Goal: Transaction & Acquisition: Purchase product/service

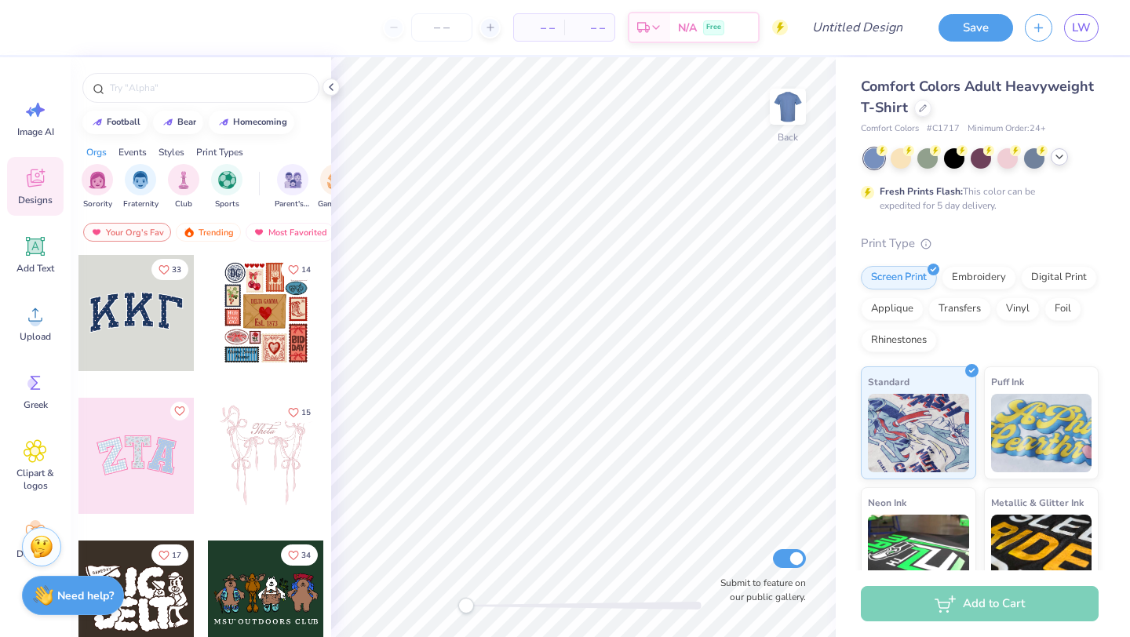
click at [1055, 157] on icon at bounding box center [1059, 157] width 13 height 13
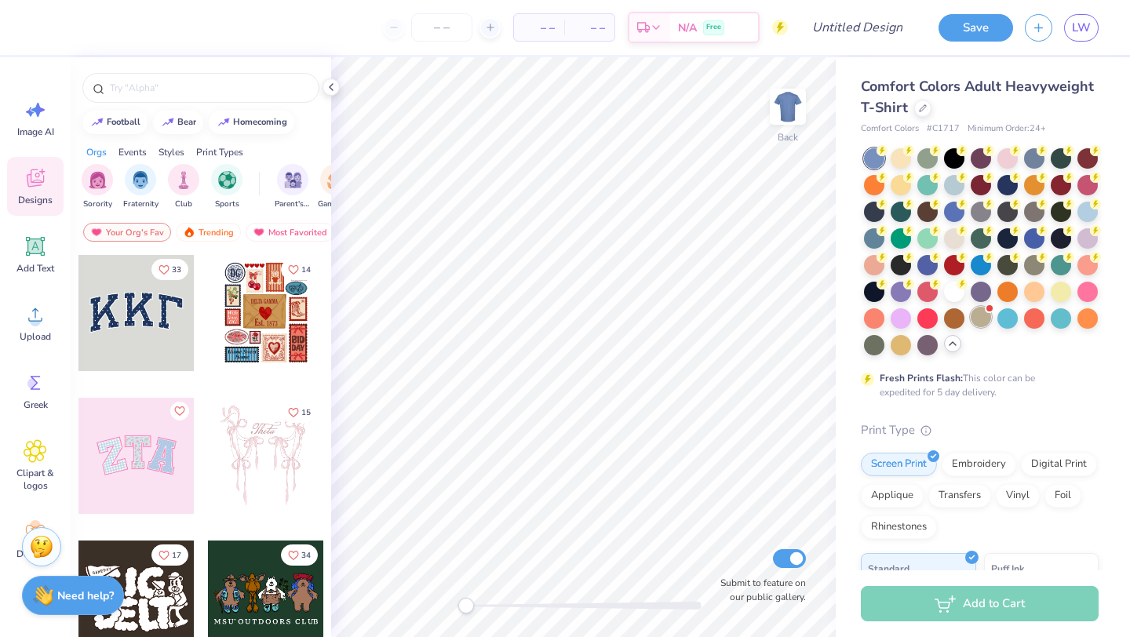
click at [978, 319] on div at bounding box center [981, 317] width 20 height 20
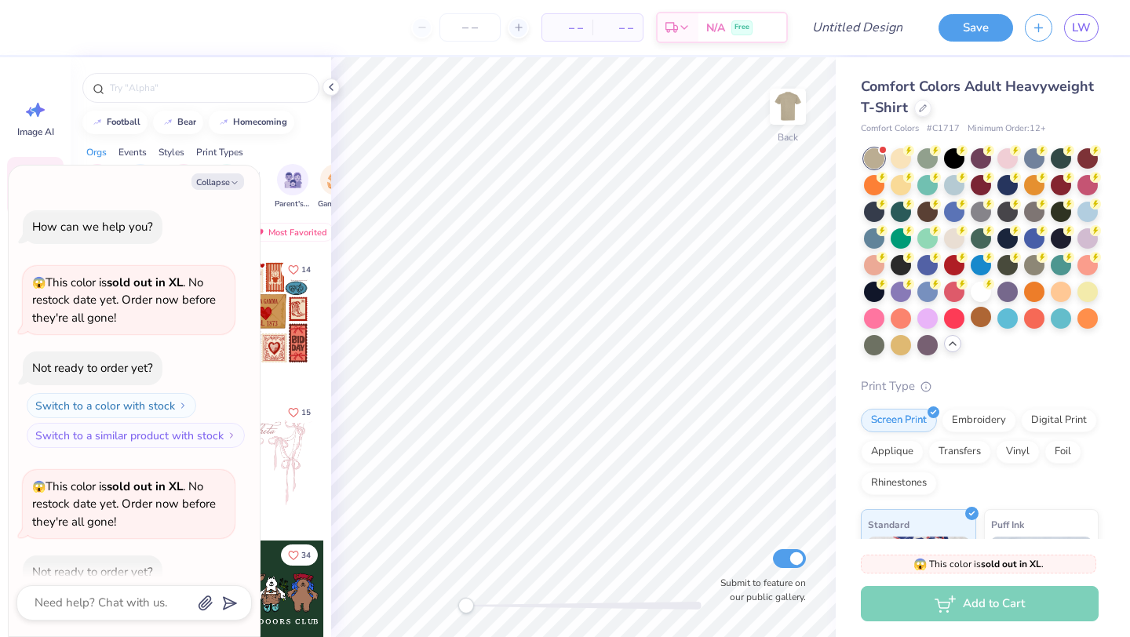
scroll to position [86, 0]
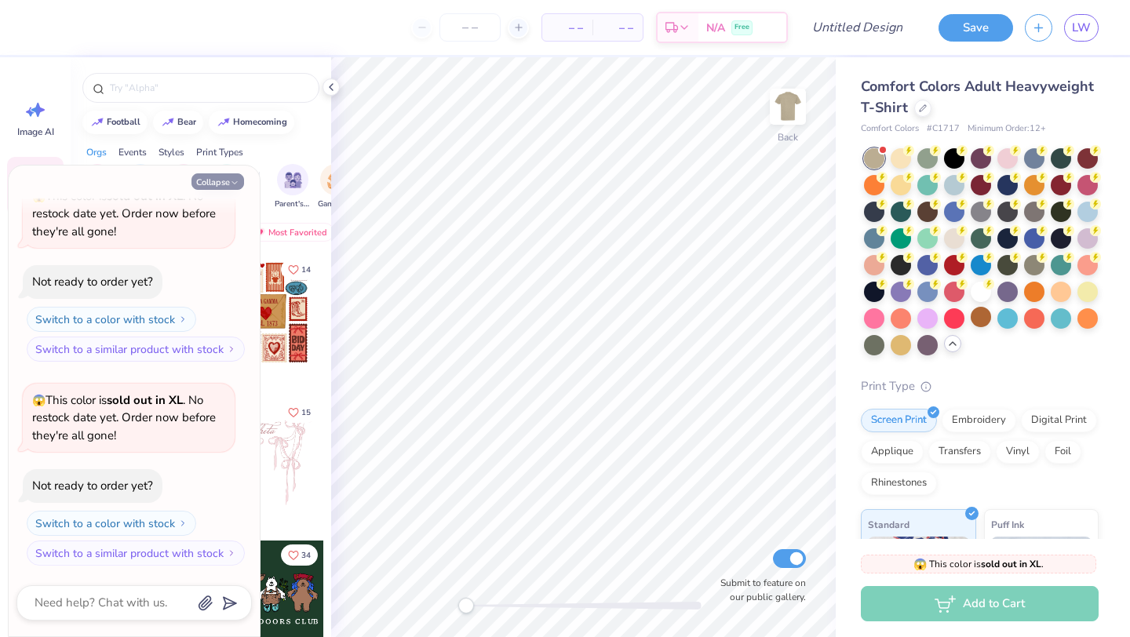
click at [231, 184] on icon "button" at bounding box center [234, 182] width 9 height 9
type textarea "x"
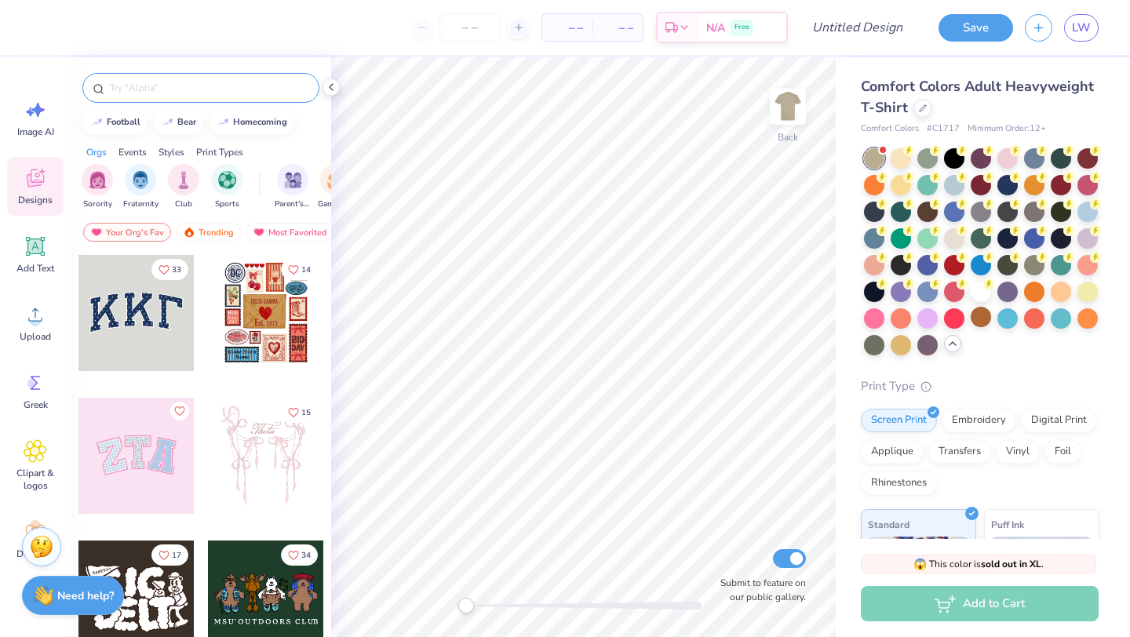
click at [201, 95] on input "text" at bounding box center [208, 88] width 201 height 16
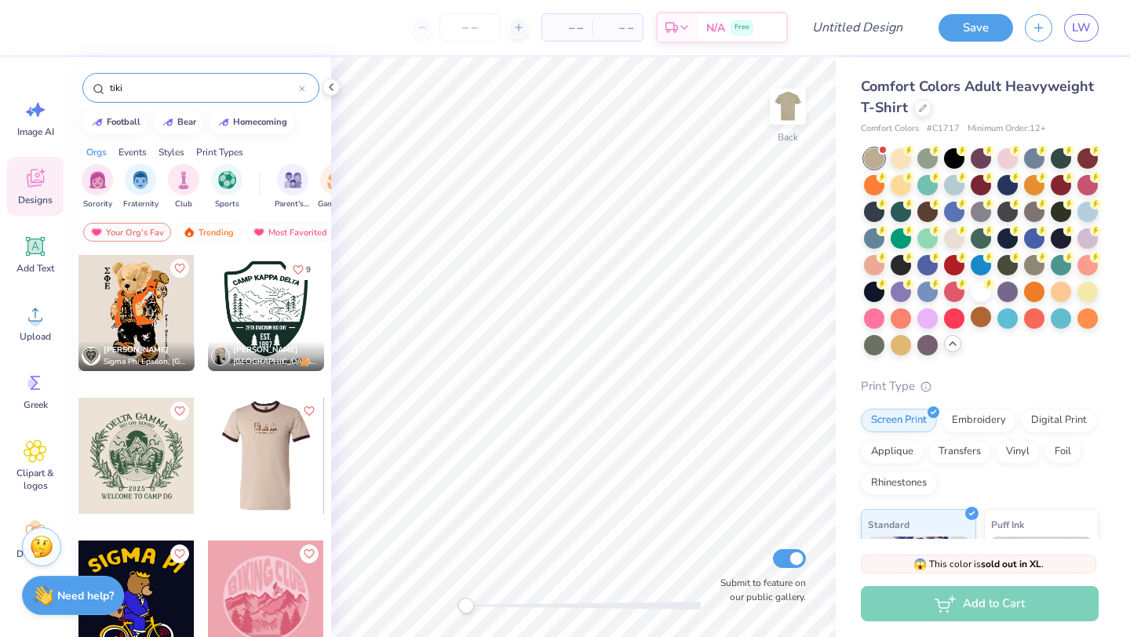
type input "tiki"
click at [199, 385] on div "Nikho Torres Sigma Phi Epsilon, University of Connecticut 9 Kate Parrish Kappa …" at bounding box center [201, 467] width 247 height 426
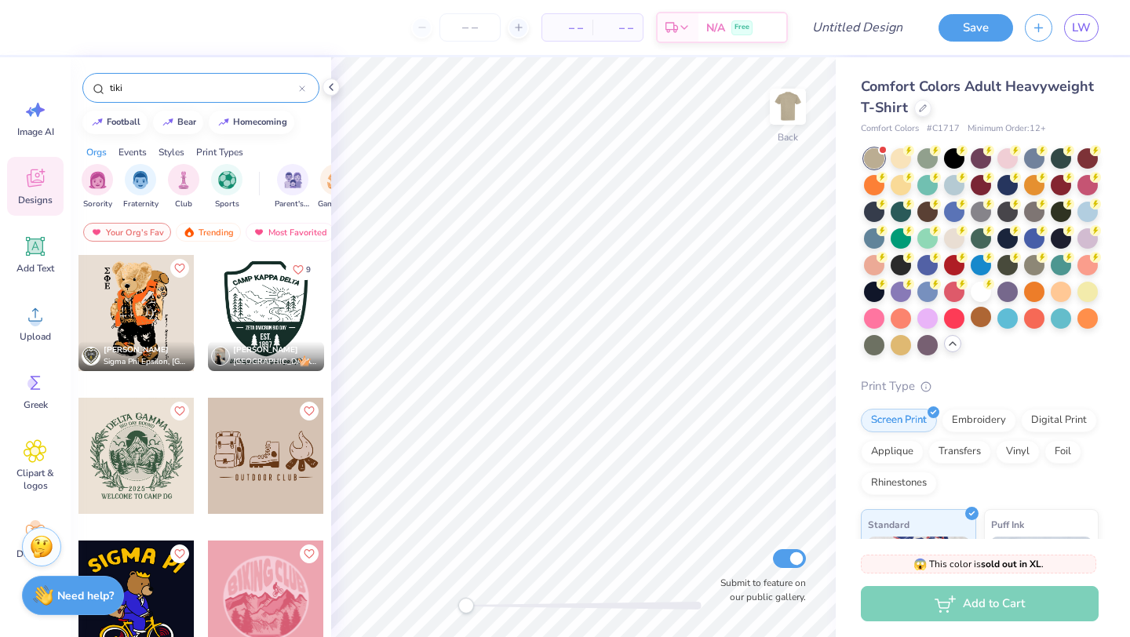
click at [141, 89] on input "tiki" at bounding box center [203, 88] width 191 height 16
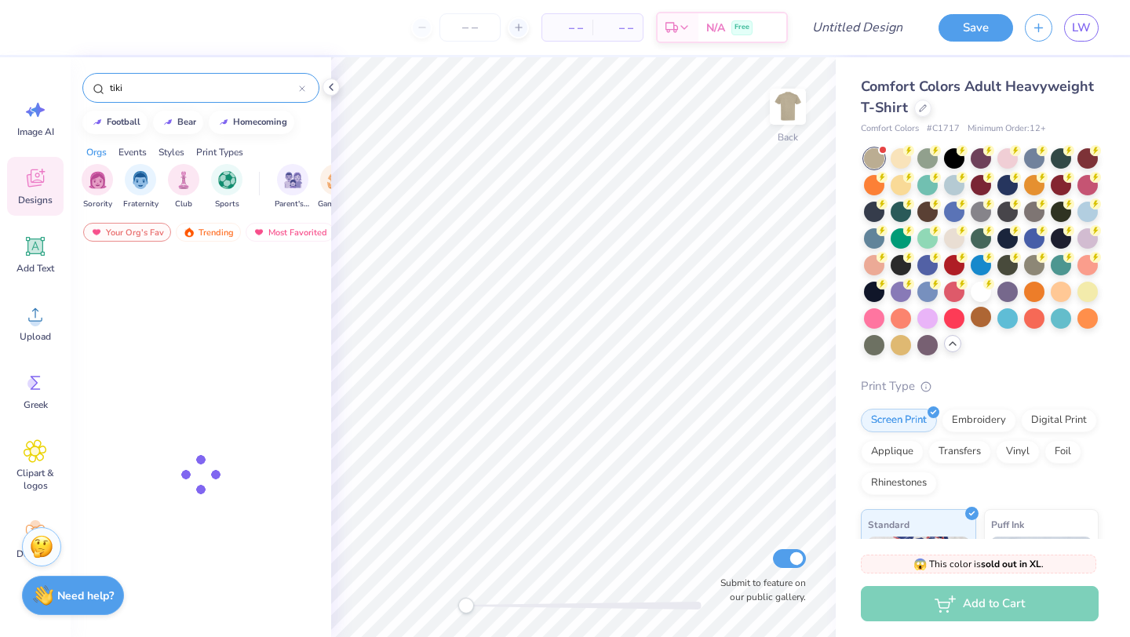
click at [141, 89] on input "tiki" at bounding box center [203, 88] width 191 height 16
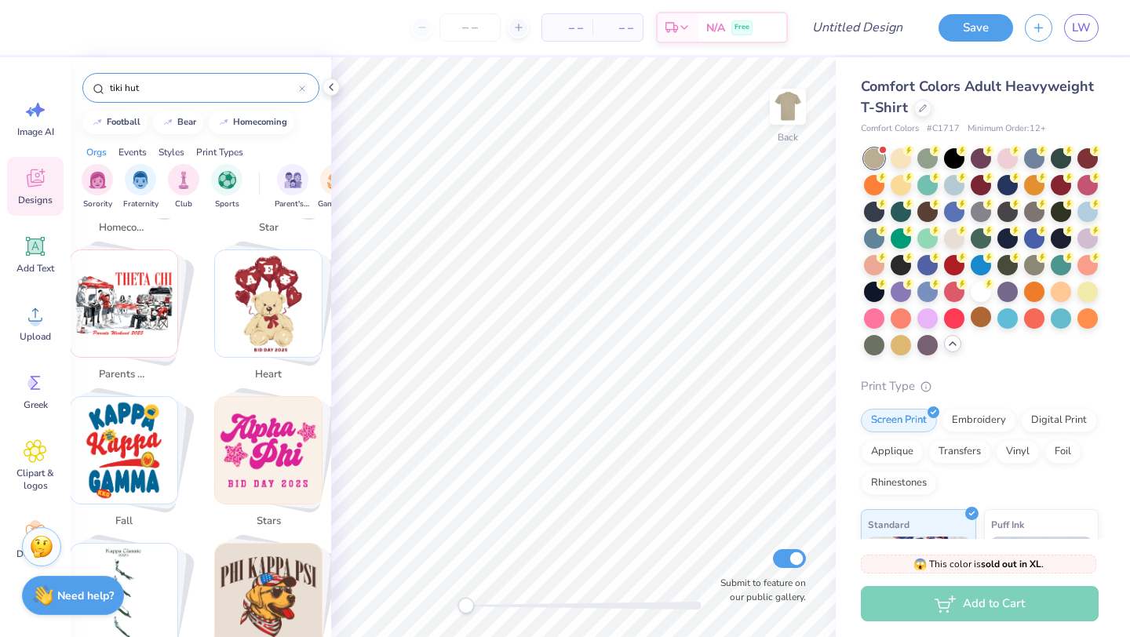
scroll to position [0, 0]
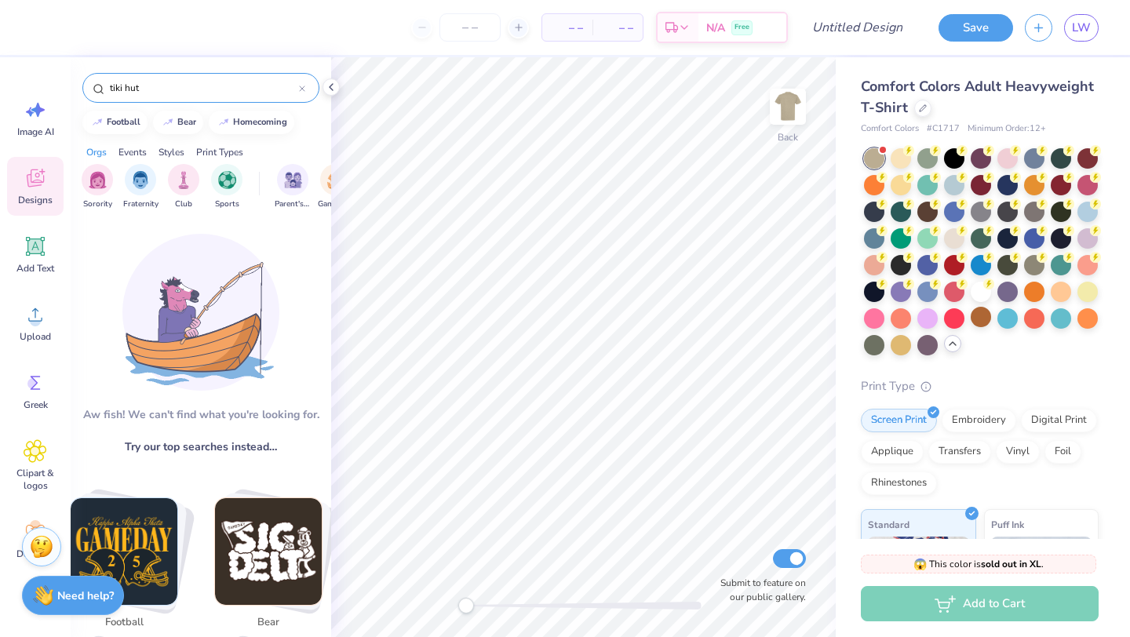
click at [137, 91] on input "tiki hut" at bounding box center [203, 88] width 191 height 16
type input "tiki"
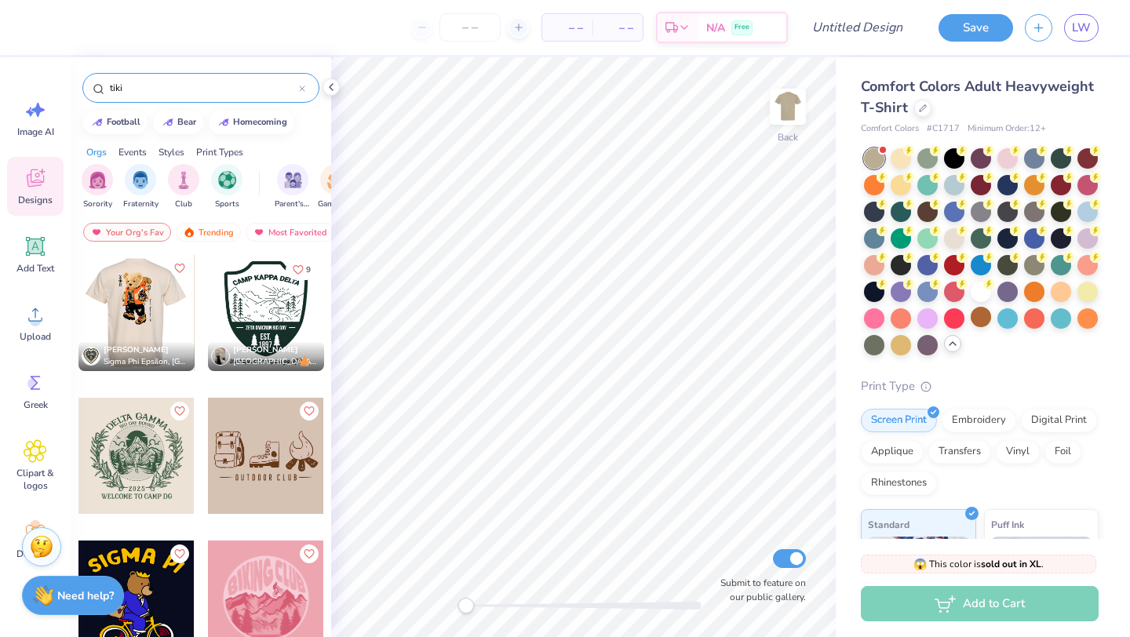
click at [199, 344] on div "Nikho Torres Sigma Phi Epsilon, University of Connecticut 9 Kate Parrish Kappa …" at bounding box center [201, 467] width 247 height 426
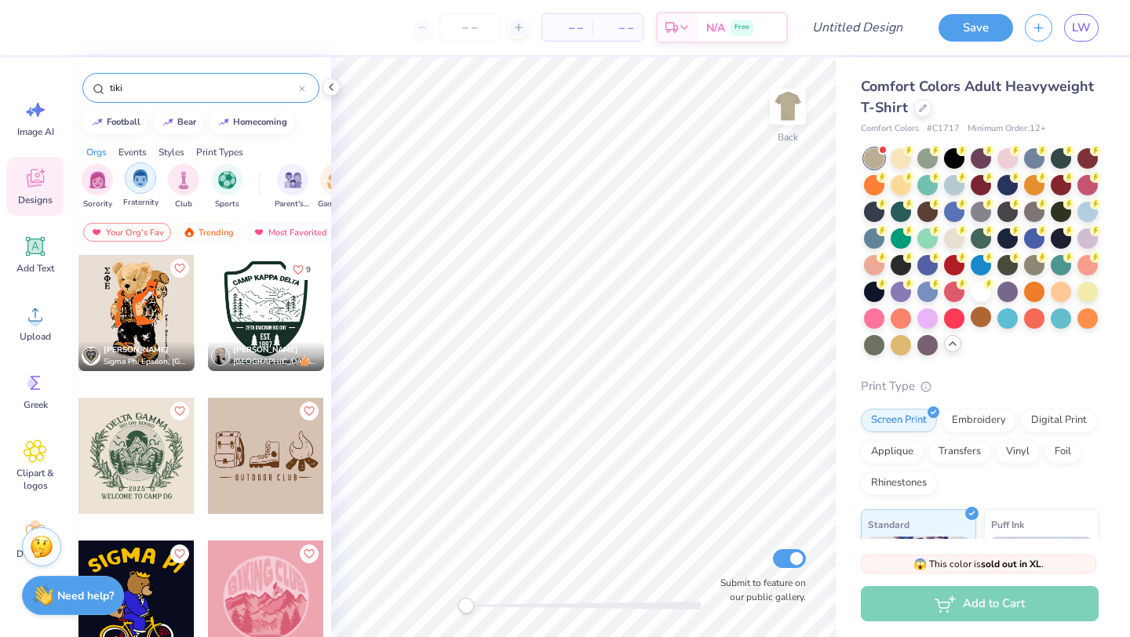
click at [141, 180] on img "filter for Fraternity" at bounding box center [140, 178] width 17 height 18
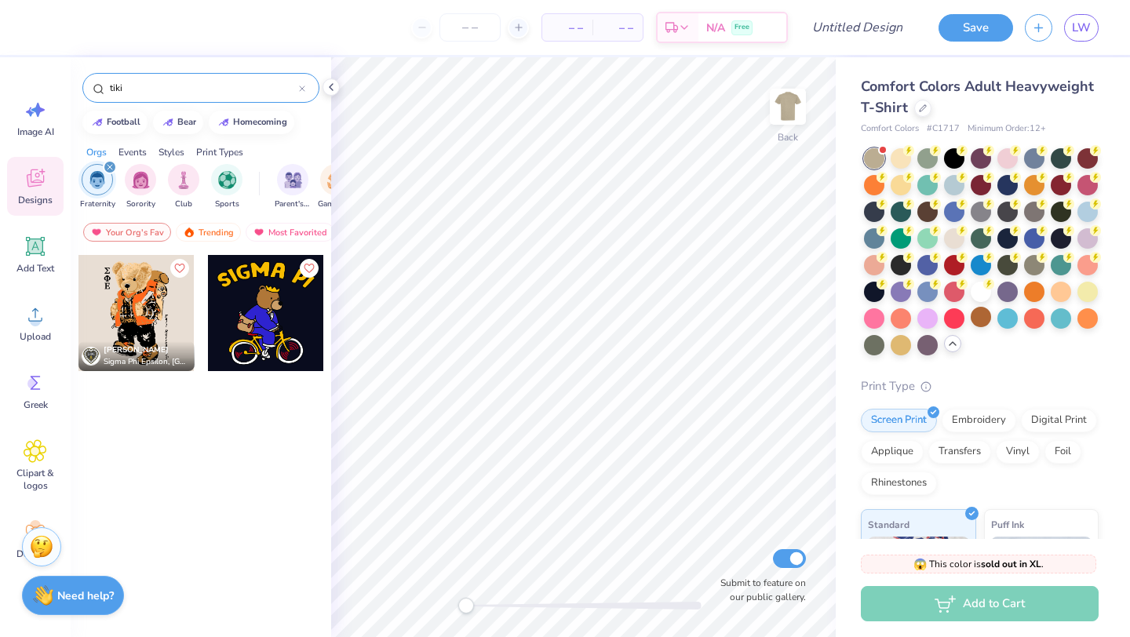
click at [147, 96] on div "tiki" at bounding box center [200, 88] width 237 height 30
click at [136, 91] on input "tiki" at bounding box center [203, 88] width 191 height 16
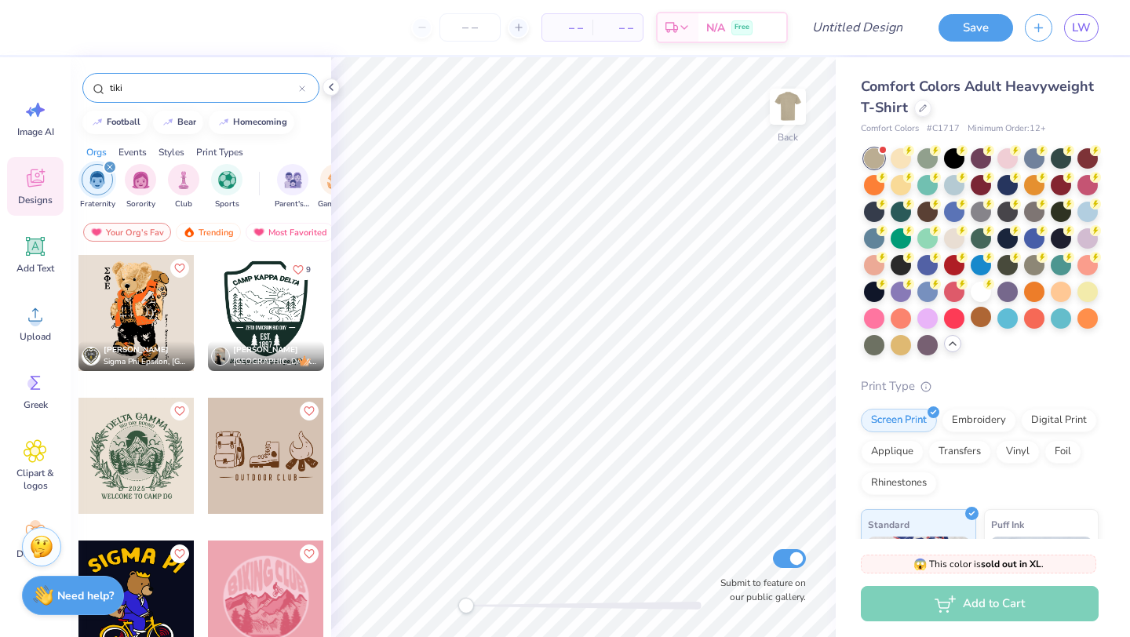
click at [136, 91] on input "tiki" at bounding box center [203, 88] width 191 height 16
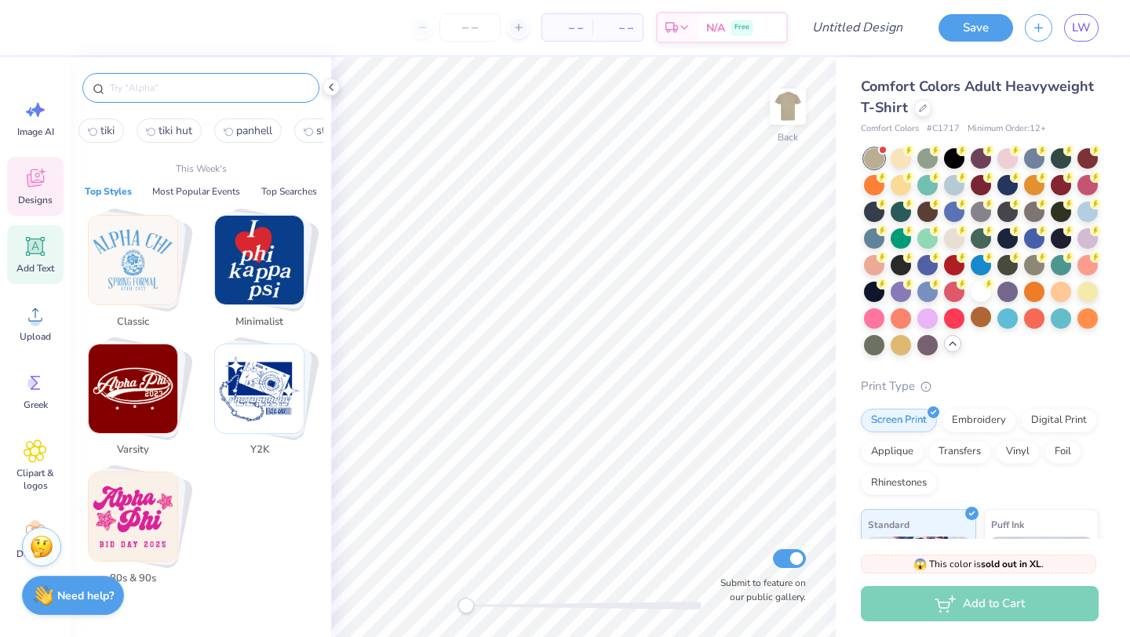
click at [27, 246] on icon at bounding box center [36, 247] width 24 height 24
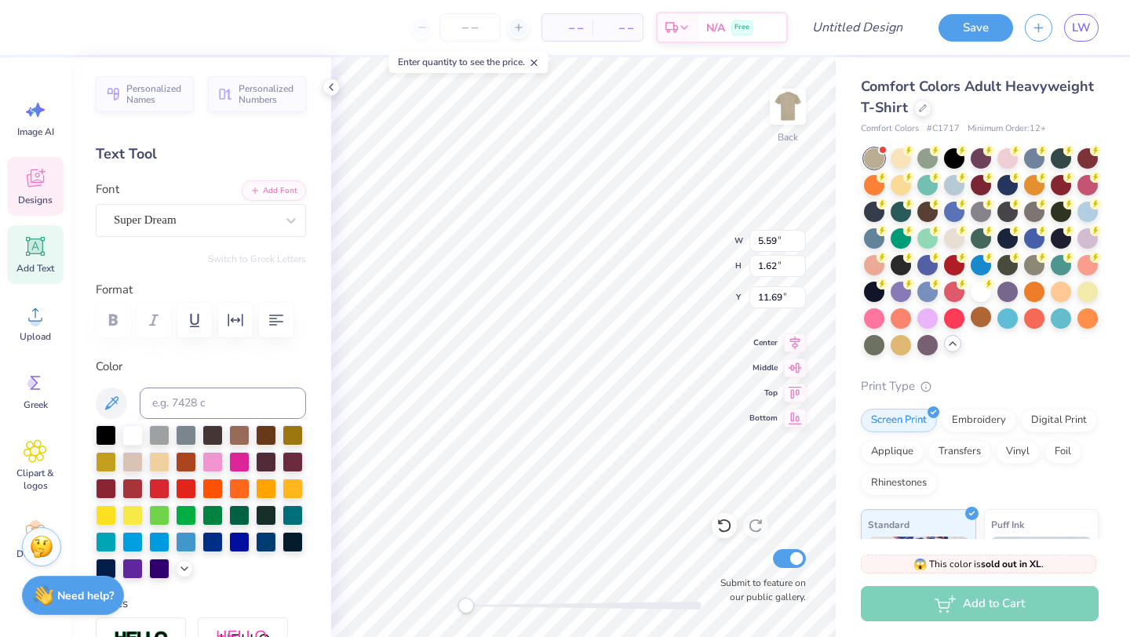
click at [32, 175] on icon at bounding box center [36, 178] width 24 height 24
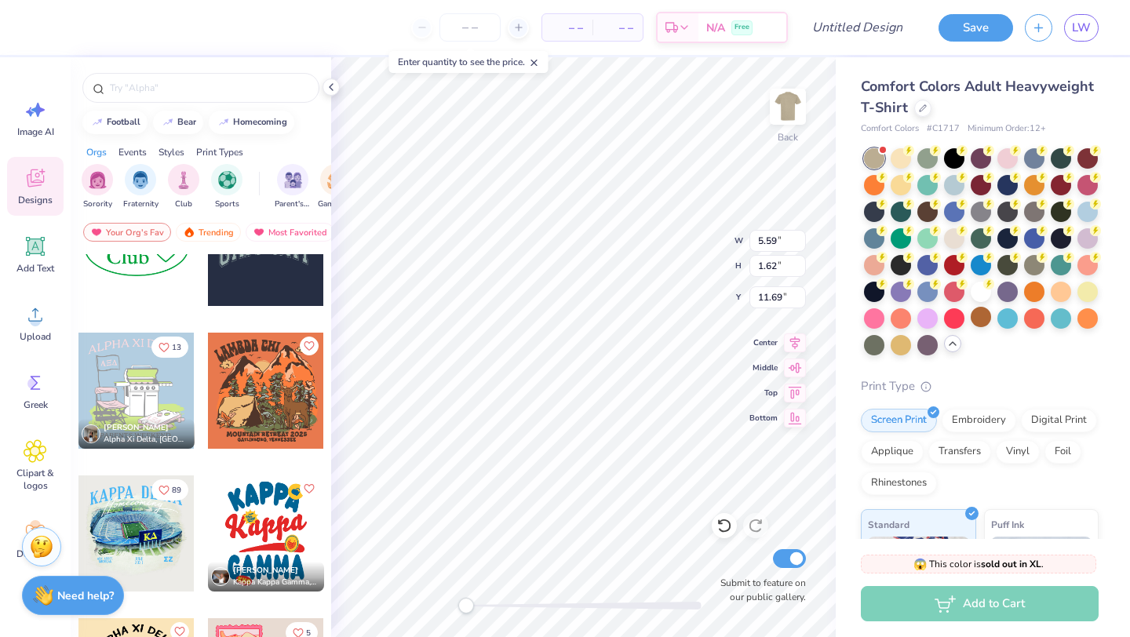
scroll to position [0, 2]
type textarea "KAPPA SIG"
click at [27, 188] on icon at bounding box center [36, 178] width 24 height 24
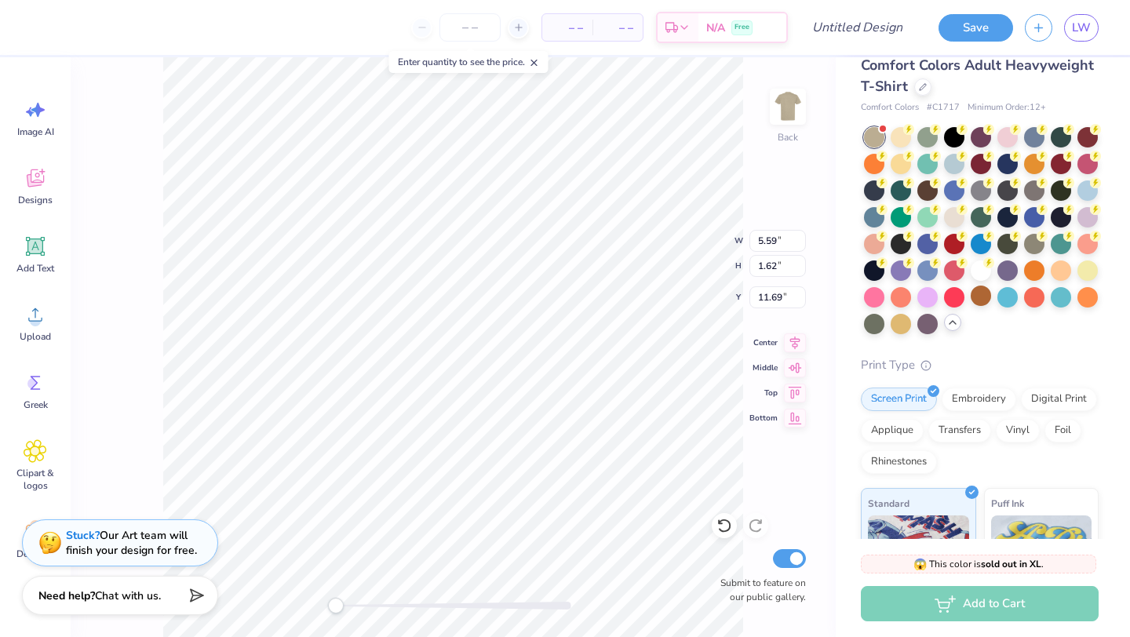
scroll to position [0, 0]
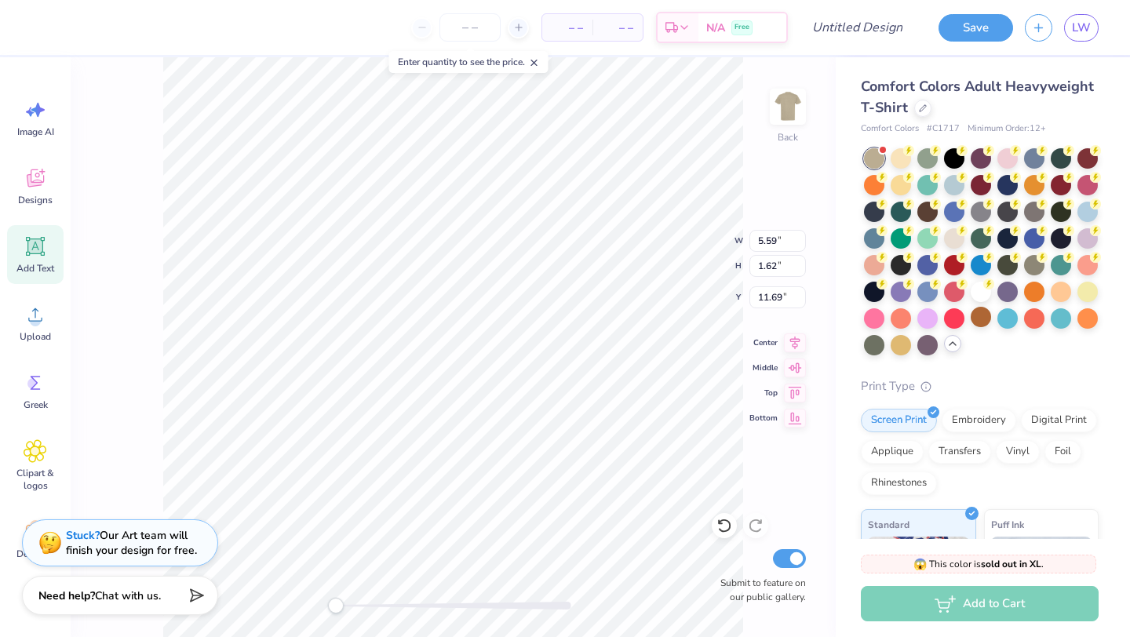
click at [44, 246] on icon at bounding box center [36, 247] width 24 height 24
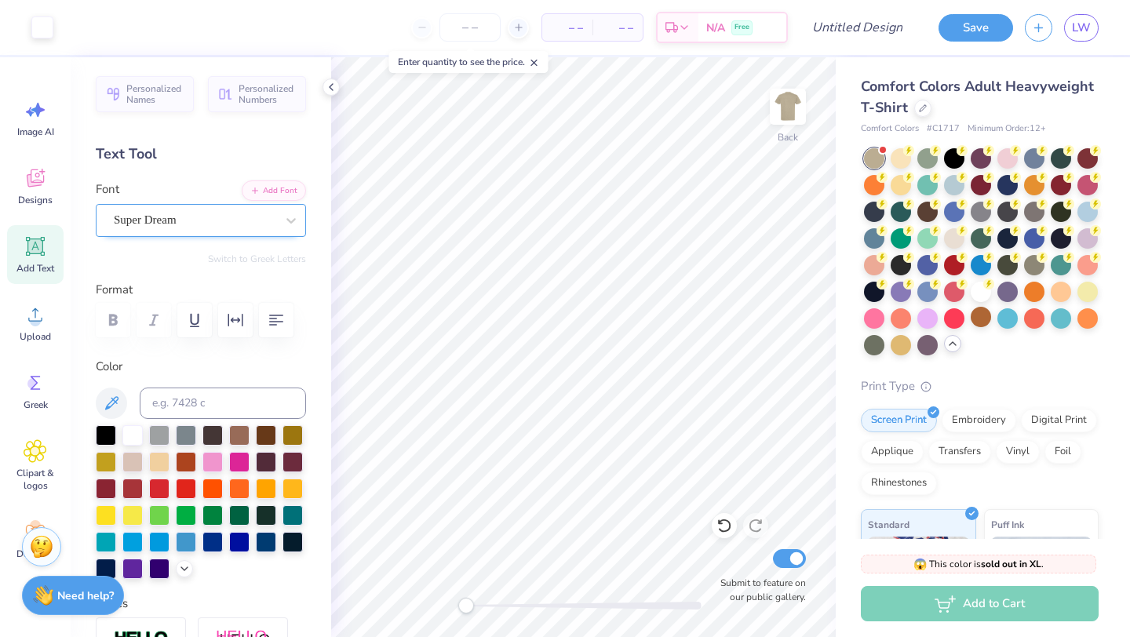
click at [159, 228] on div at bounding box center [195, 219] width 162 height 21
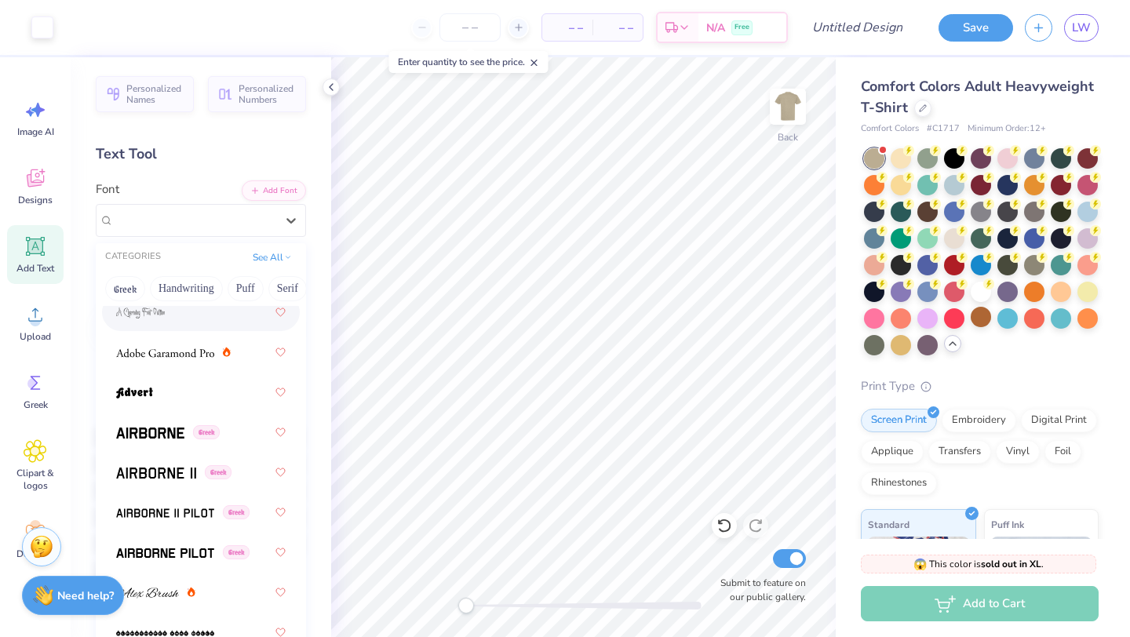
scroll to position [281, 0]
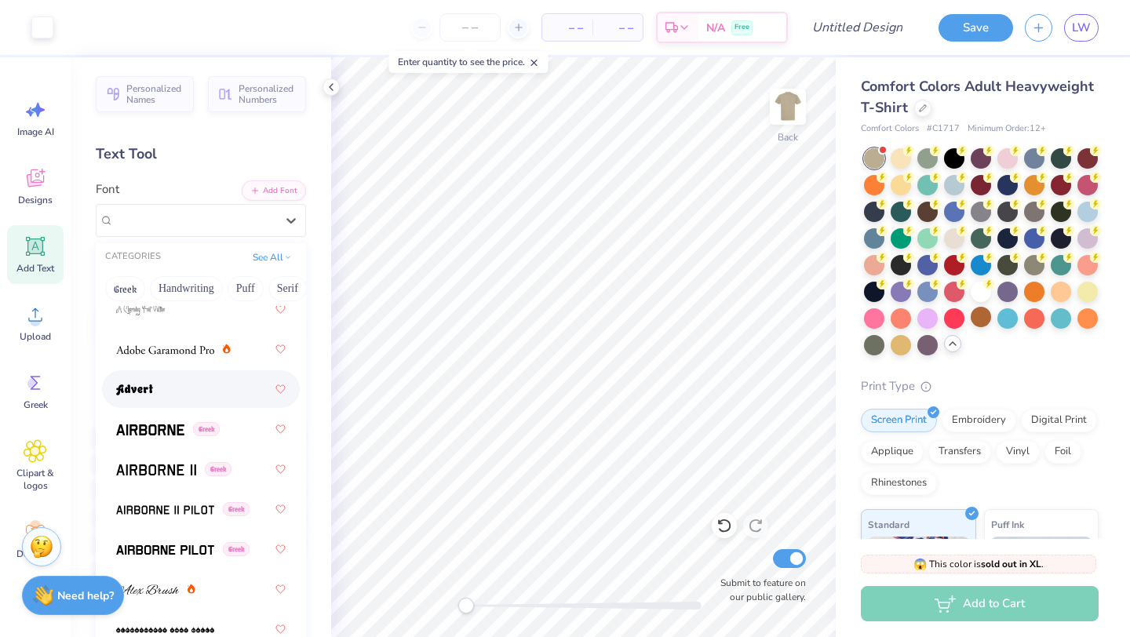
click at [196, 389] on div at bounding box center [200, 389] width 169 height 28
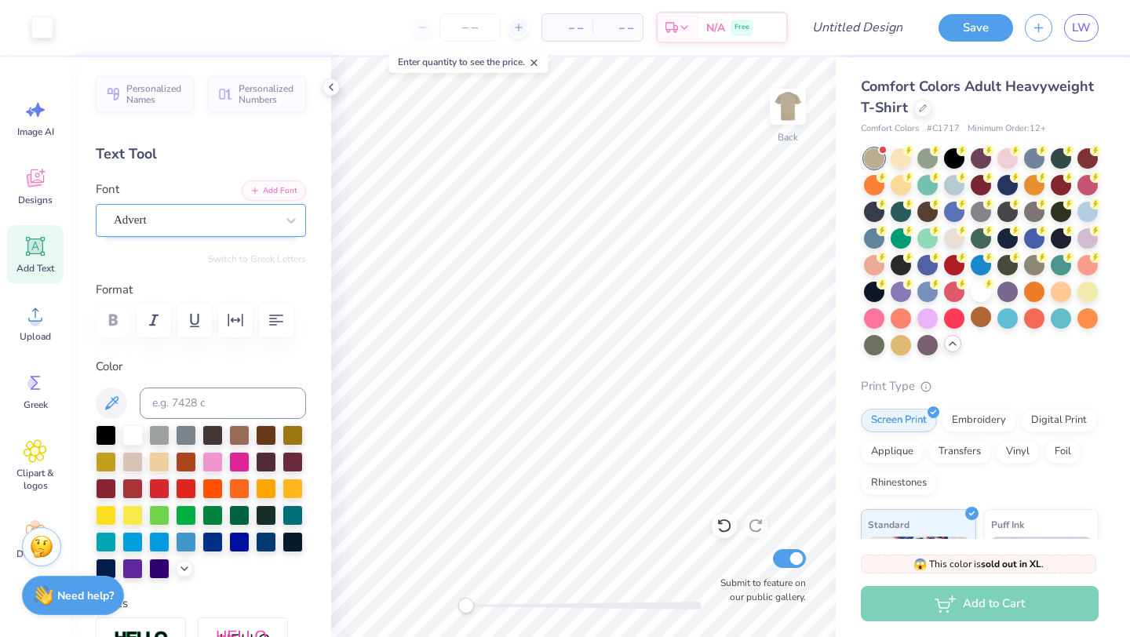
click at [203, 223] on div "Advert" at bounding box center [194, 220] width 165 height 24
click at [218, 213] on div "Super Dream" at bounding box center [194, 220] width 165 height 24
click at [164, 487] on div at bounding box center [159, 487] width 20 height 20
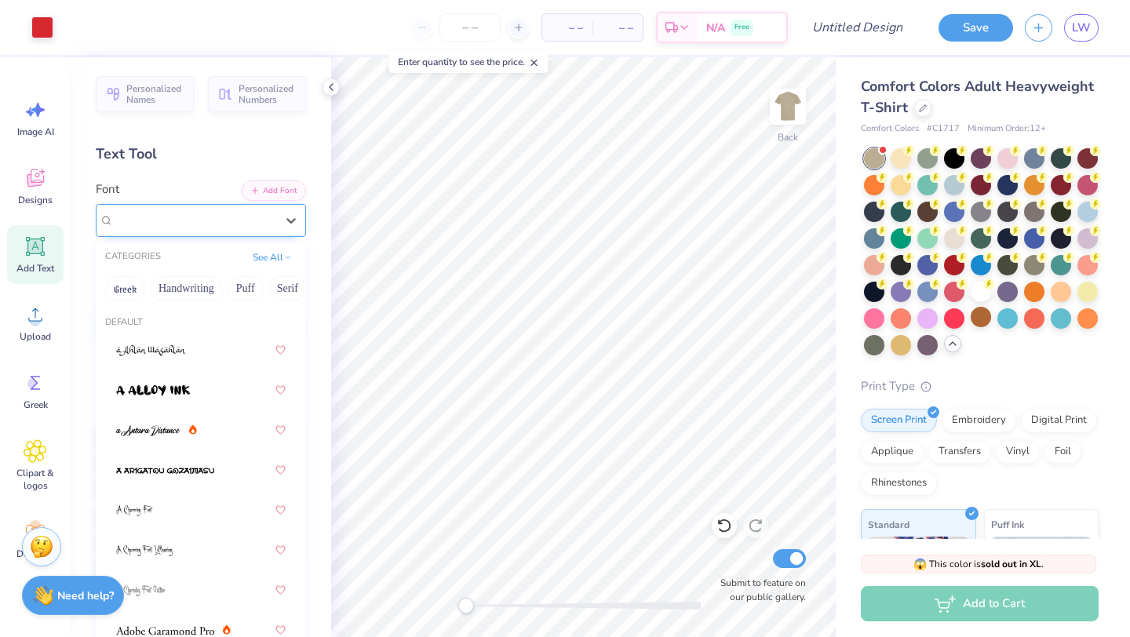
click at [197, 210] on div at bounding box center [195, 219] width 162 height 21
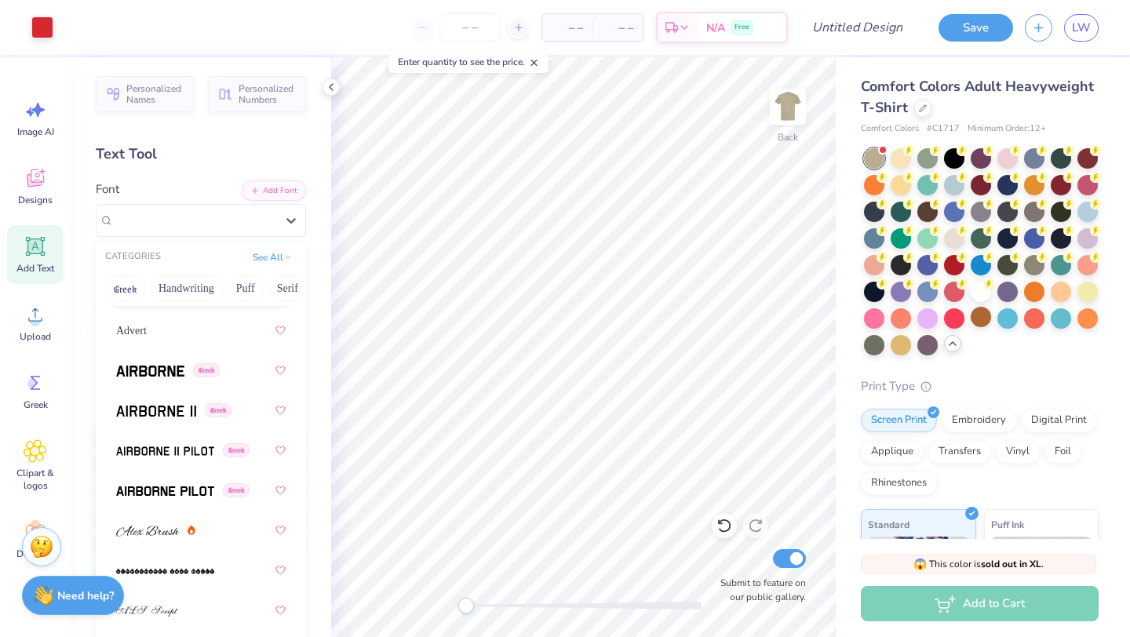
scroll to position [338, 0]
click at [143, 331] on span "Advert" at bounding box center [131, 332] width 31 height 16
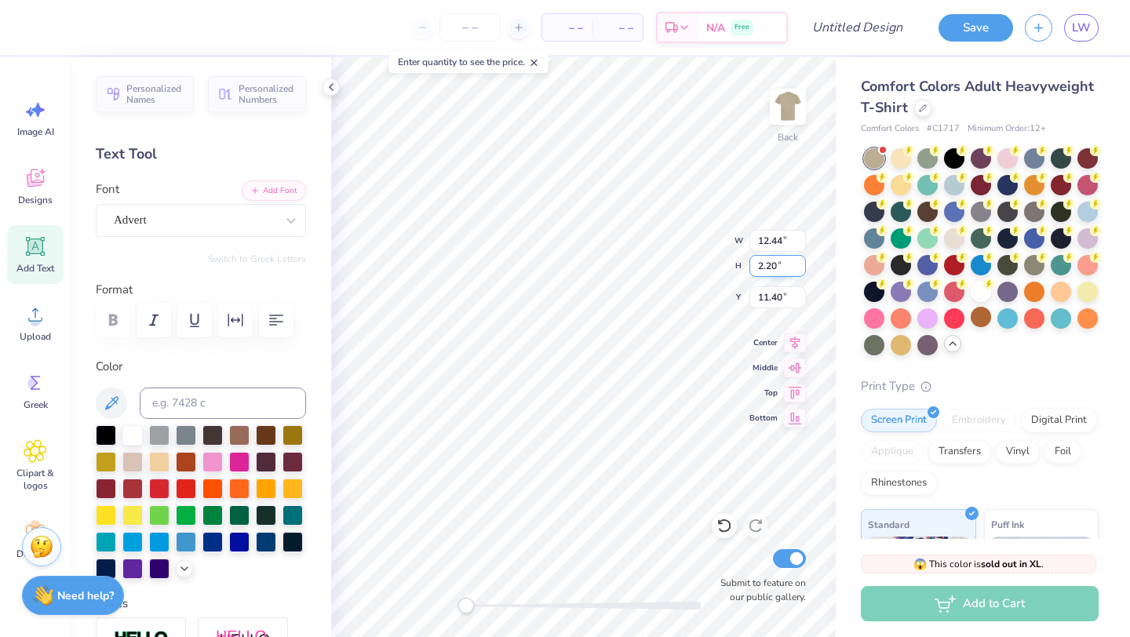
scroll to position [0, 2]
type textarea "Kappa Sig"
click at [157, 327] on icon "button" at bounding box center [153, 320] width 19 height 19
click at [231, 328] on icon "button" at bounding box center [235, 320] width 19 height 19
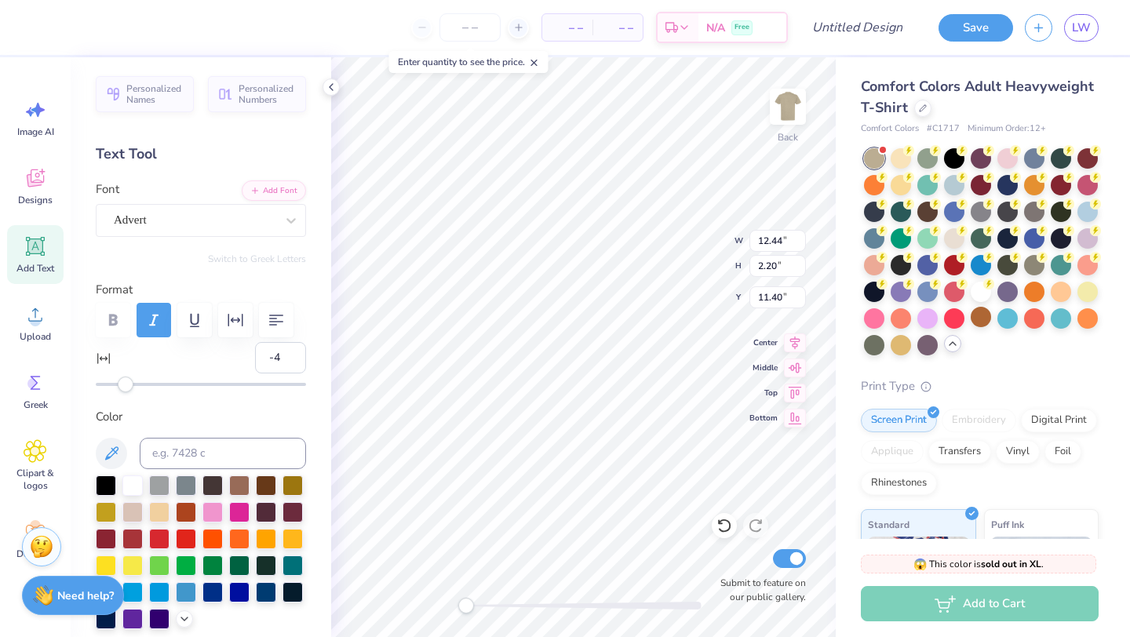
type input "-5"
drag, startPoint x: 135, startPoint y: 389, endPoint x: 122, endPoint y: 392, distance: 13.5
click at [122, 392] on div "Accessibility label" at bounding box center [126, 385] width 16 height 16
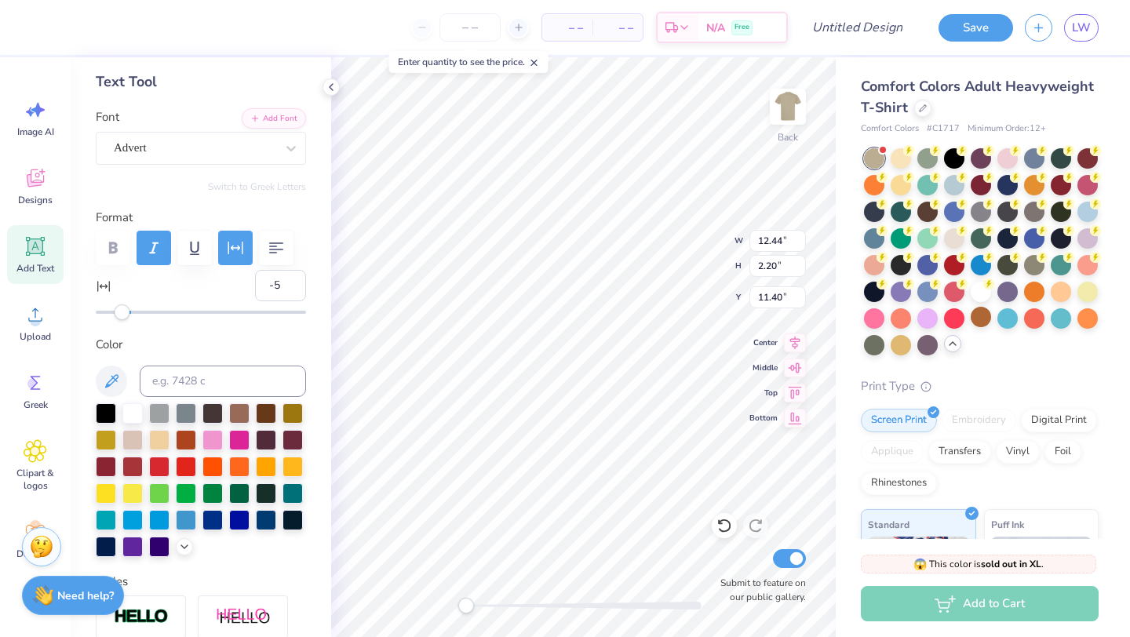
scroll to position [0, 0]
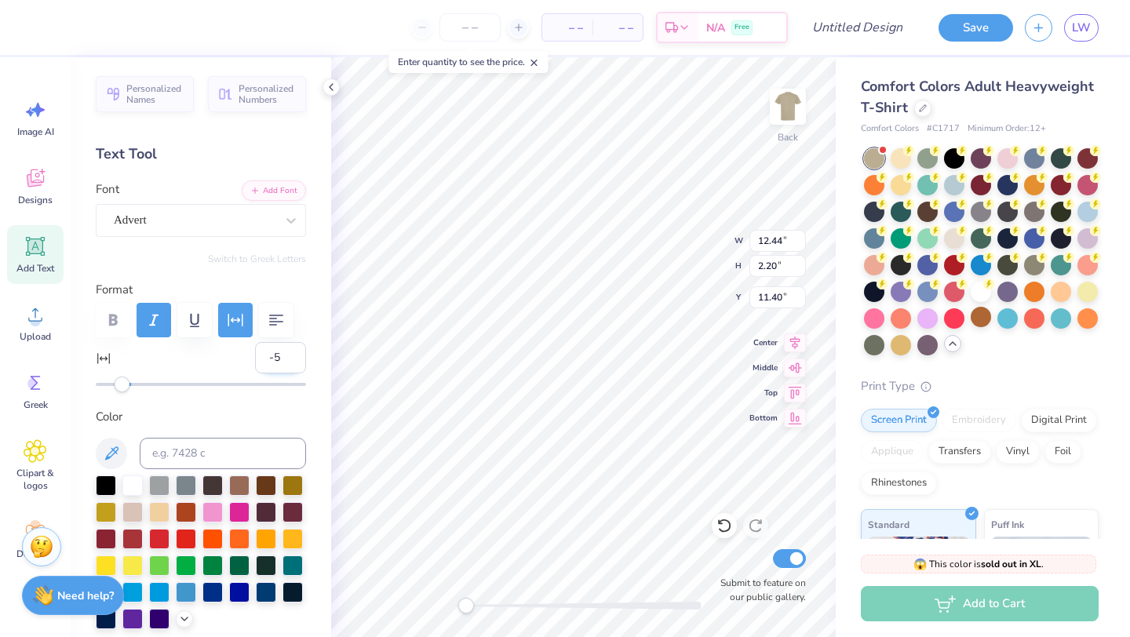
click at [282, 356] on input "-5" at bounding box center [280, 357] width 51 height 31
click at [293, 359] on input "-6" at bounding box center [280, 357] width 51 height 31
click at [293, 362] on input "-7" at bounding box center [280, 357] width 51 height 31
type input "-8"
click at [293, 362] on input "-8" at bounding box center [280, 357] width 51 height 31
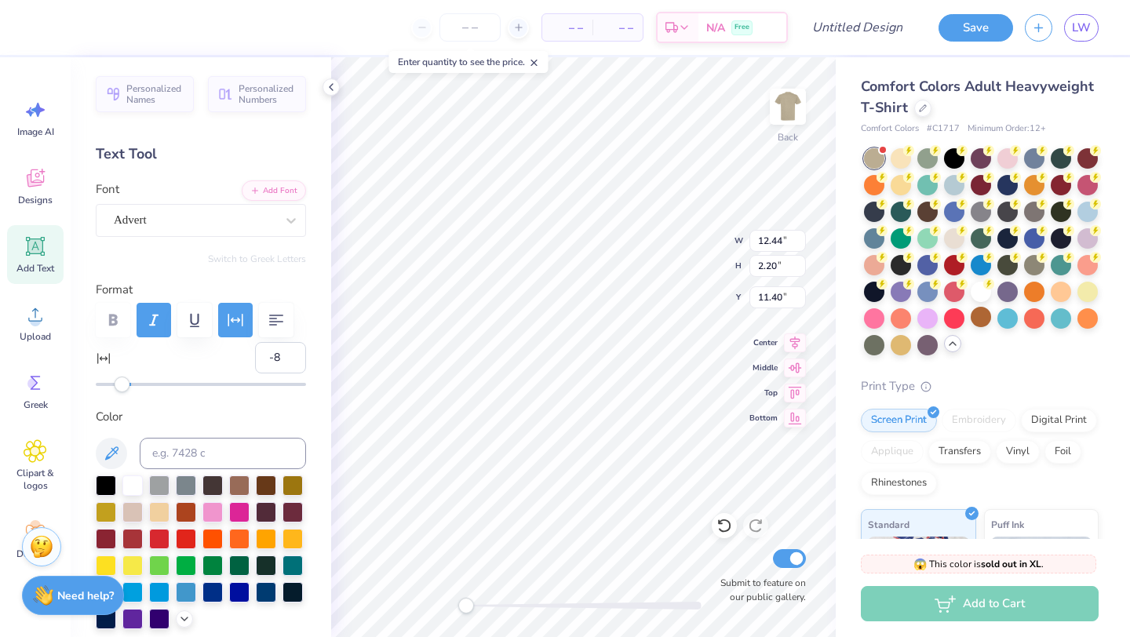
click at [293, 417] on label "Color" at bounding box center [201, 417] width 210 height 18
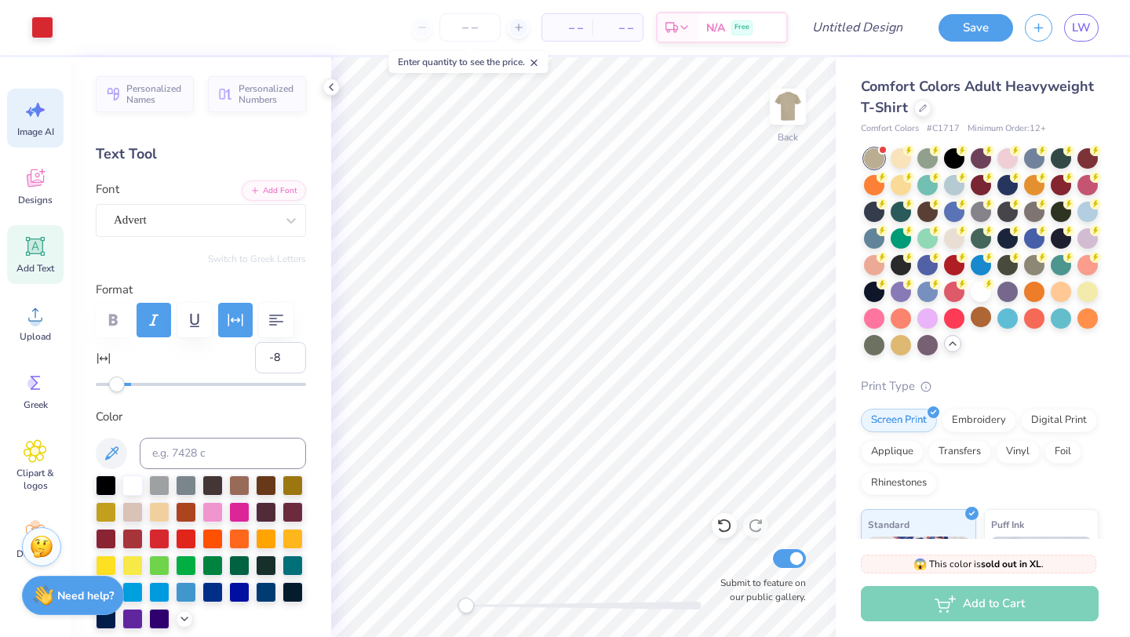
click at [23, 130] on span "Image AI" at bounding box center [35, 132] width 37 height 13
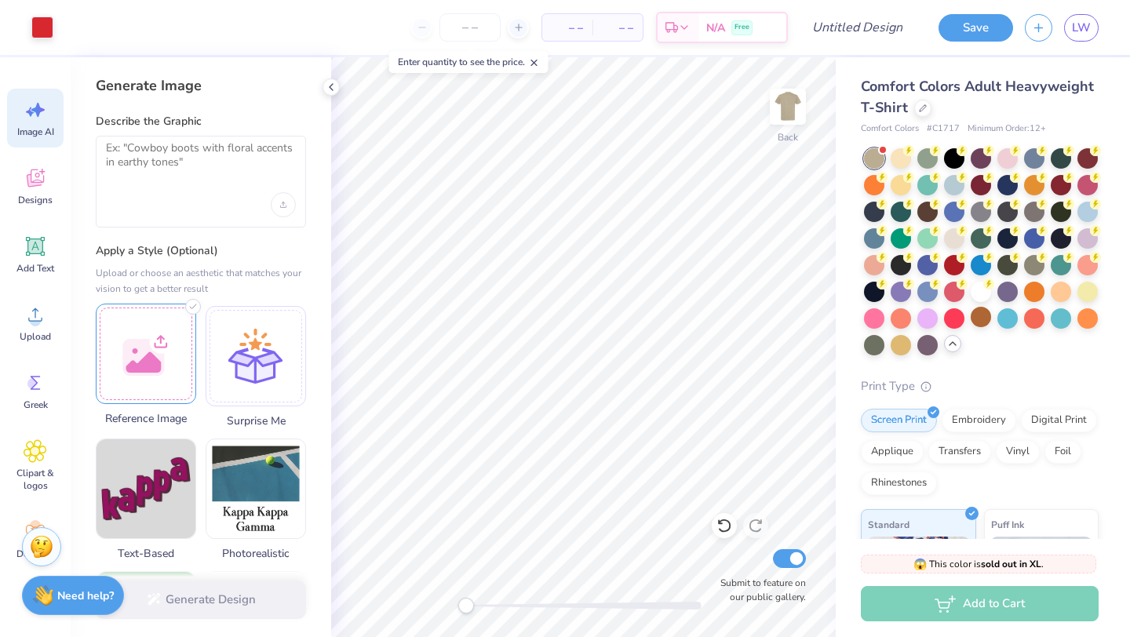
click at [151, 385] on div at bounding box center [146, 354] width 100 height 100
click at [140, 392] on div at bounding box center [146, 354] width 100 height 100
click at [161, 368] on div at bounding box center [146, 354] width 100 height 100
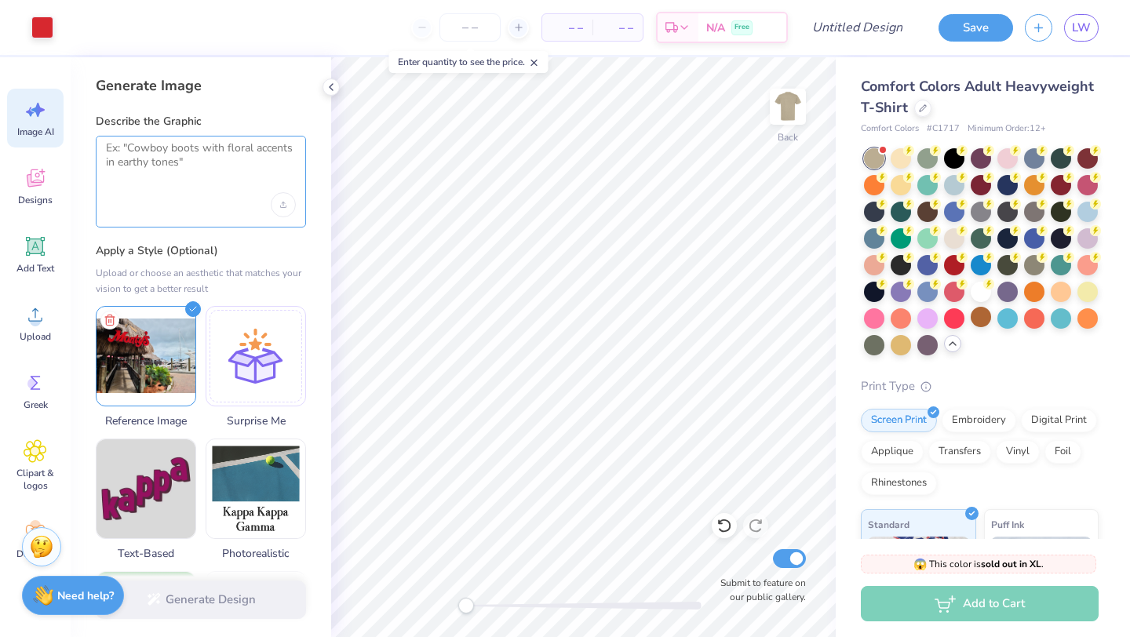
click at [178, 177] on textarea at bounding box center [201, 160] width 190 height 39
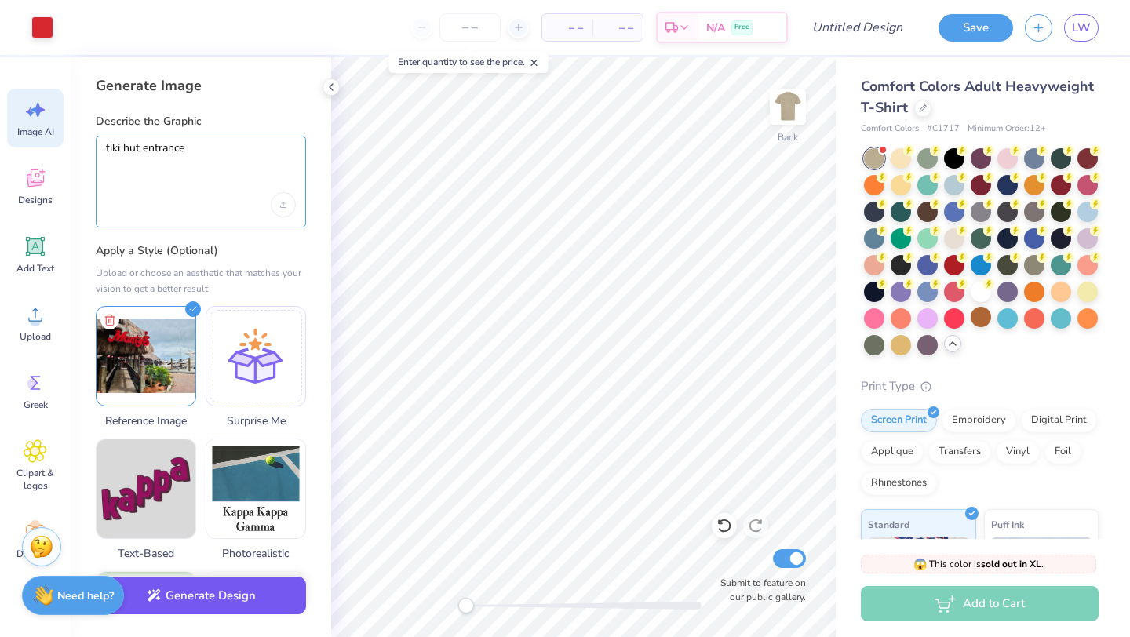
type textarea "tiki hut entrance"
click at [211, 602] on button "Generate Design" at bounding box center [201, 596] width 210 height 38
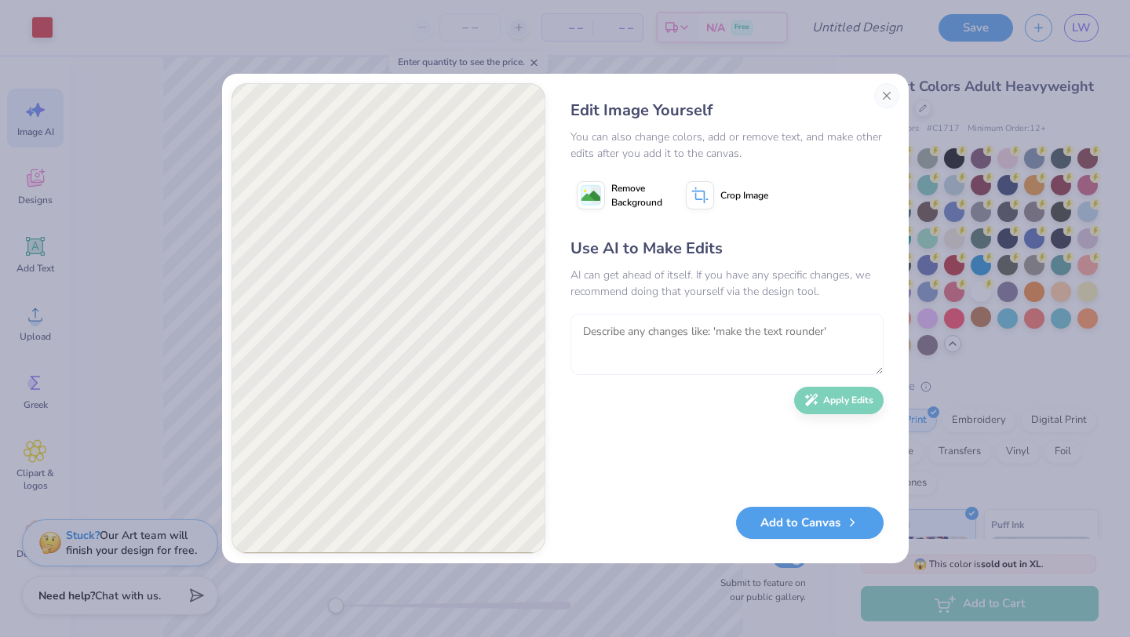
click at [705, 323] on textarea at bounding box center [726, 344] width 313 height 61
type textarea "change the hut top to make it more square-shaped"
click at [841, 407] on button "Apply Edits" at bounding box center [838, 396] width 89 height 27
click at [723, 356] on textarea at bounding box center [726, 344] width 313 height 61
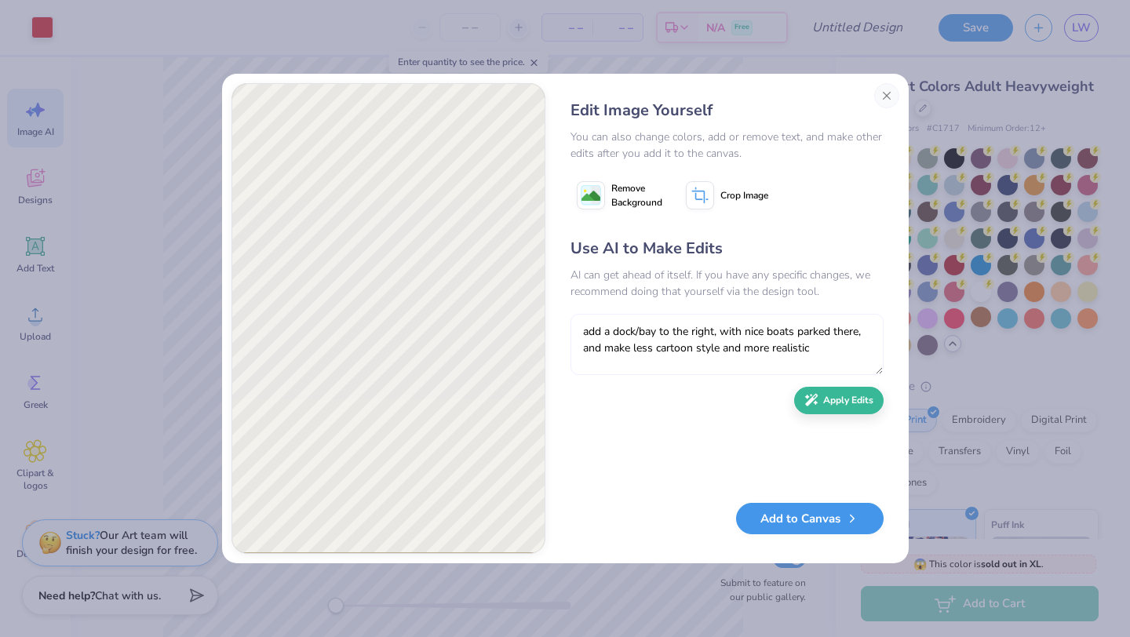
type textarea "add a dock/bay to the right, with nice boats parked there, and make less cartoo…"
drag, startPoint x: 837, startPoint y: 517, endPoint x: 759, endPoint y: 441, distance: 108.7
click at [759, 441] on div "Edit Image Yourself You can also change colors, add or remove text, and make ot…" at bounding box center [727, 318] width 344 height 471
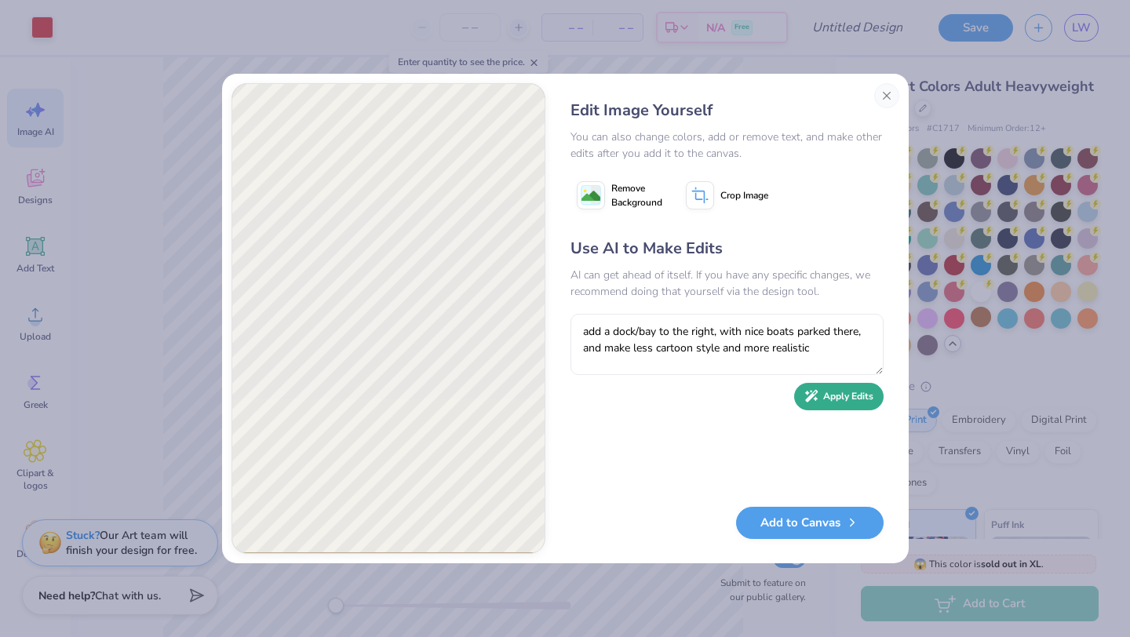
click at [858, 399] on button "Apply Edits" at bounding box center [838, 396] width 89 height 27
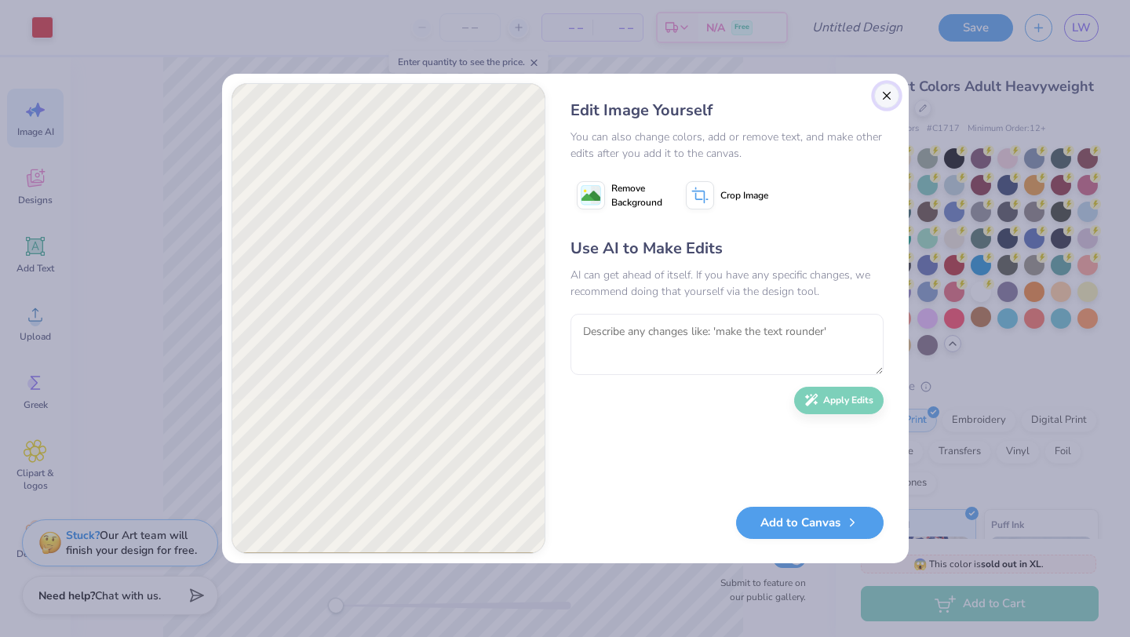
click at [887, 96] on button "Close" at bounding box center [886, 95] width 25 height 25
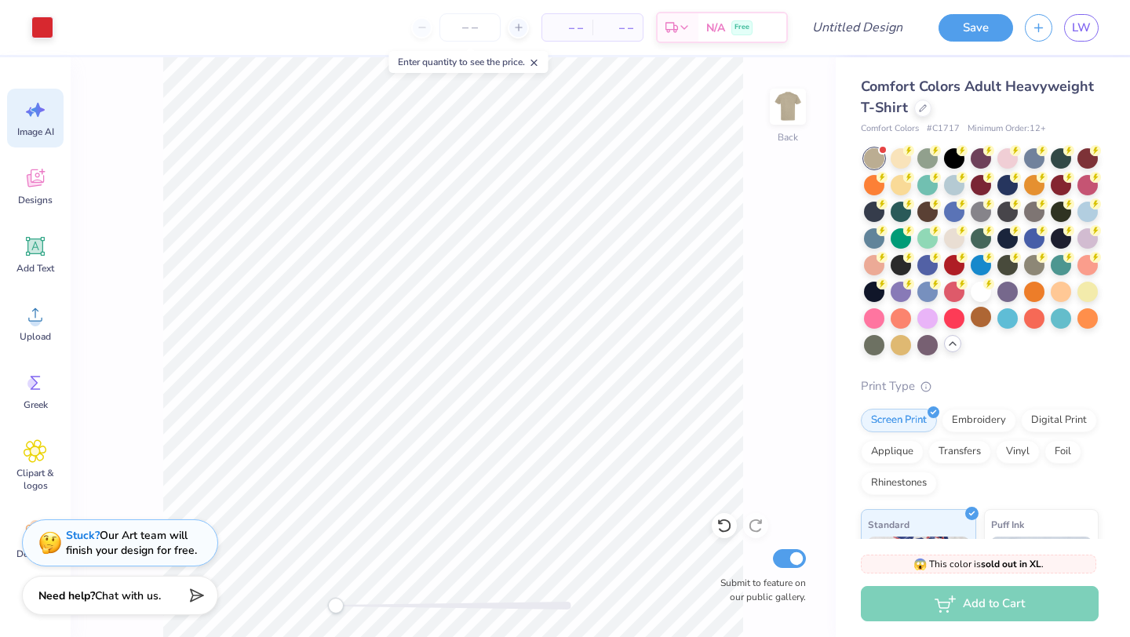
scroll to position [0, 35]
click at [929, 113] on div "Comfort Colors Adult Heavyweight T-Shirt" at bounding box center [980, 97] width 238 height 42
click at [923, 111] on div at bounding box center [922, 106] width 17 height 17
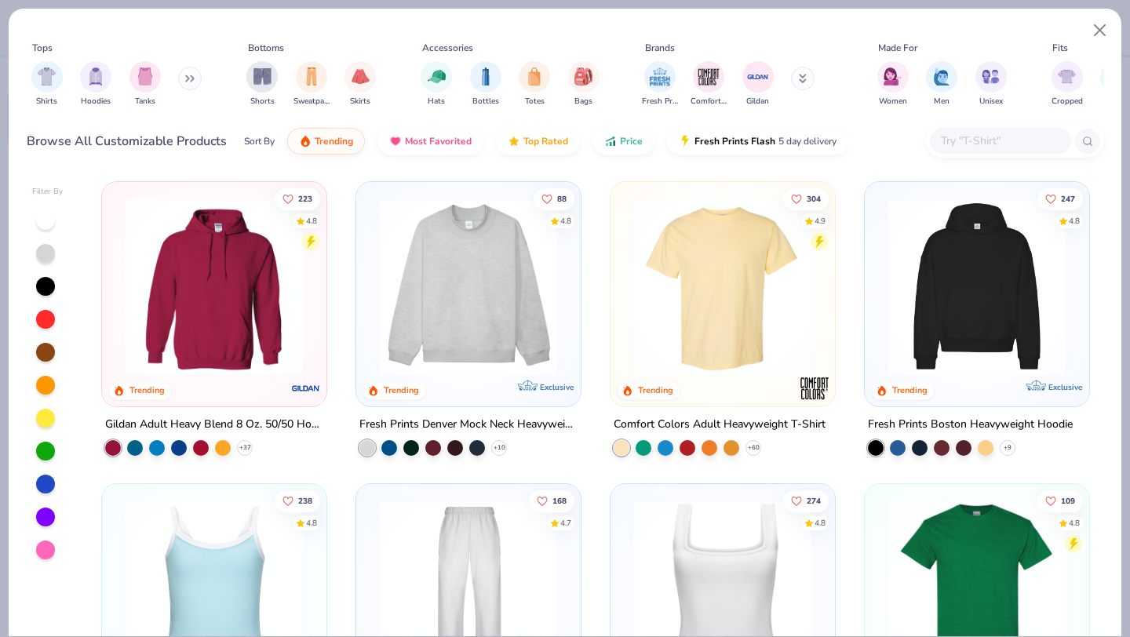
click at [1017, 332] on img at bounding box center [976, 286] width 193 height 177
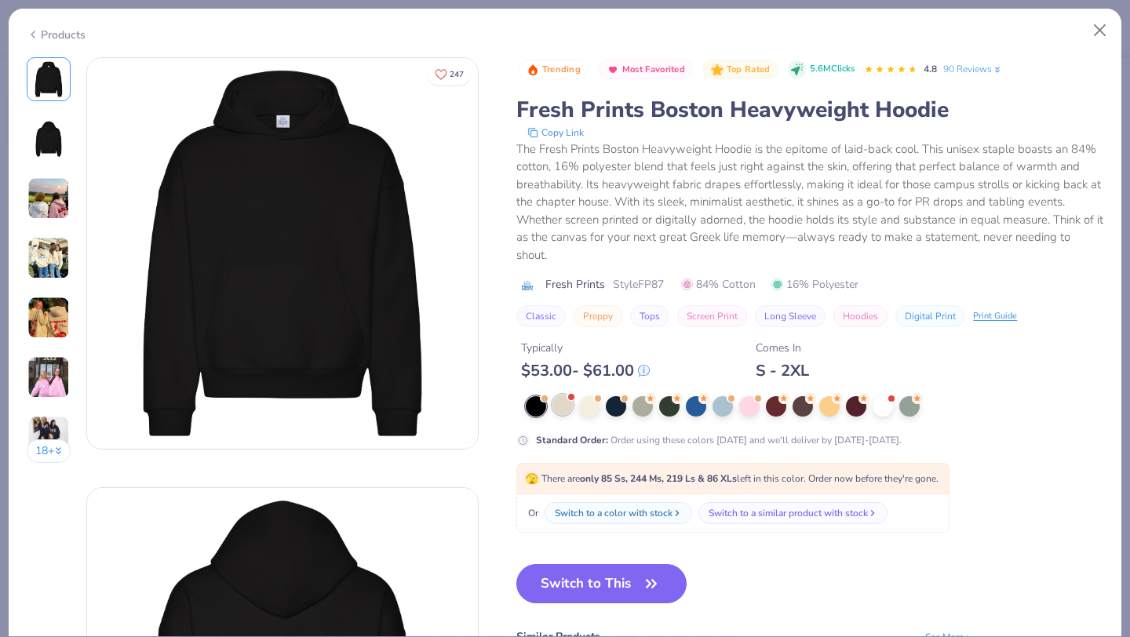
click at [564, 406] on div at bounding box center [562, 405] width 20 height 20
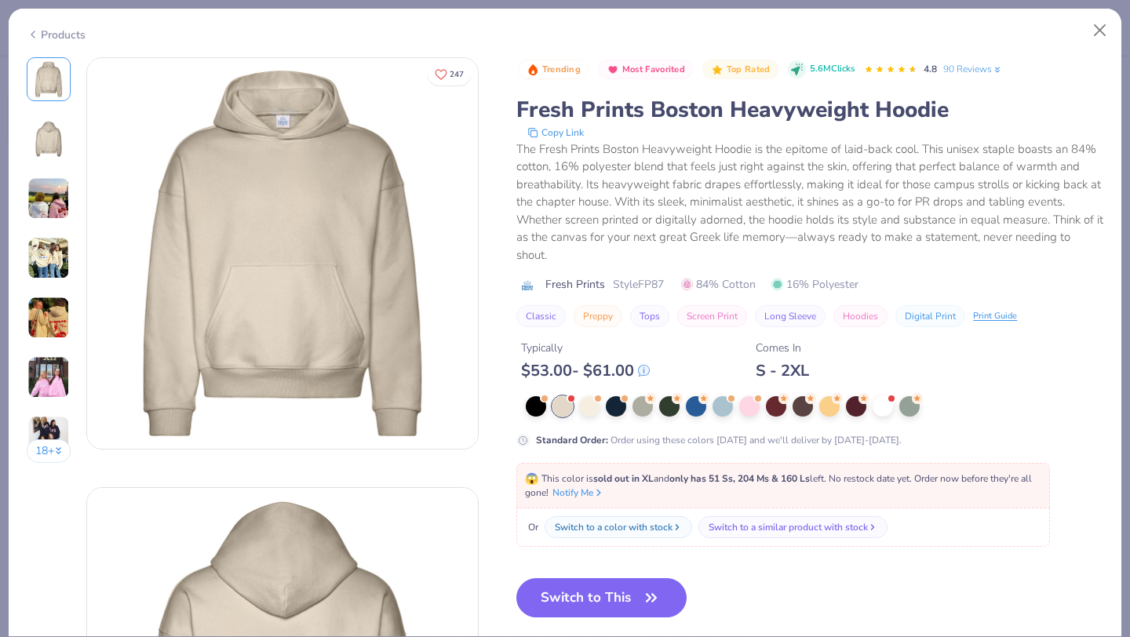
scroll to position [0, 35]
click at [621, 604] on button "Switch to This" at bounding box center [601, 597] width 170 height 39
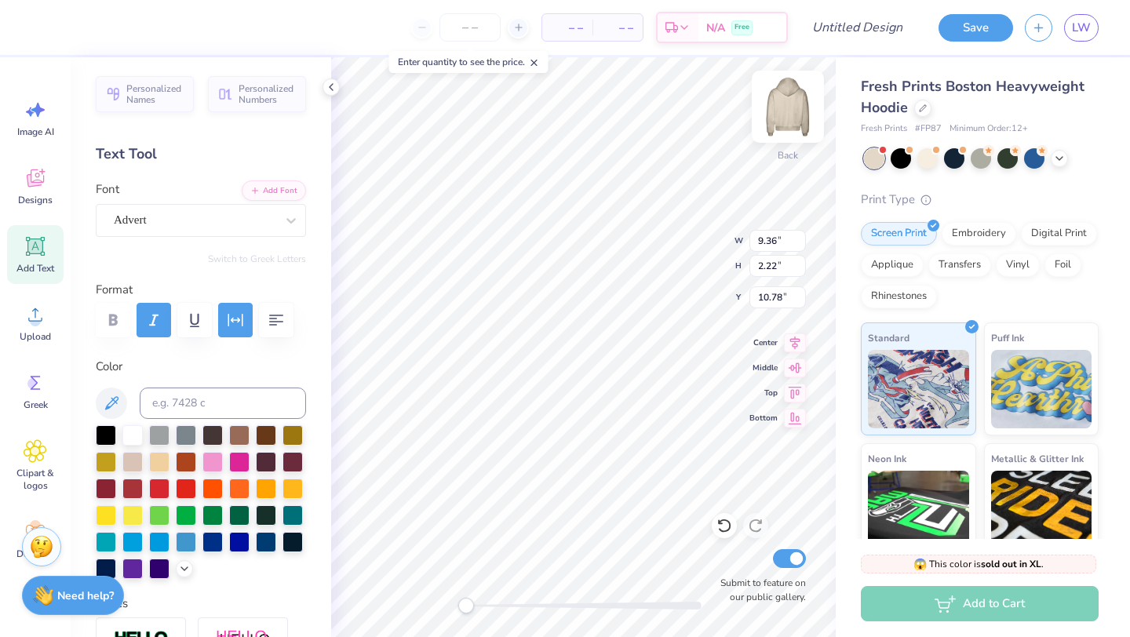
click at [793, 100] on img at bounding box center [787, 106] width 63 height 63
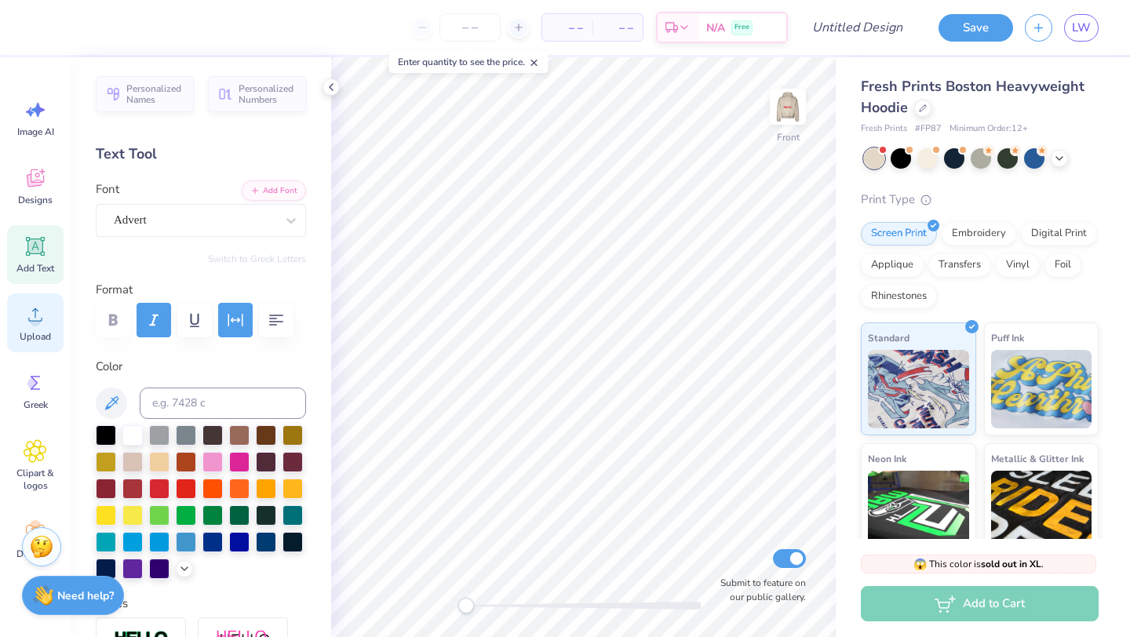
click at [45, 333] on span "Upload" at bounding box center [35, 336] width 31 height 13
click at [37, 320] on icon at bounding box center [35, 314] width 14 height 13
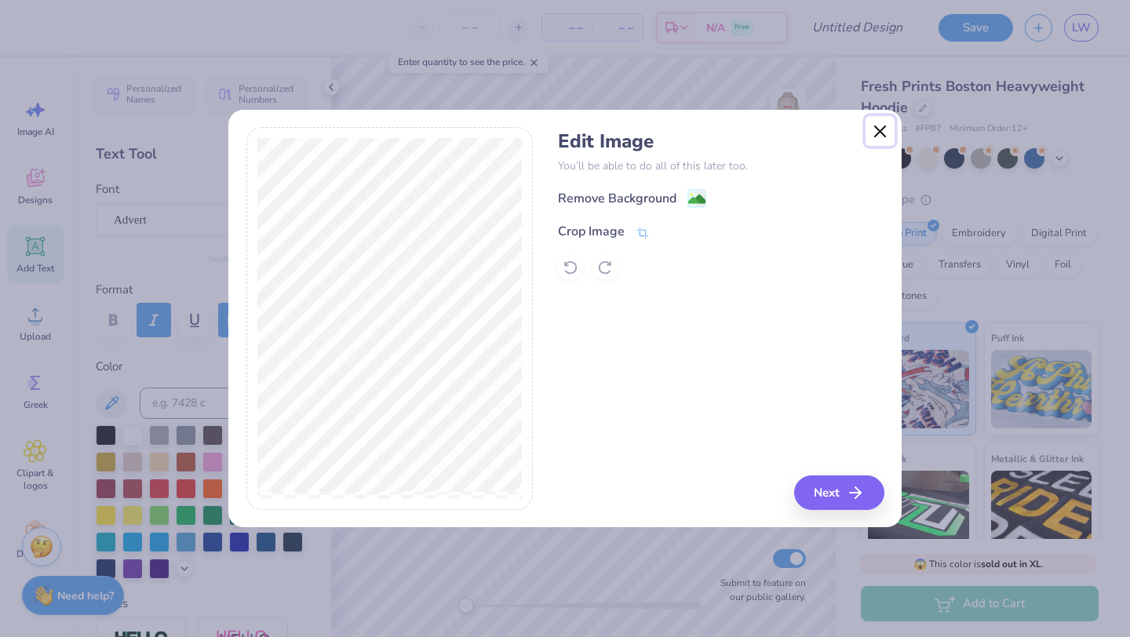
click at [884, 122] on button "Close" at bounding box center [880, 131] width 30 height 30
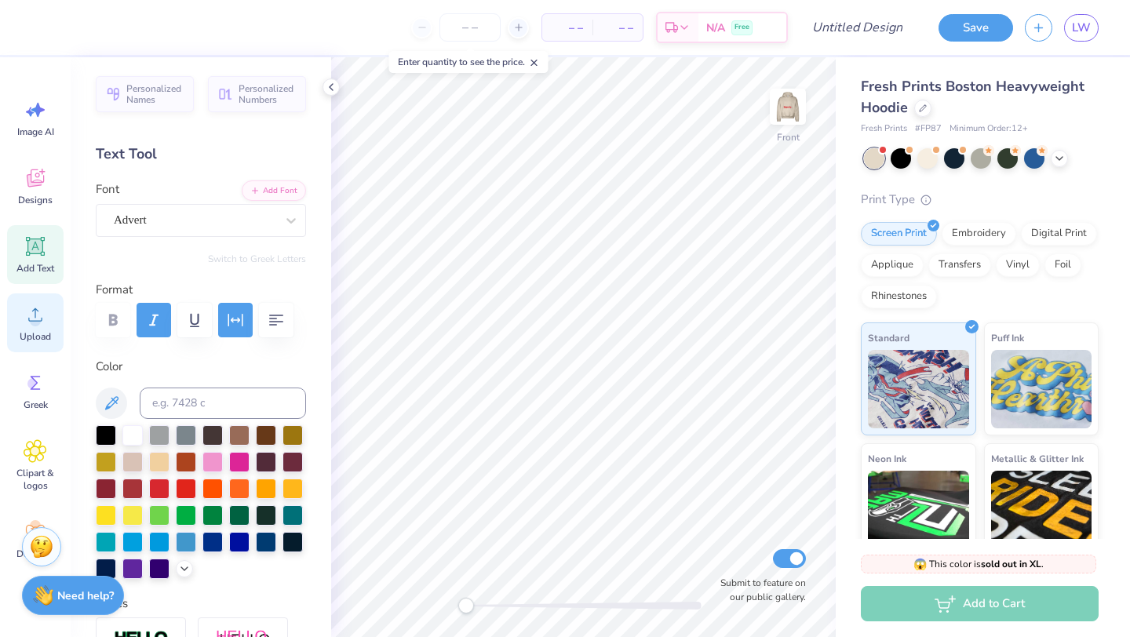
click at [24, 311] on icon at bounding box center [36, 315] width 24 height 24
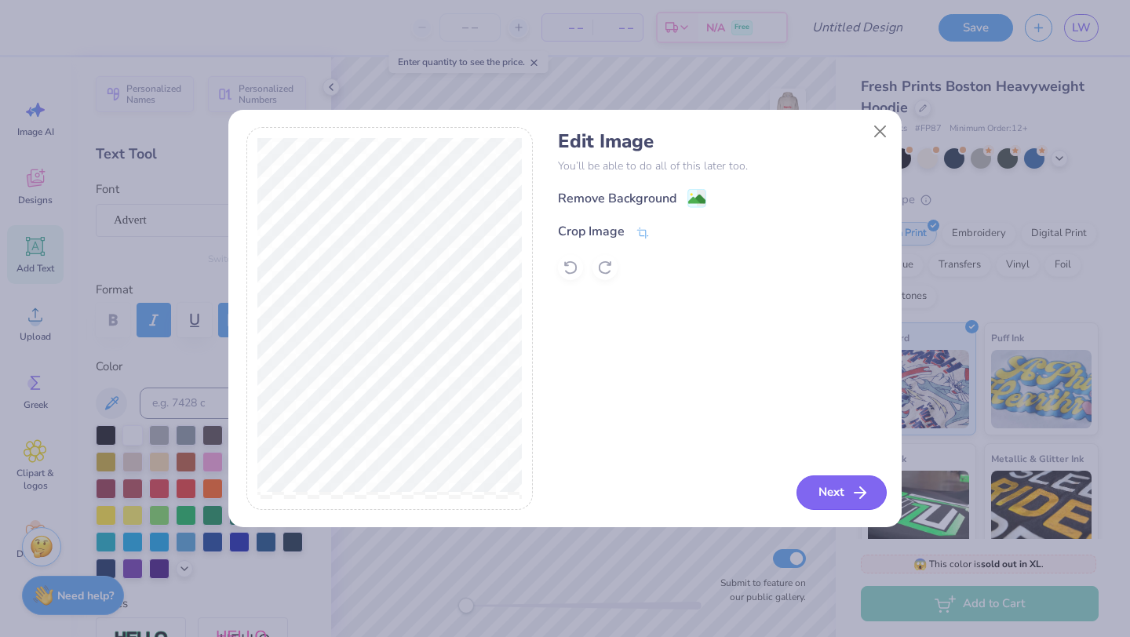
click at [837, 492] on button "Next" at bounding box center [841, 492] width 90 height 35
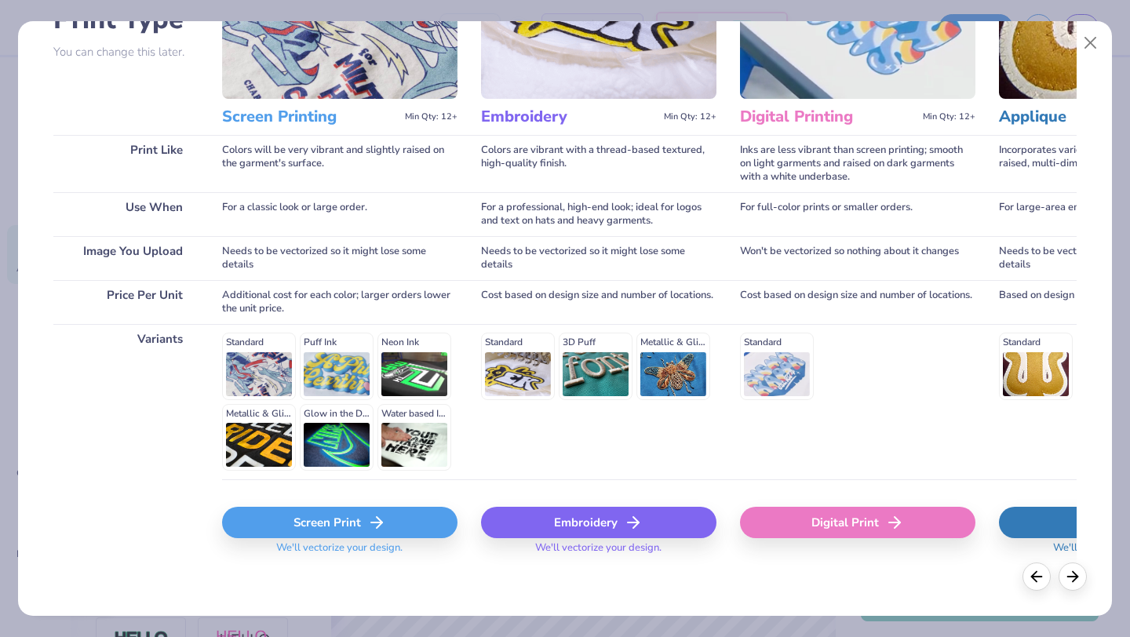
scroll to position [145, 0]
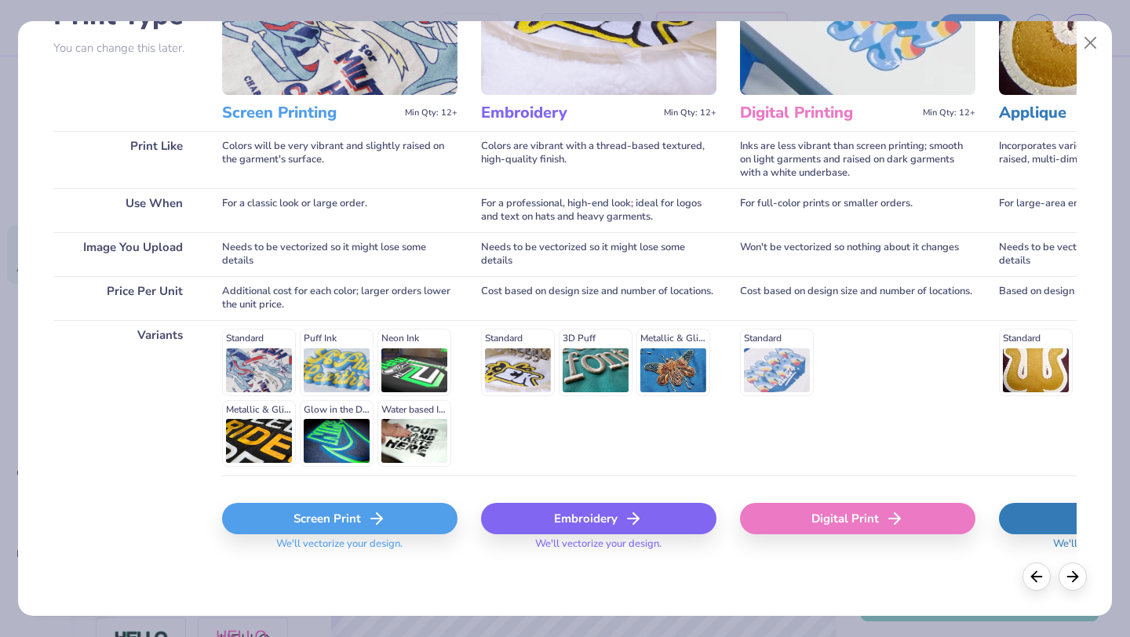
click at [369, 525] on icon at bounding box center [376, 518] width 19 height 19
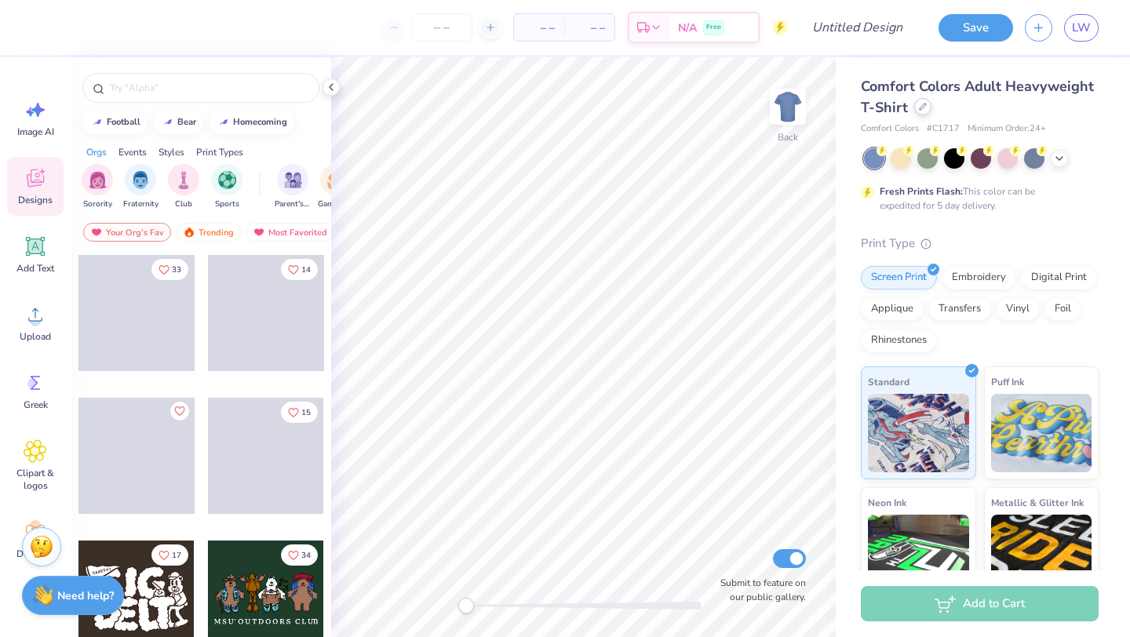
click at [928, 110] on div at bounding box center [922, 106] width 17 height 17
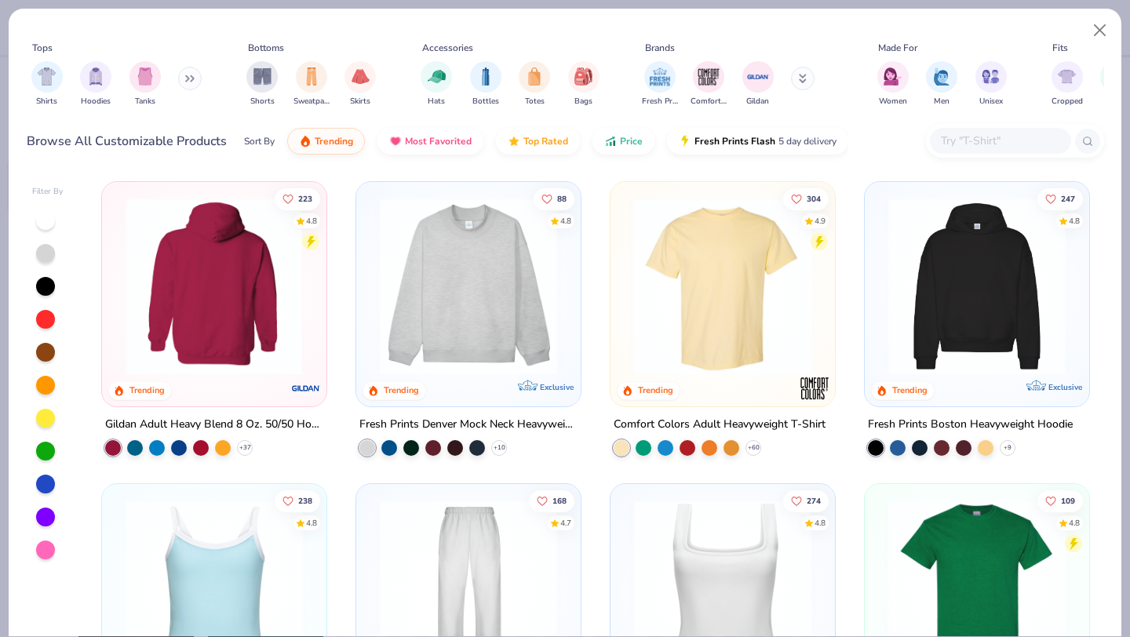
click at [239, 304] on img at bounding box center [214, 286] width 193 height 177
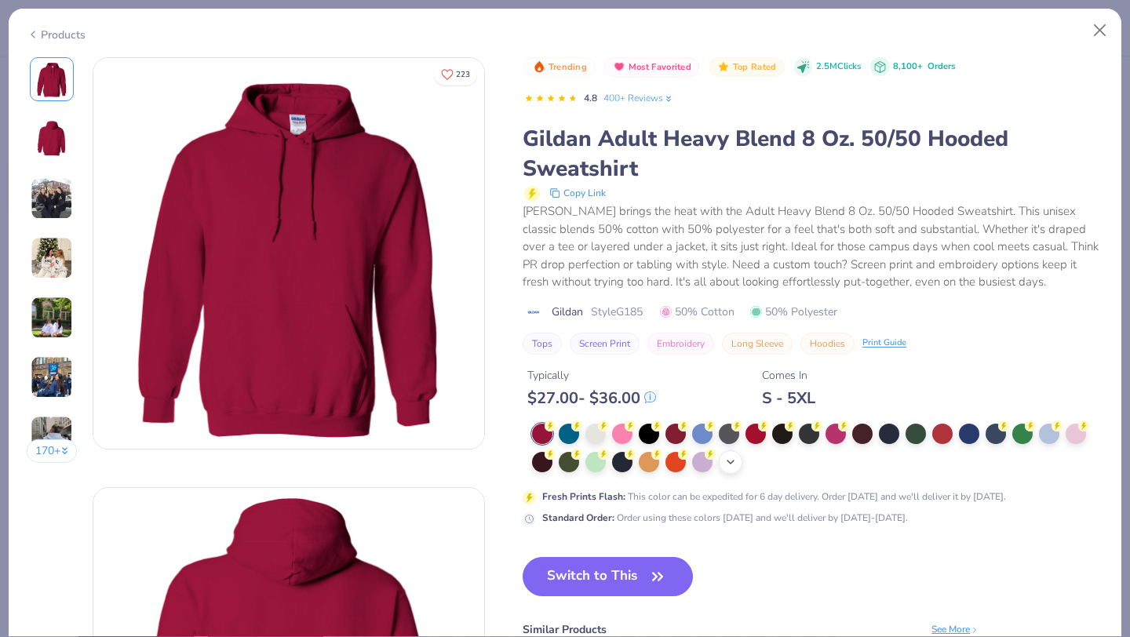
click at [732, 460] on icon at bounding box center [730, 462] width 13 height 13
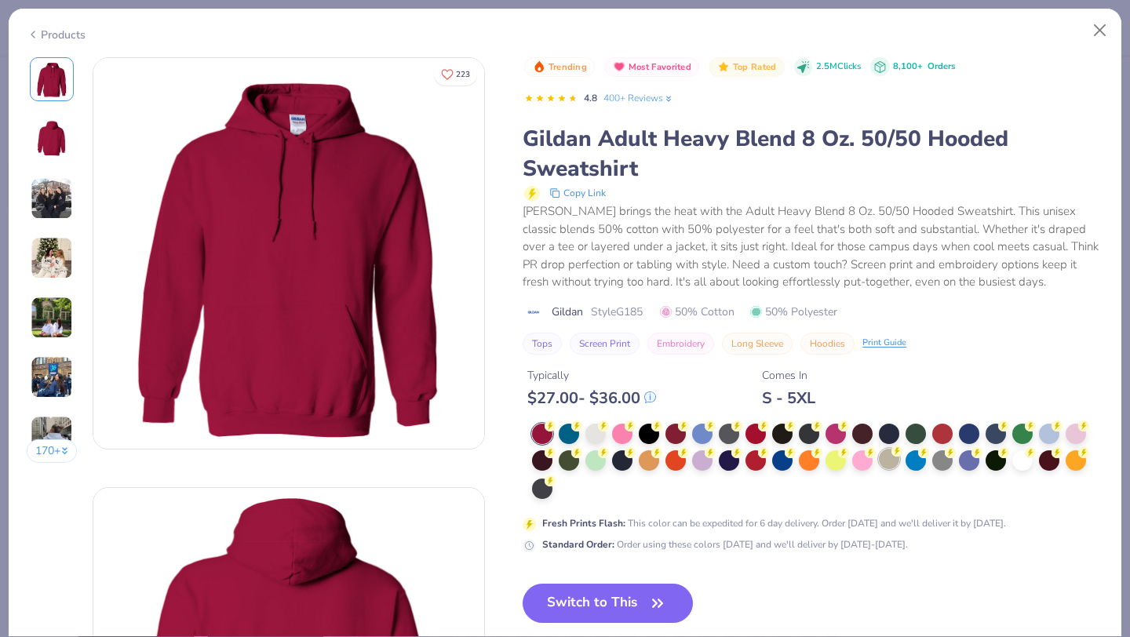
click at [891, 461] on div at bounding box center [889, 459] width 20 height 20
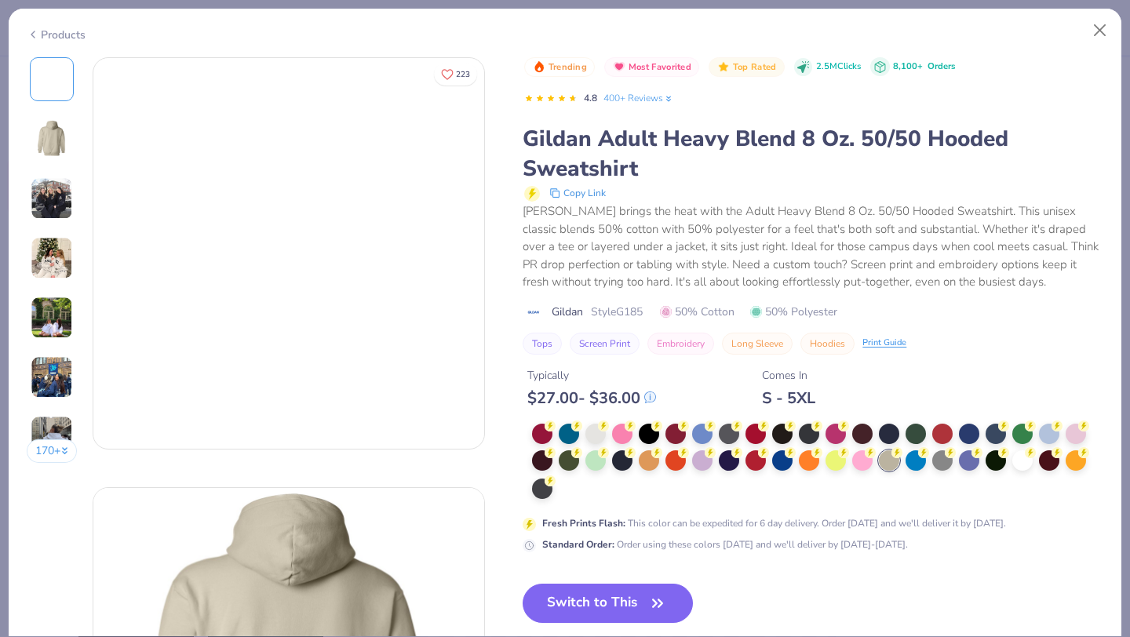
click at [661, 606] on icon "button" at bounding box center [658, 603] width 22 height 22
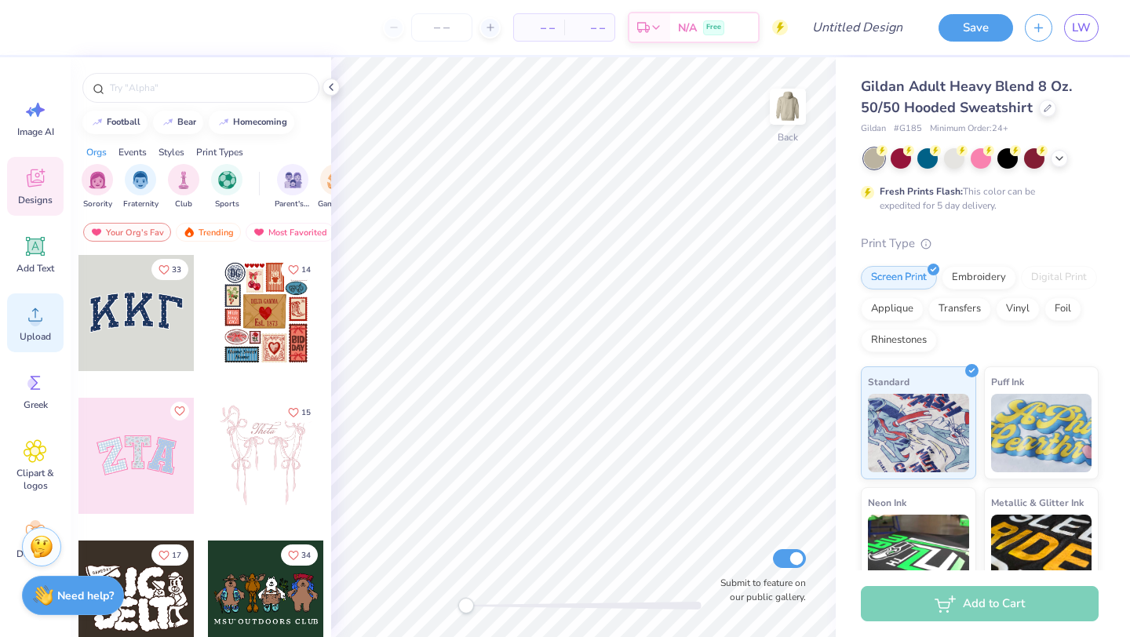
click at [27, 328] on div "Upload" at bounding box center [35, 322] width 56 height 59
click at [781, 120] on img at bounding box center [787, 106] width 63 height 63
click at [925, 157] on div at bounding box center [927, 157] width 20 height 20
click at [1058, 165] on div at bounding box center [1059, 156] width 17 height 17
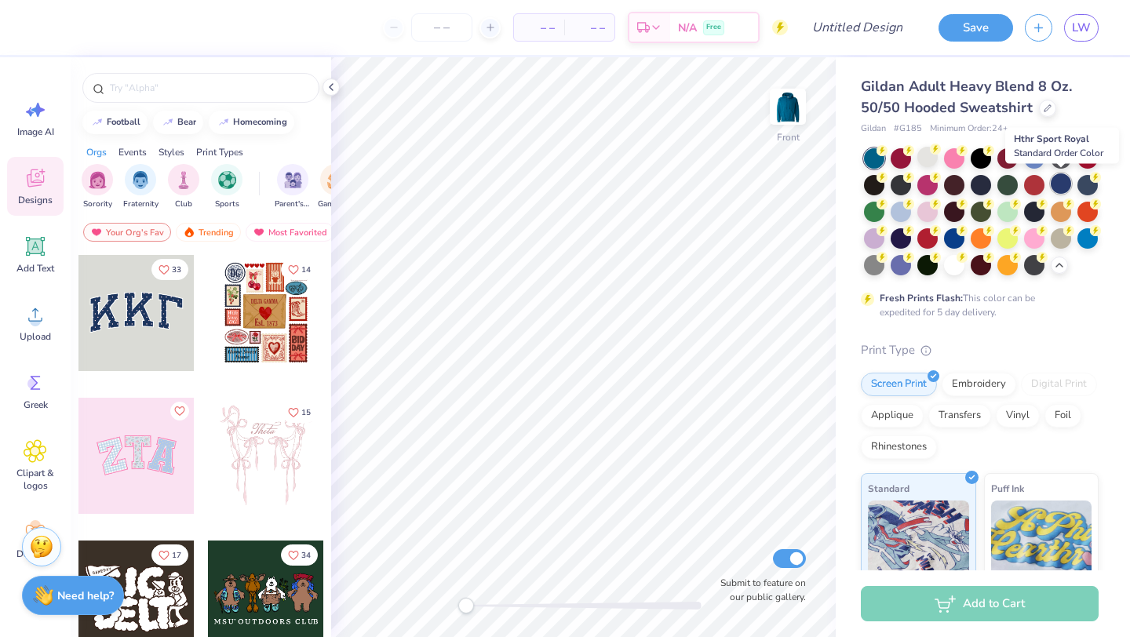
click at [1058, 180] on div at bounding box center [1061, 183] width 20 height 20
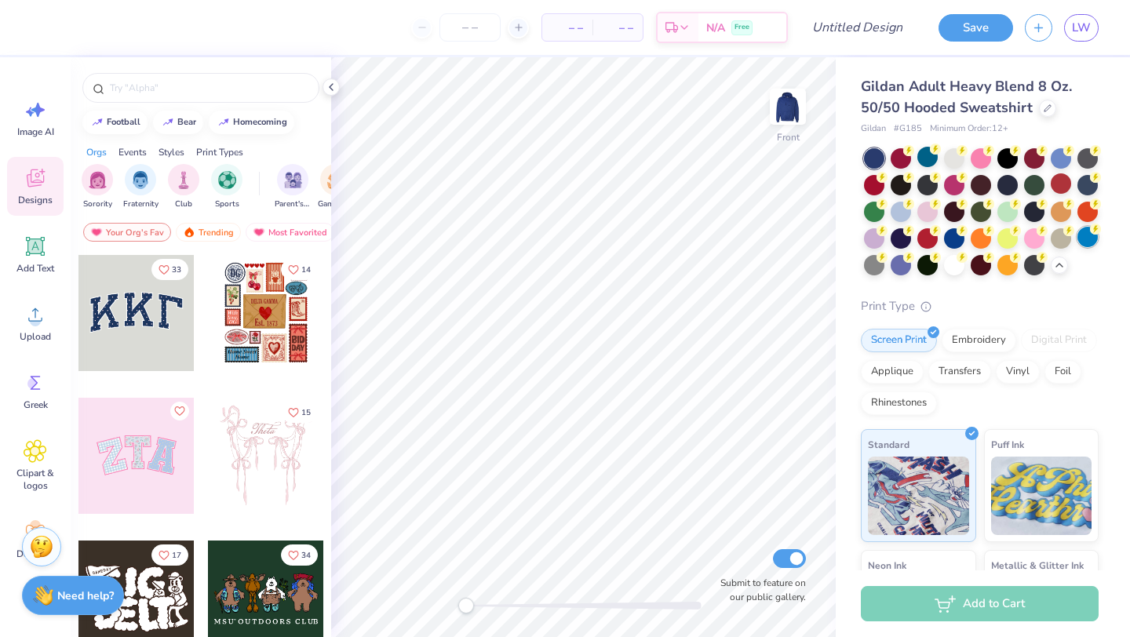
click at [1089, 240] on div at bounding box center [1087, 237] width 20 height 20
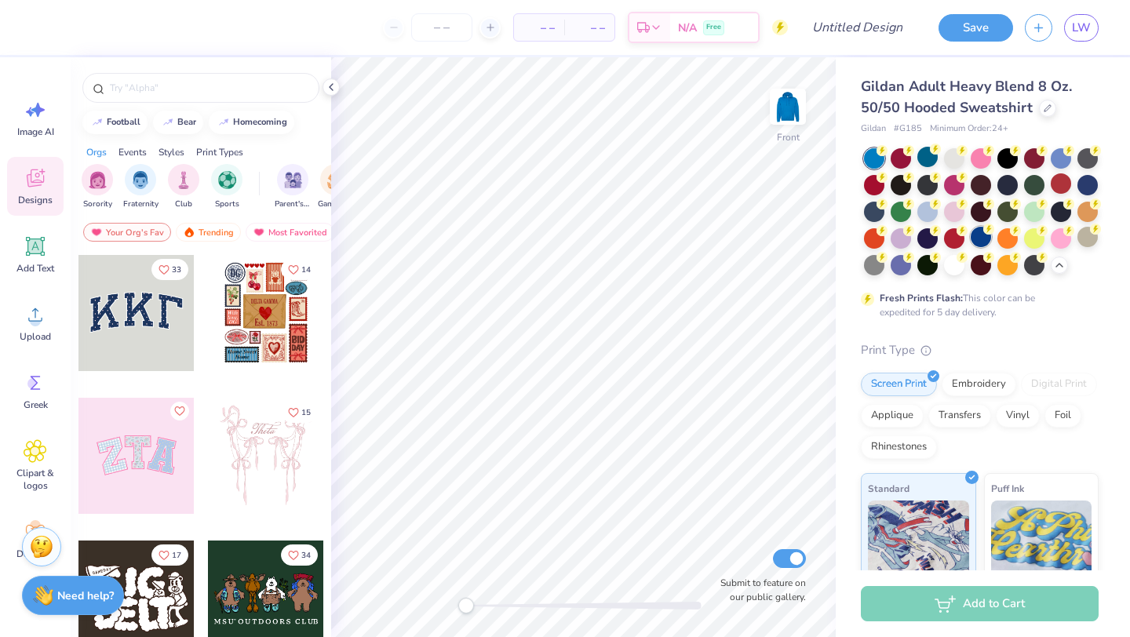
click at [971, 230] on div at bounding box center [981, 237] width 20 height 20
click at [923, 155] on div at bounding box center [927, 157] width 20 height 20
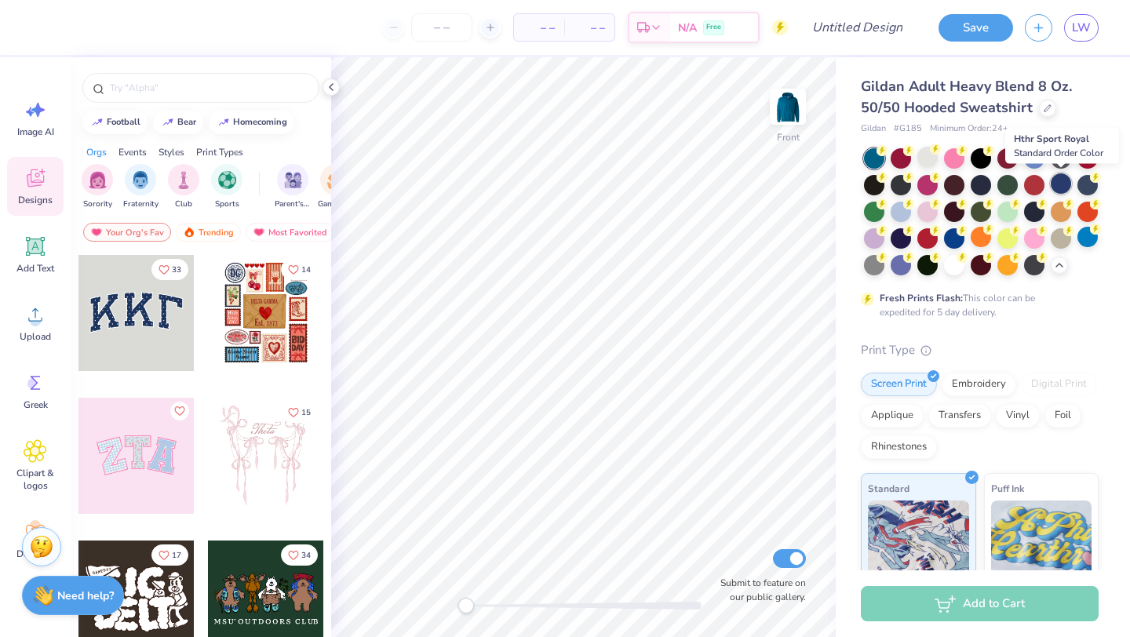
click at [1064, 186] on div at bounding box center [1061, 183] width 20 height 20
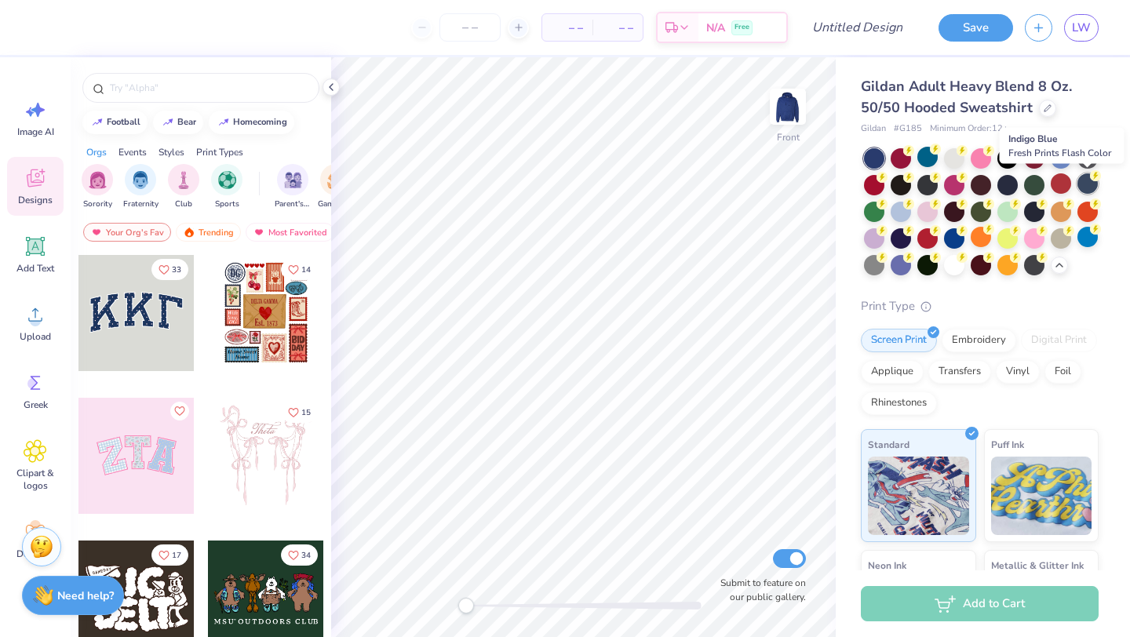
click at [1087, 193] on div at bounding box center [1087, 183] width 20 height 20
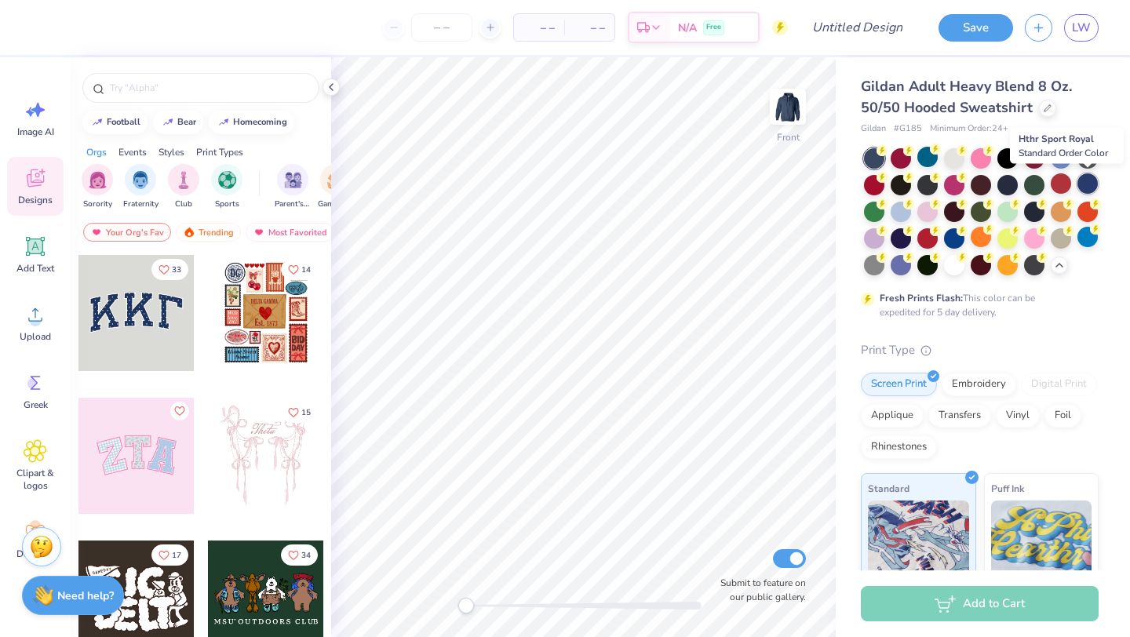
click at [1087, 188] on div at bounding box center [1087, 183] width 20 height 20
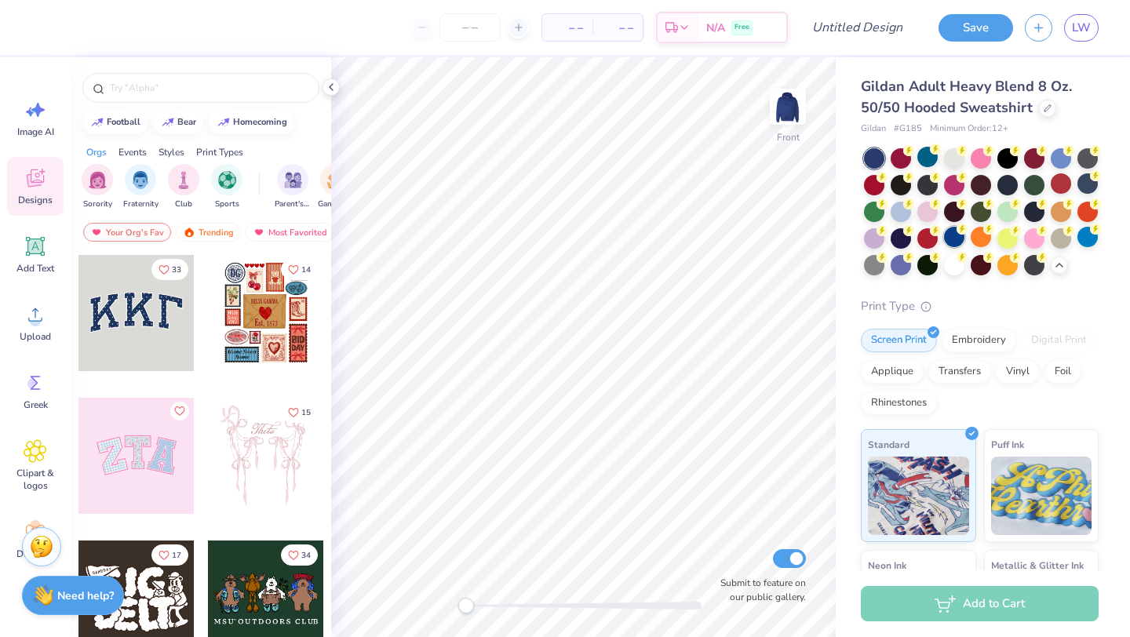
click at [960, 244] on div at bounding box center [954, 237] width 20 height 20
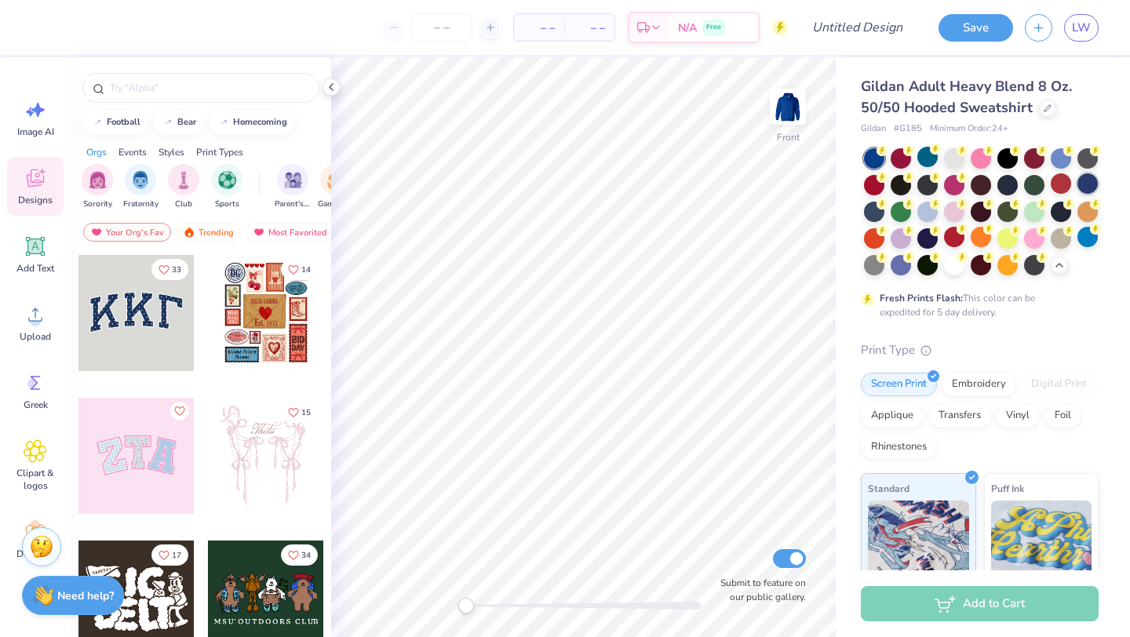
click at [1087, 194] on div at bounding box center [1087, 183] width 20 height 20
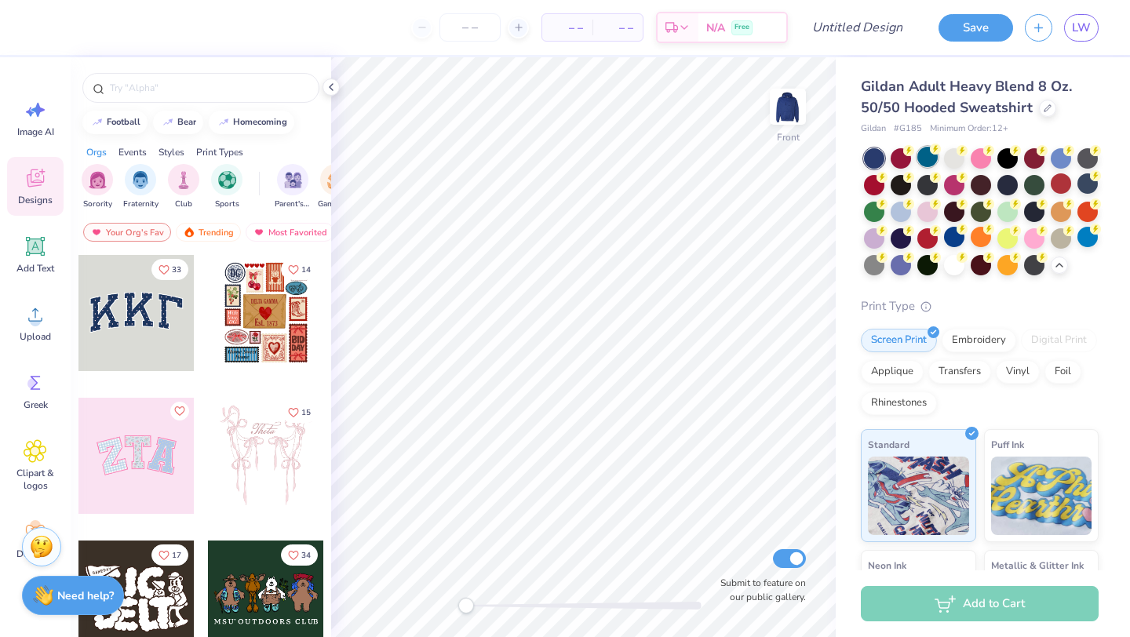
click at [924, 166] on div at bounding box center [927, 157] width 20 height 20
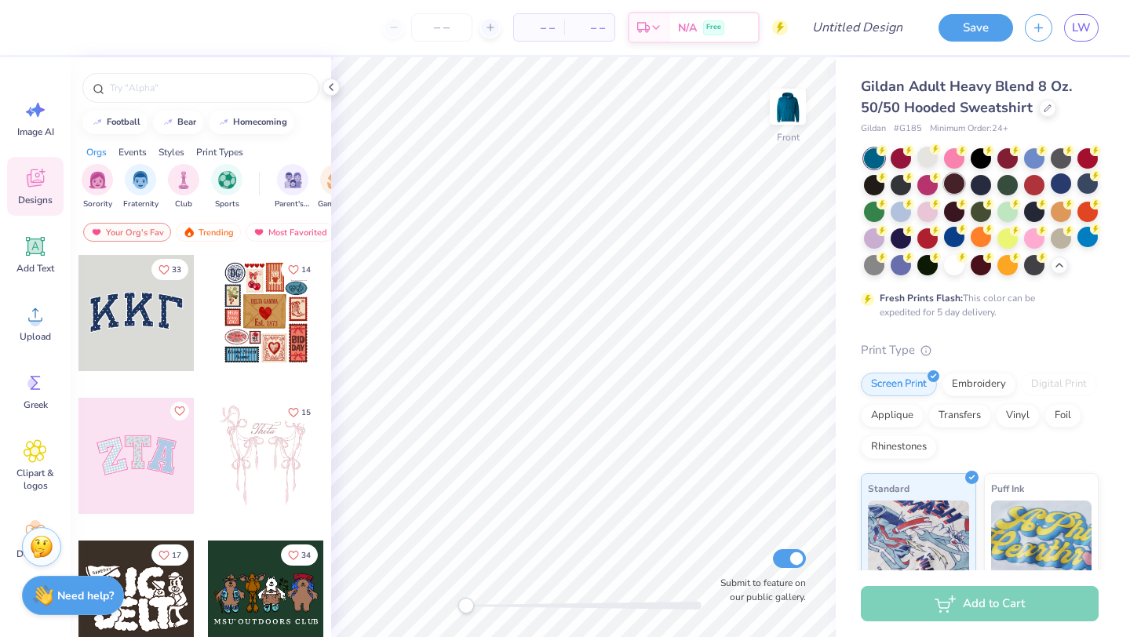
click at [944, 184] on div at bounding box center [954, 183] width 20 height 20
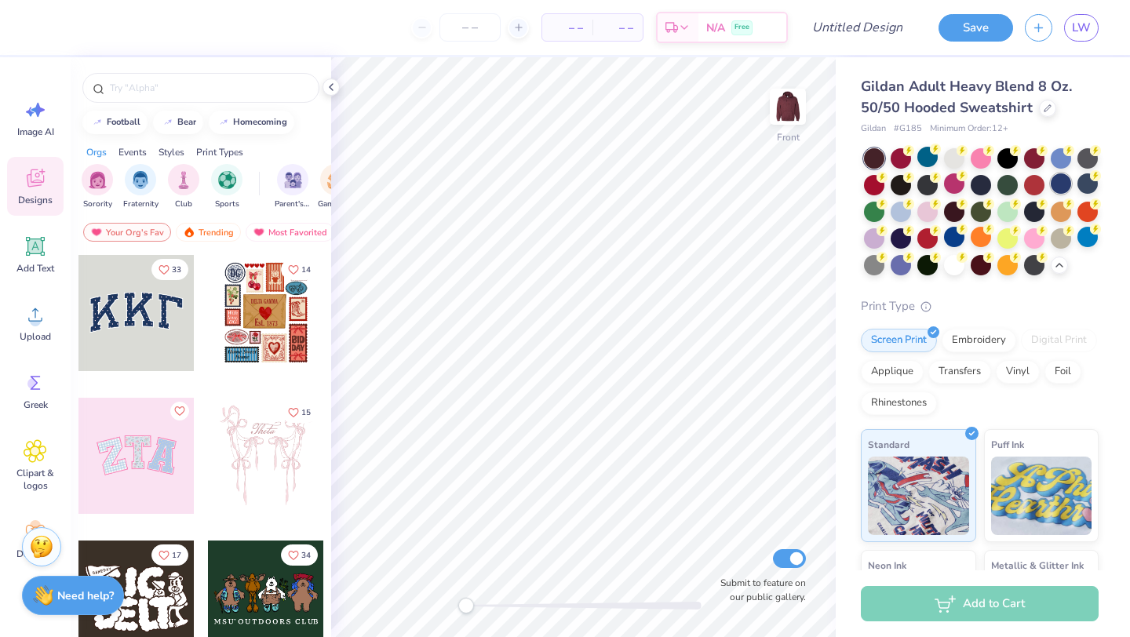
click at [1059, 187] on div at bounding box center [1061, 183] width 20 height 20
click at [1037, 185] on div at bounding box center [1034, 183] width 20 height 20
click at [1057, 185] on div at bounding box center [1061, 183] width 20 height 20
click at [873, 265] on div at bounding box center [874, 263] width 20 height 20
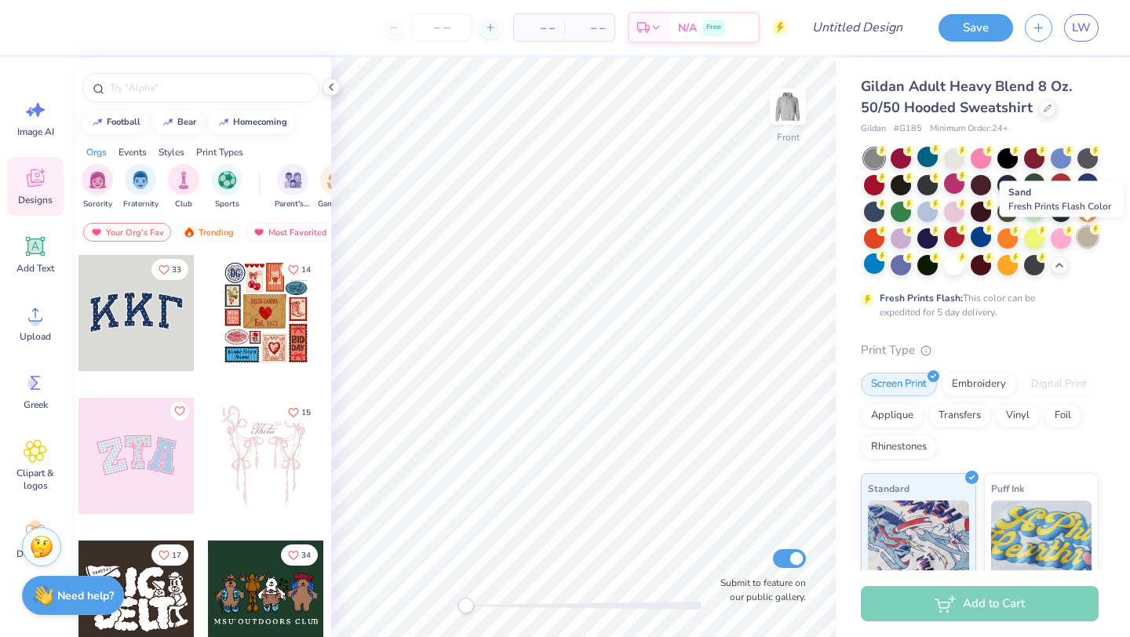
click at [1088, 239] on div at bounding box center [1087, 237] width 20 height 20
click at [1087, 180] on div at bounding box center [1087, 183] width 20 height 20
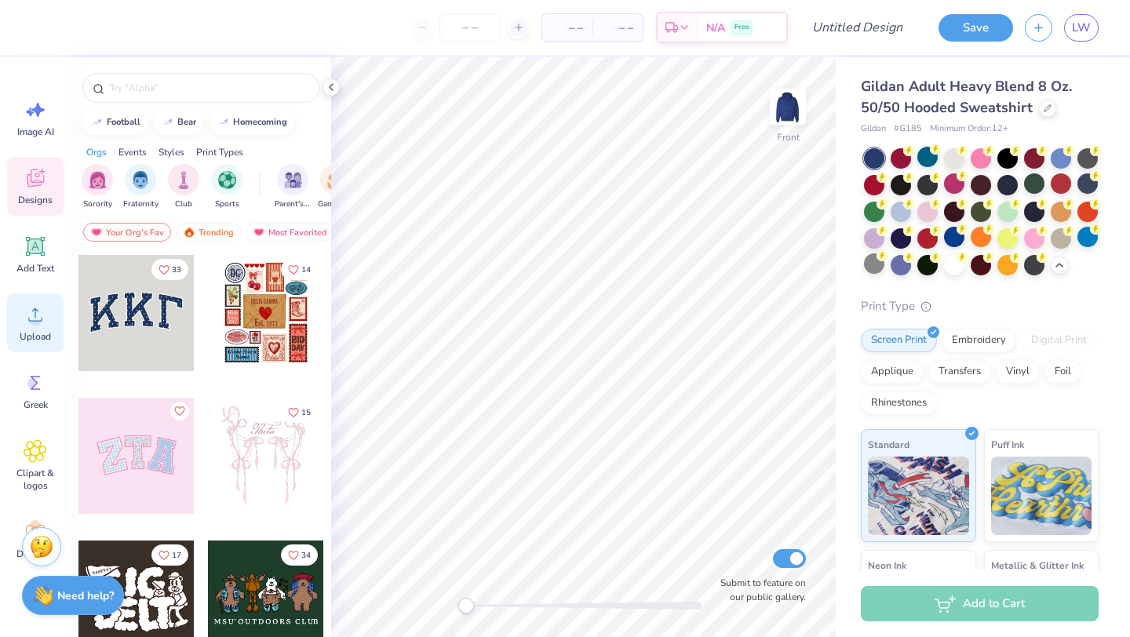
click at [55, 315] on div "Upload" at bounding box center [35, 322] width 56 height 59
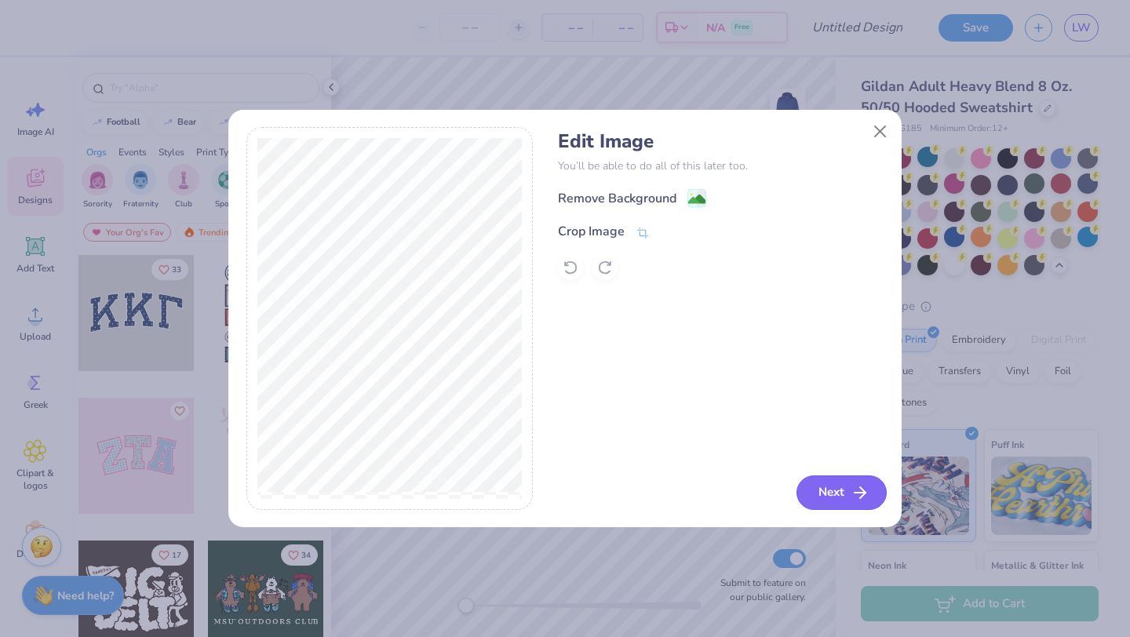
click at [854, 476] on button "Next" at bounding box center [841, 492] width 90 height 35
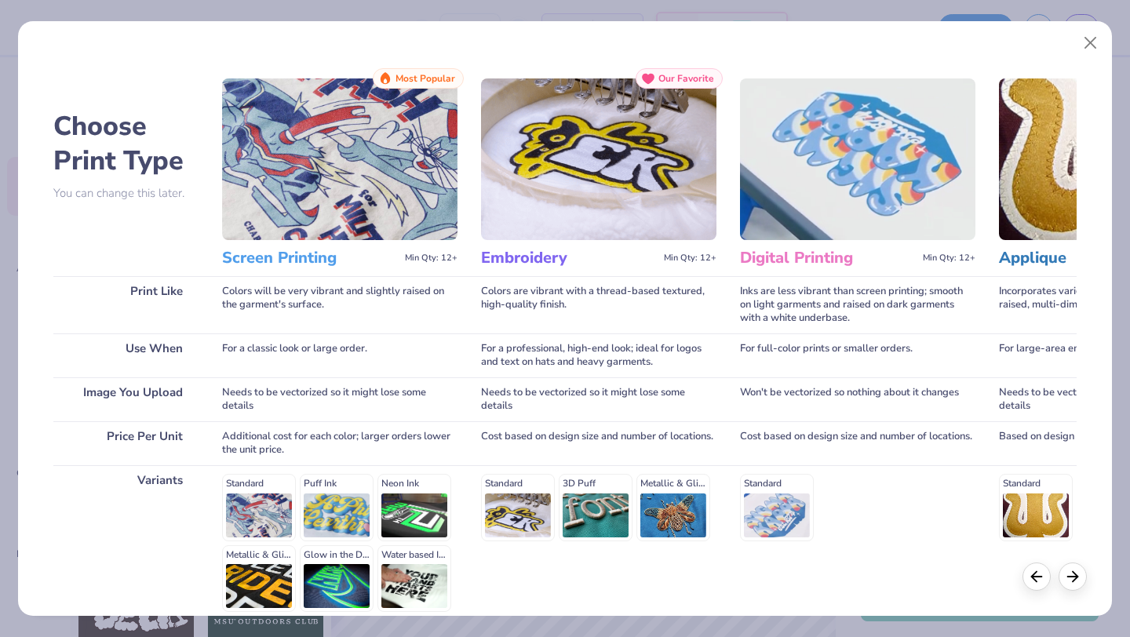
scroll to position [145, 0]
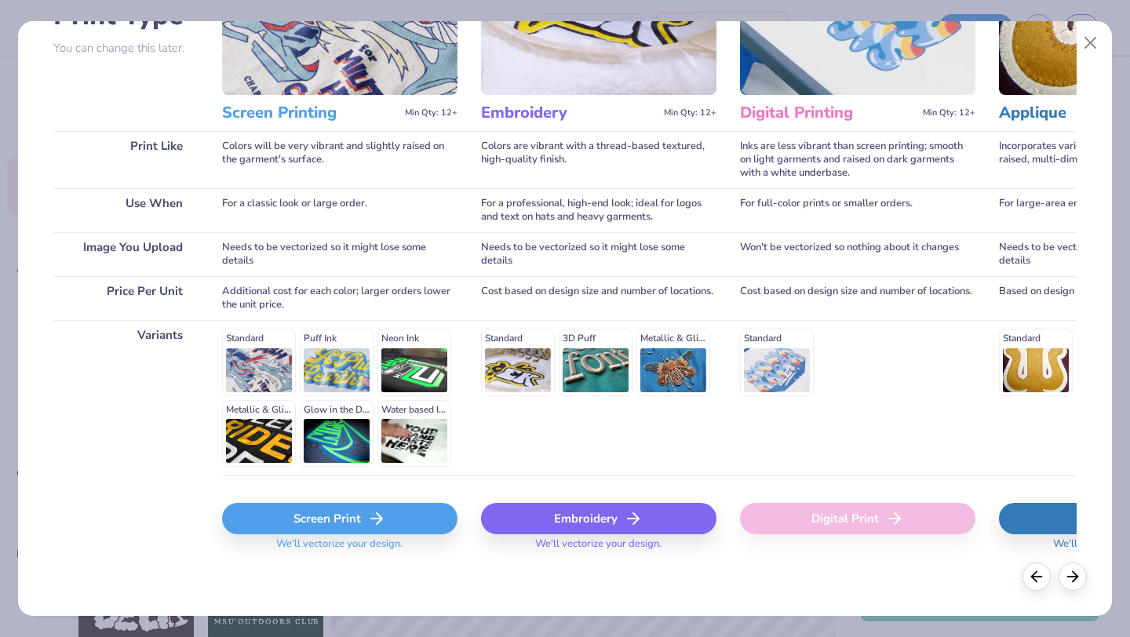
click at [383, 520] on icon at bounding box center [376, 518] width 19 height 19
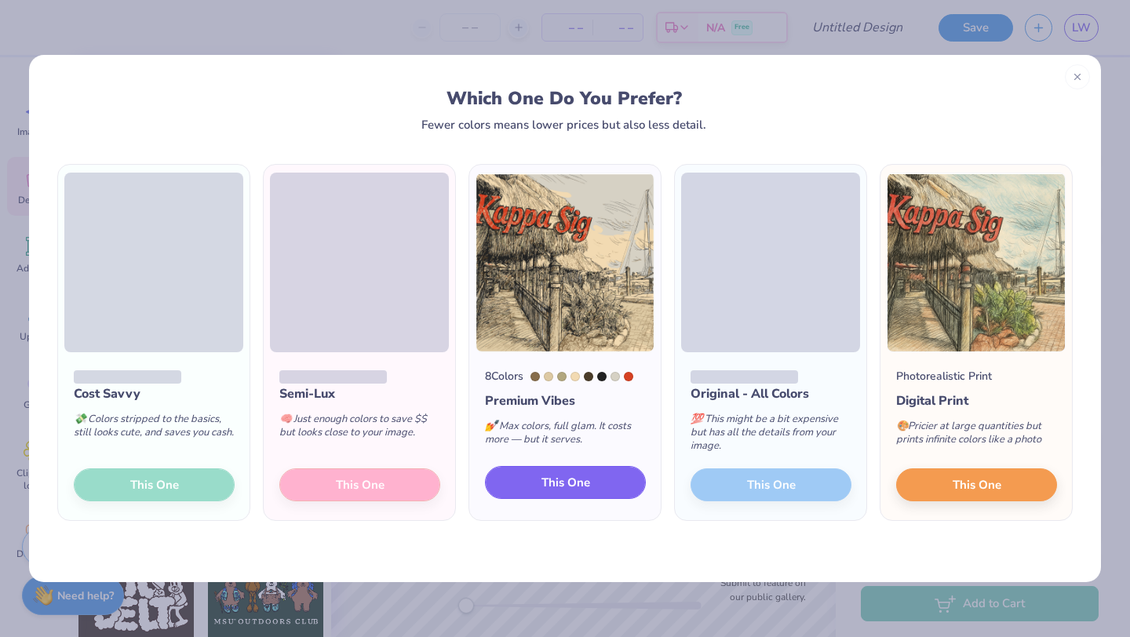
click at [616, 484] on button "This One" at bounding box center [565, 482] width 161 height 33
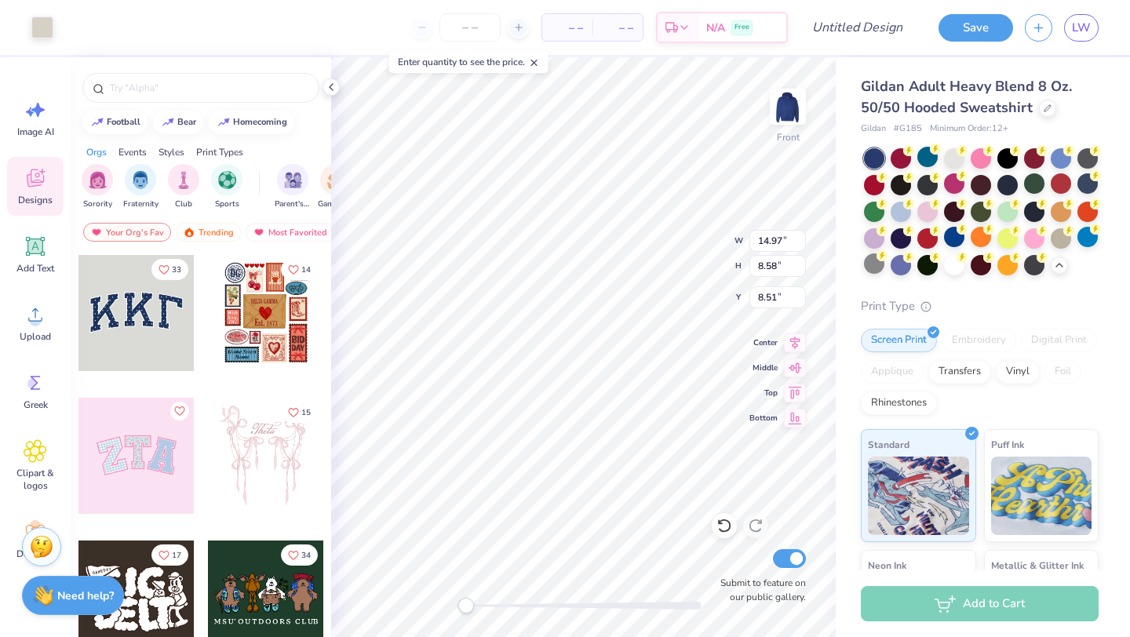
type input "14.97"
type input "8.58"
type input "8.51"
type input "10.49"
type input "1.79"
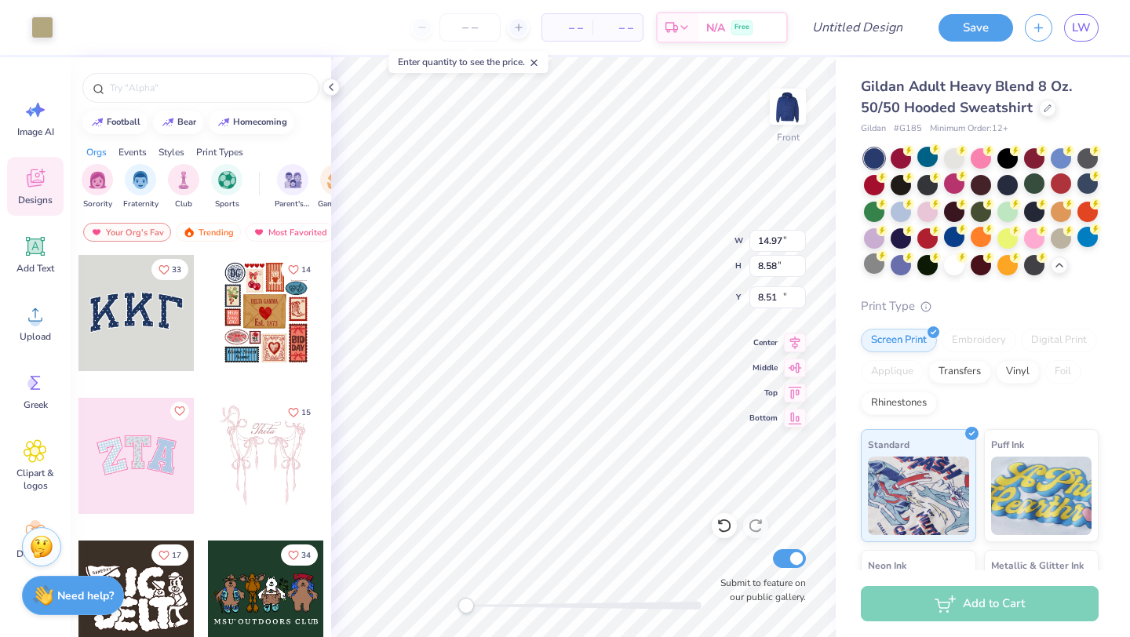
type input "13.84"
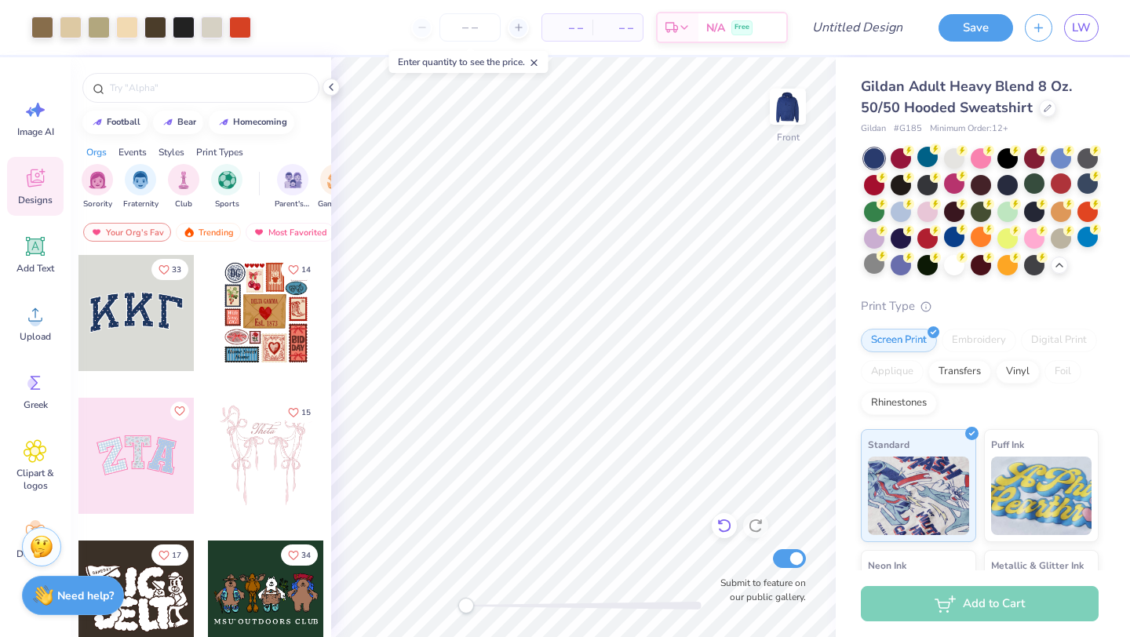
click at [727, 529] on icon at bounding box center [724, 526] width 16 height 16
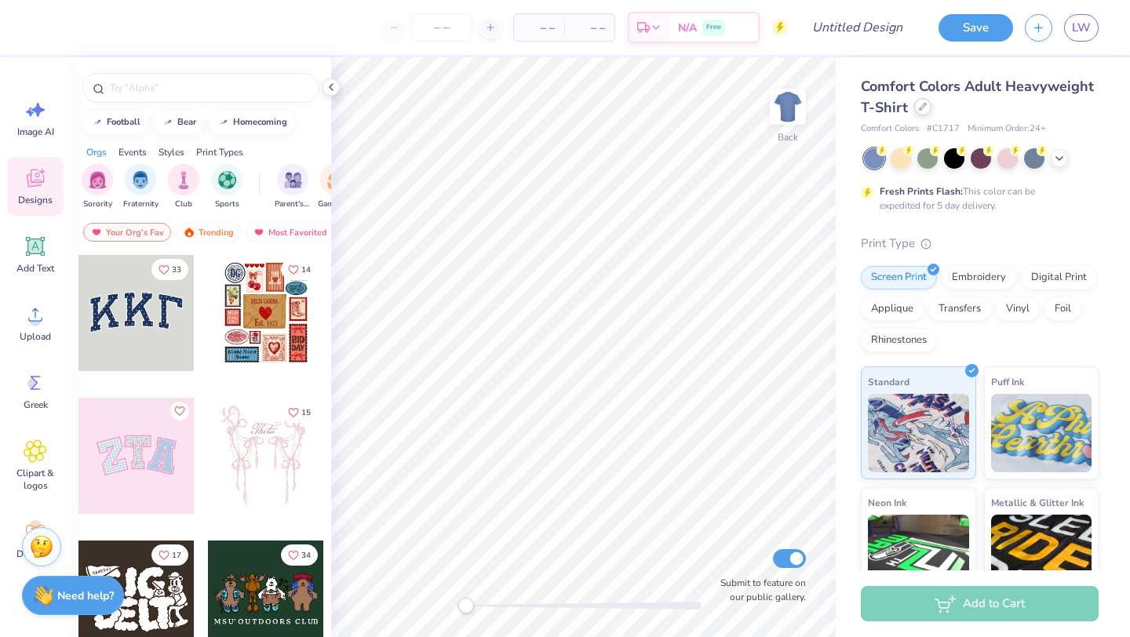
click at [925, 112] on div at bounding box center [922, 106] width 17 height 17
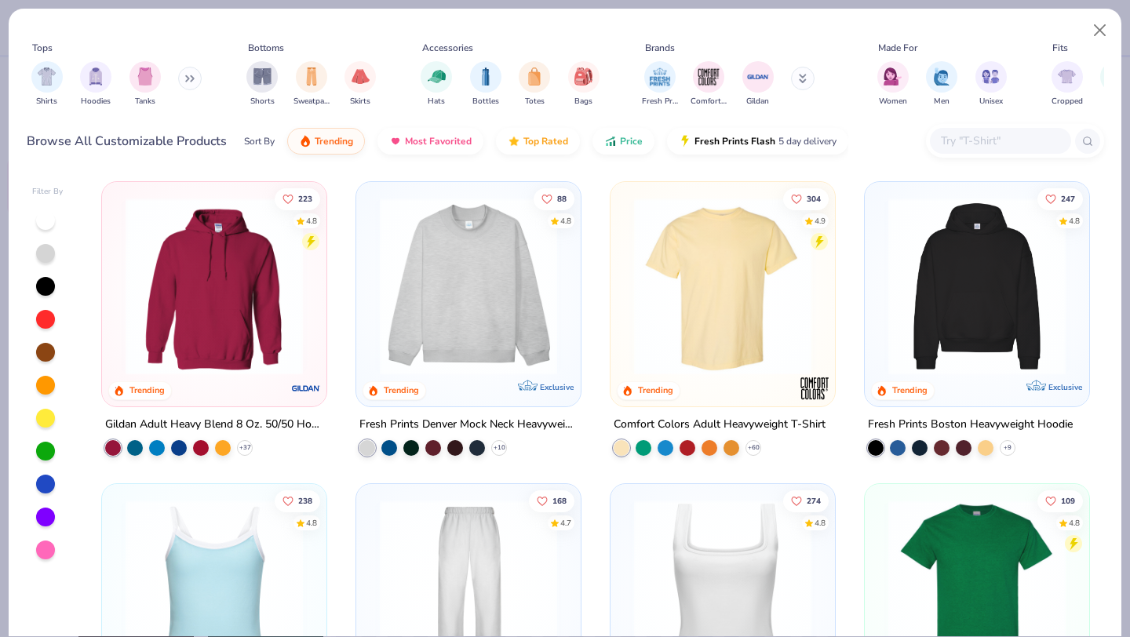
click at [245, 244] on img at bounding box center [214, 286] width 193 height 177
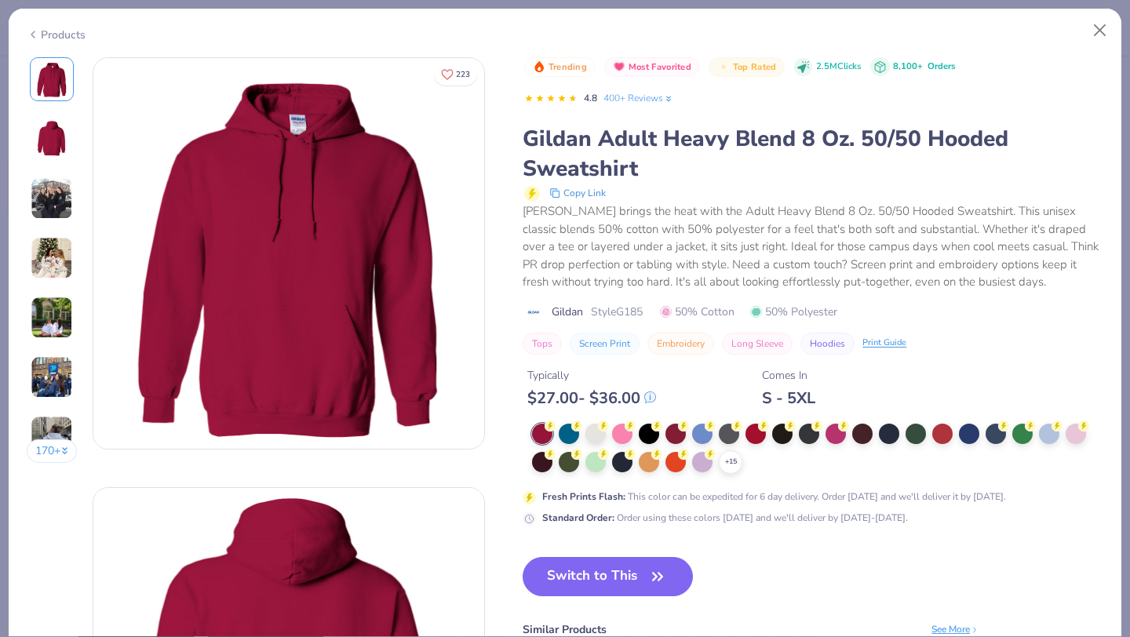
click at [978, 439] on div at bounding box center [969, 434] width 20 height 20
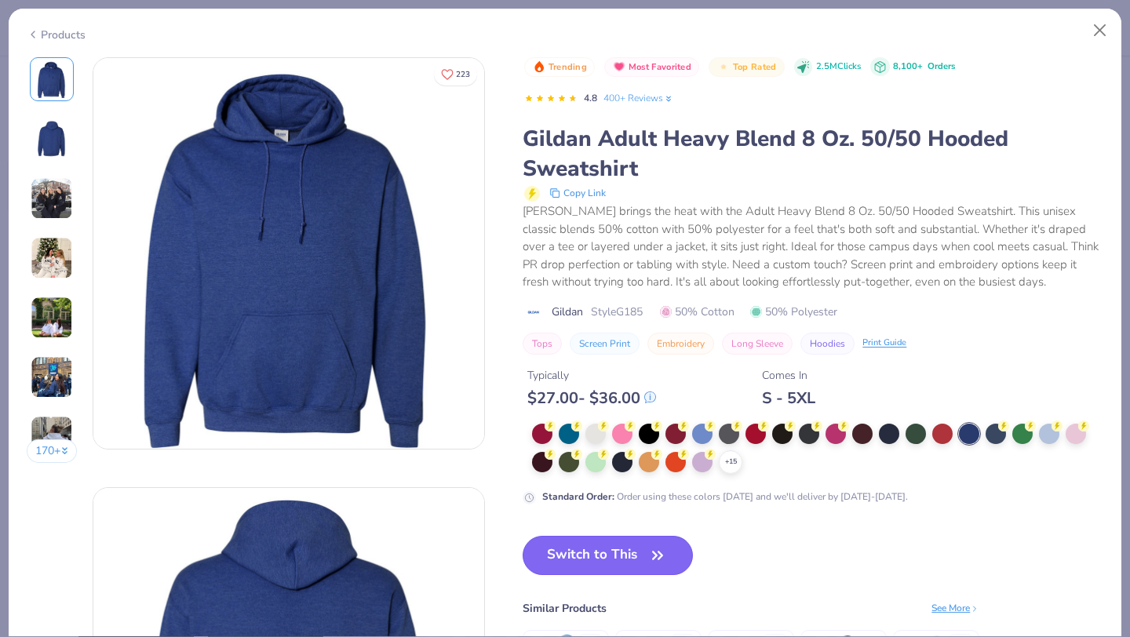
click at [648, 554] on span "button" at bounding box center [658, 556] width 22 height 22
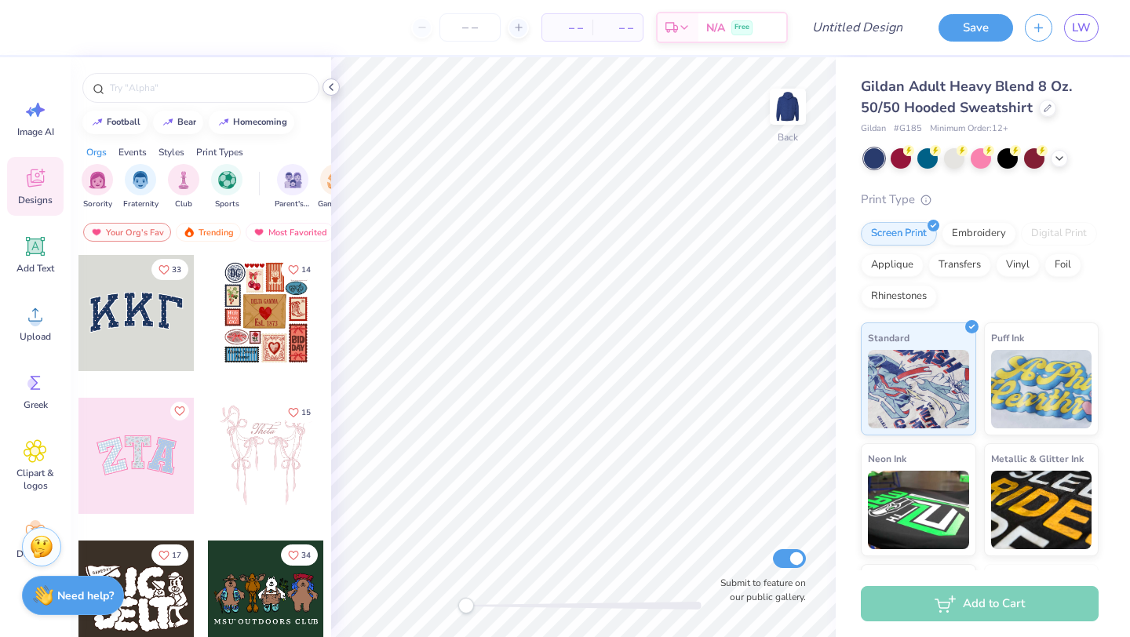
click at [324, 84] on div at bounding box center [330, 86] width 17 height 17
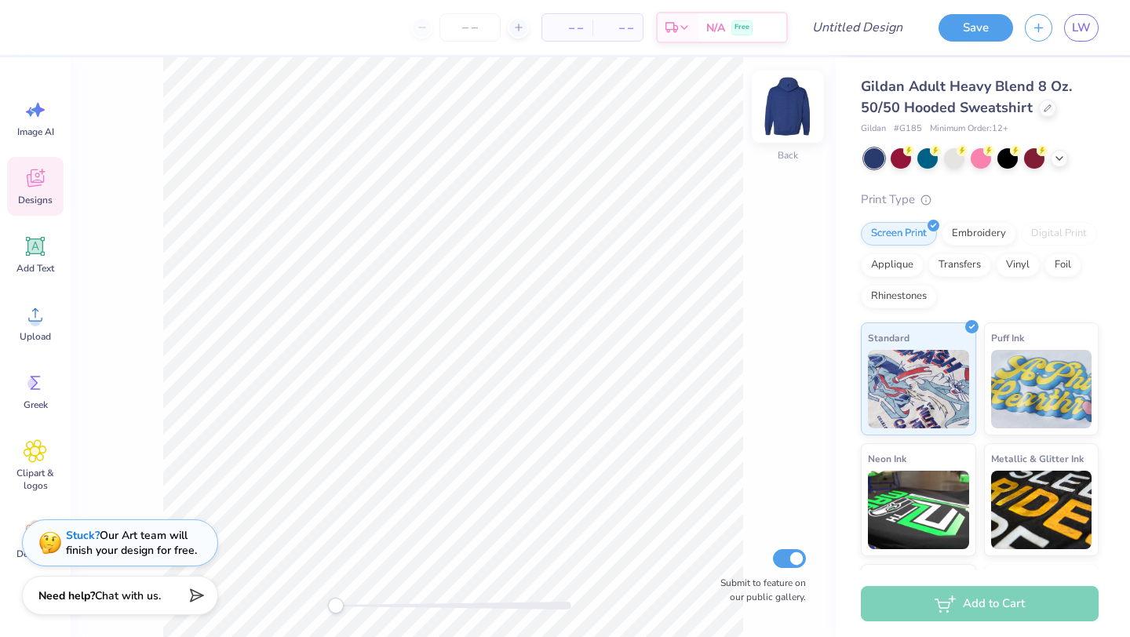
click at [791, 111] on img at bounding box center [787, 106] width 63 height 63
click at [35, 309] on icon at bounding box center [35, 314] width 14 height 13
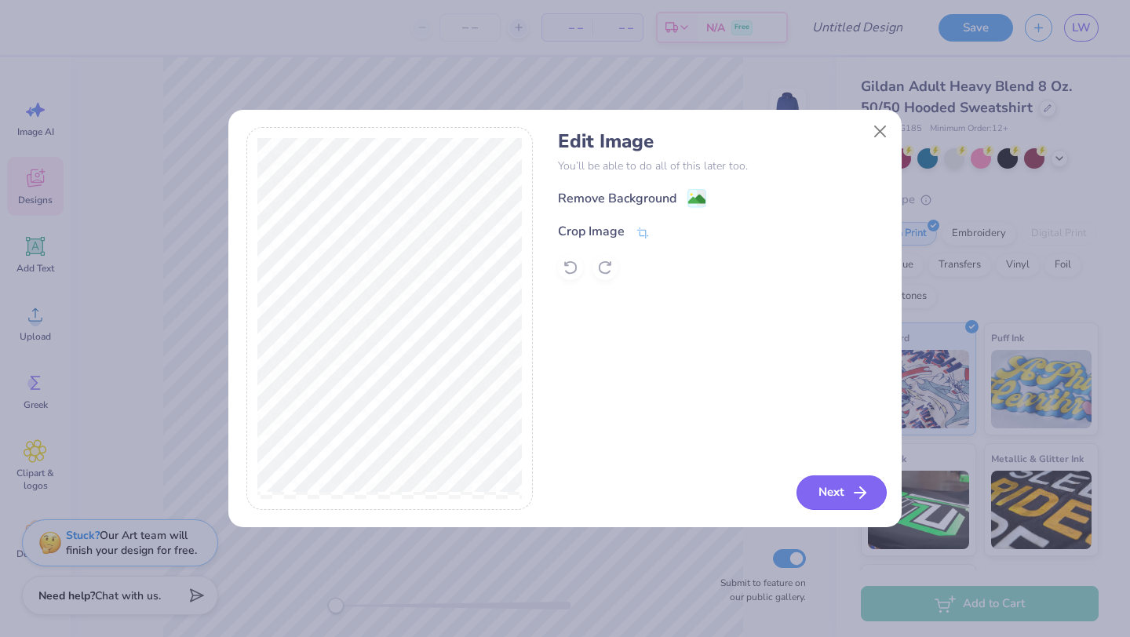
click at [814, 492] on button "Next" at bounding box center [841, 492] width 90 height 35
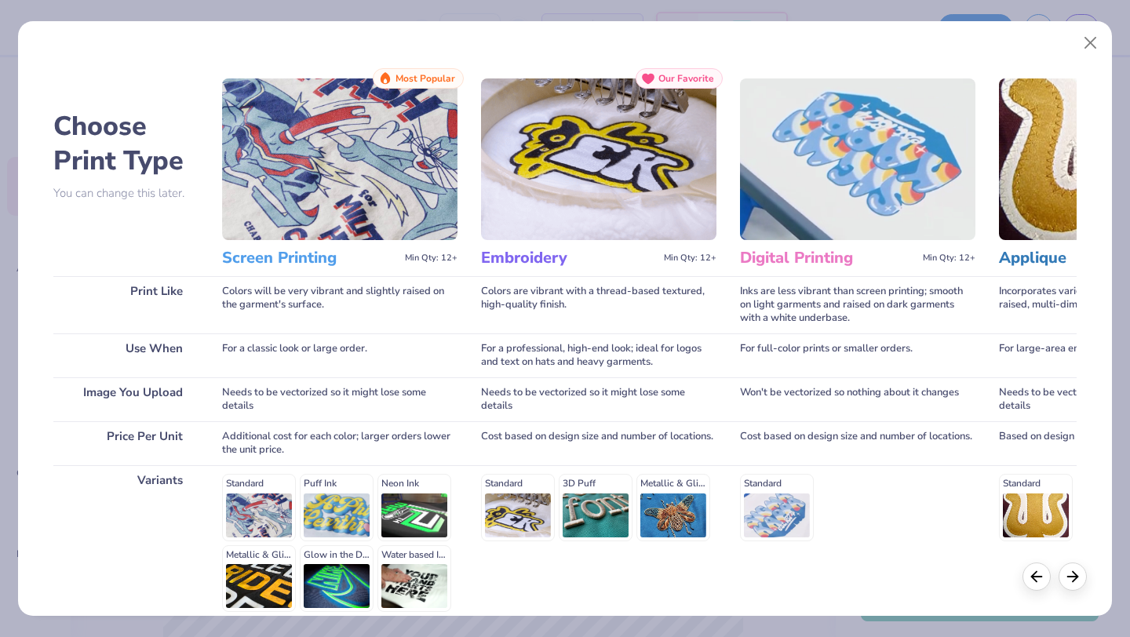
scroll to position [145, 0]
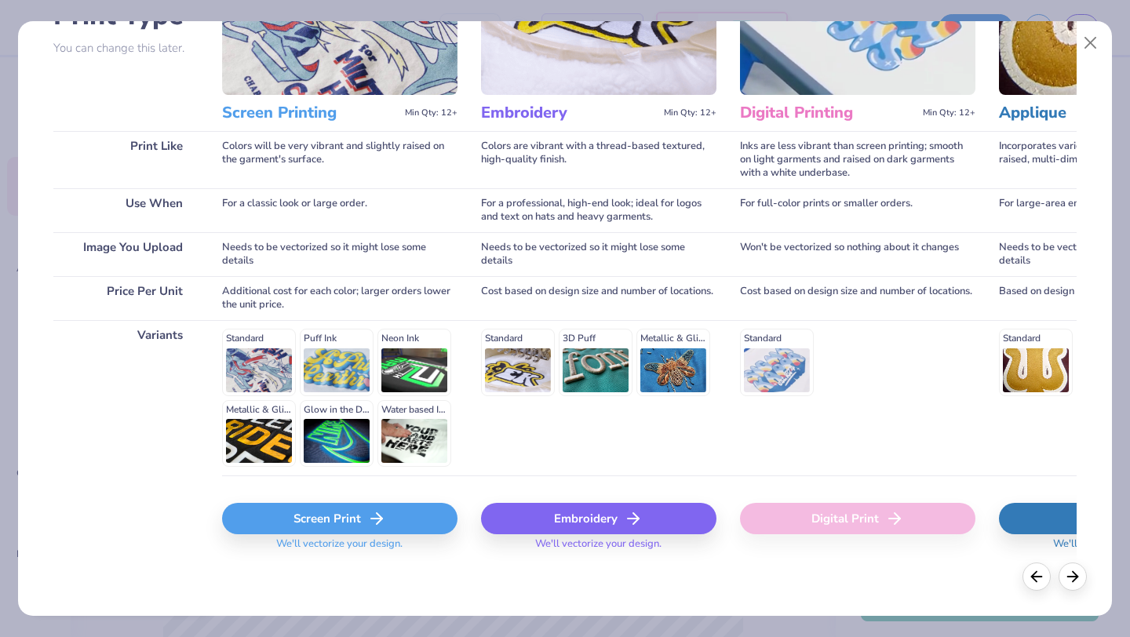
click at [310, 519] on div "Screen Print" at bounding box center [339, 518] width 235 height 31
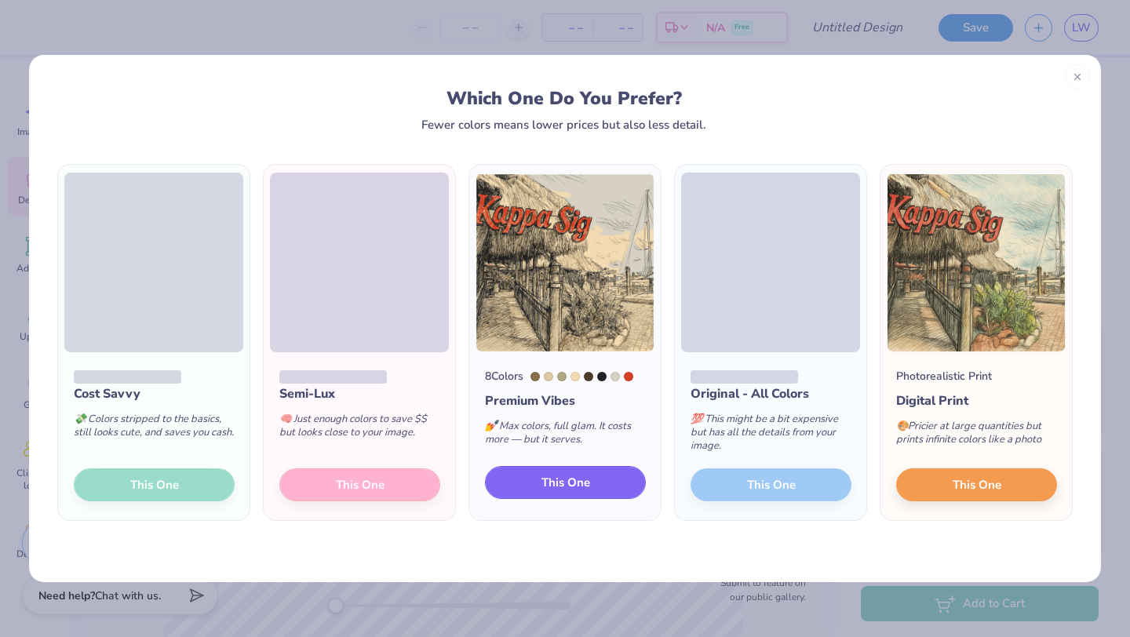
click at [544, 491] on button "This One" at bounding box center [565, 482] width 161 height 33
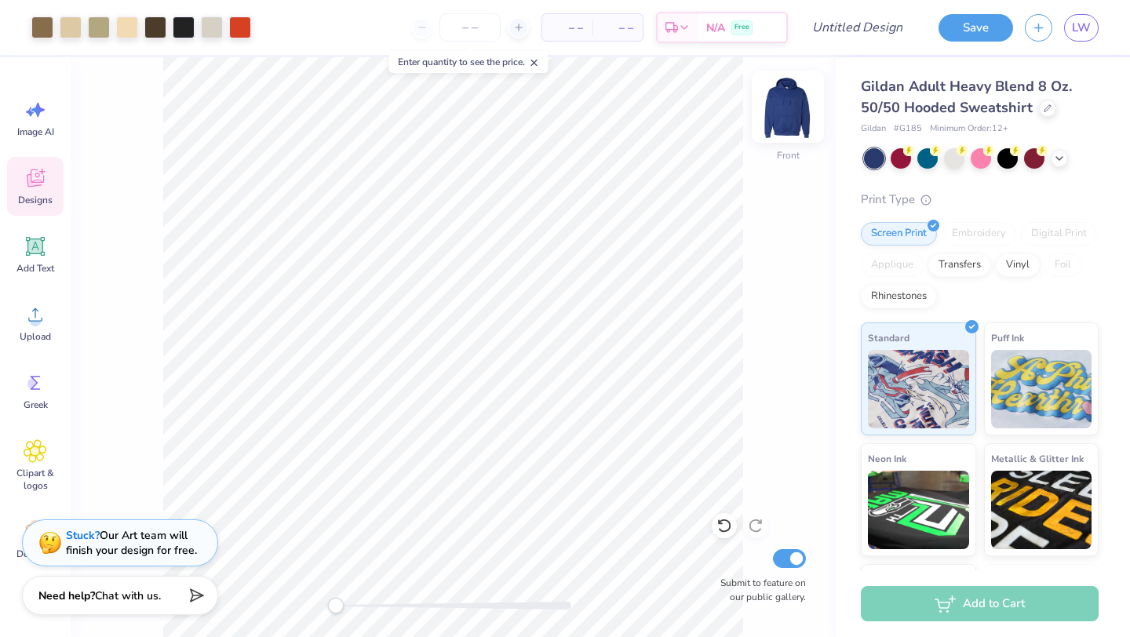
click at [785, 118] on img at bounding box center [787, 106] width 63 height 63
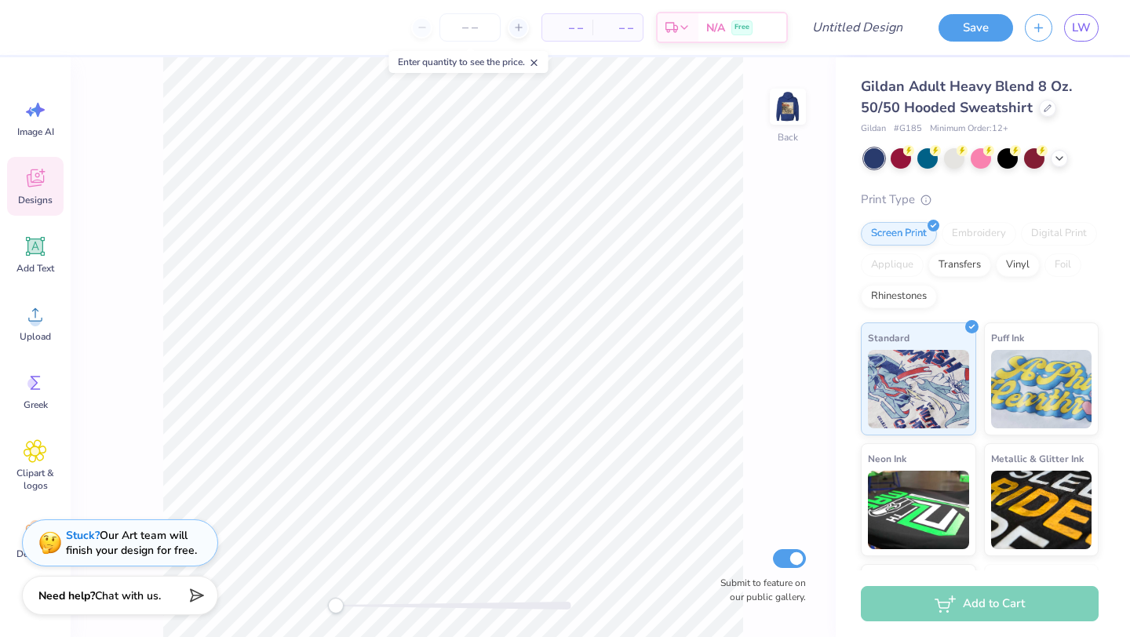
click at [32, 324] on circle at bounding box center [35, 320] width 11 height 11
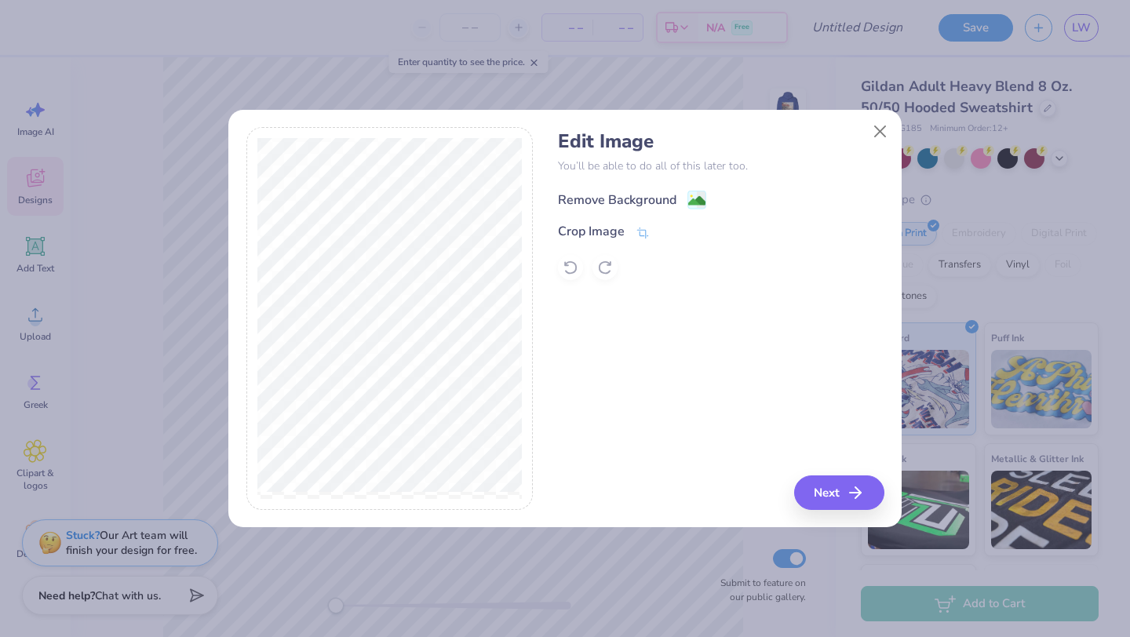
click at [684, 199] on div "Remove Background" at bounding box center [632, 200] width 148 height 20
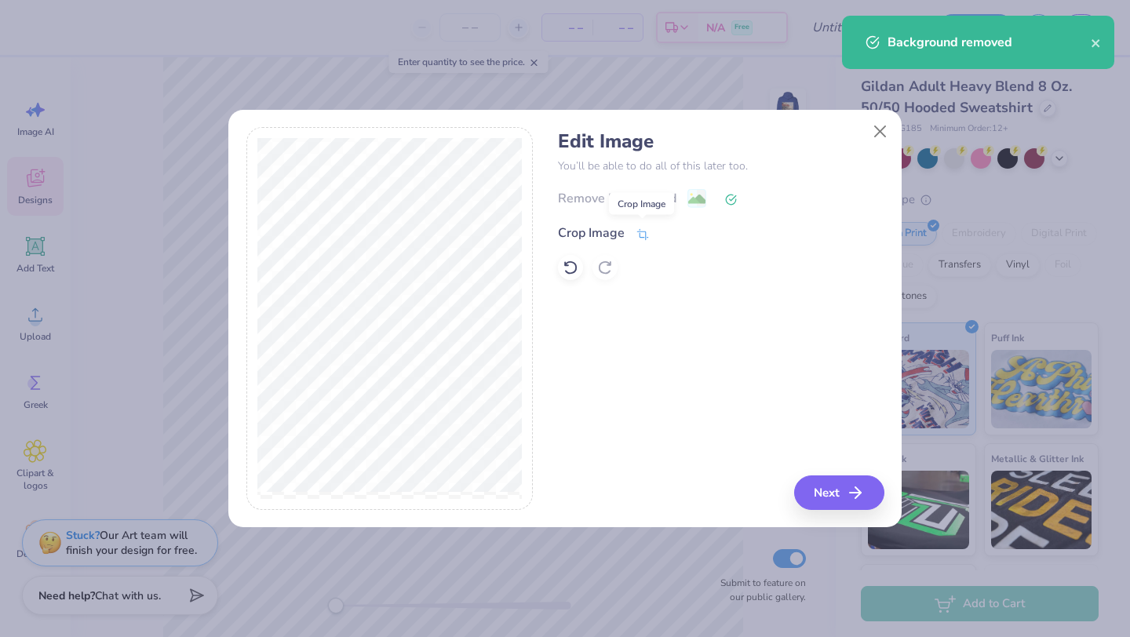
click at [644, 234] on icon at bounding box center [643, 235] width 14 height 14
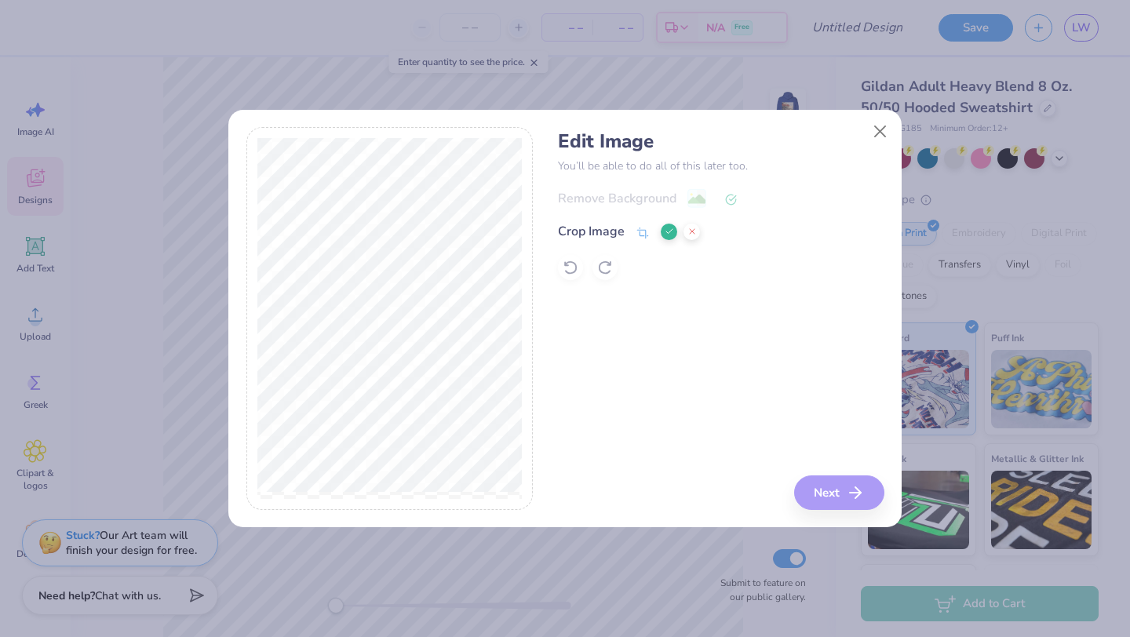
click at [526, 161] on div at bounding box center [389, 318] width 287 height 383
click at [853, 493] on div "Edit Image You’ll be able to do all of this later too. Remove Background Crop I…" at bounding box center [721, 318] width 326 height 383
click at [666, 233] on icon at bounding box center [669, 231] width 9 height 9
click at [840, 494] on button "Next" at bounding box center [841, 492] width 90 height 35
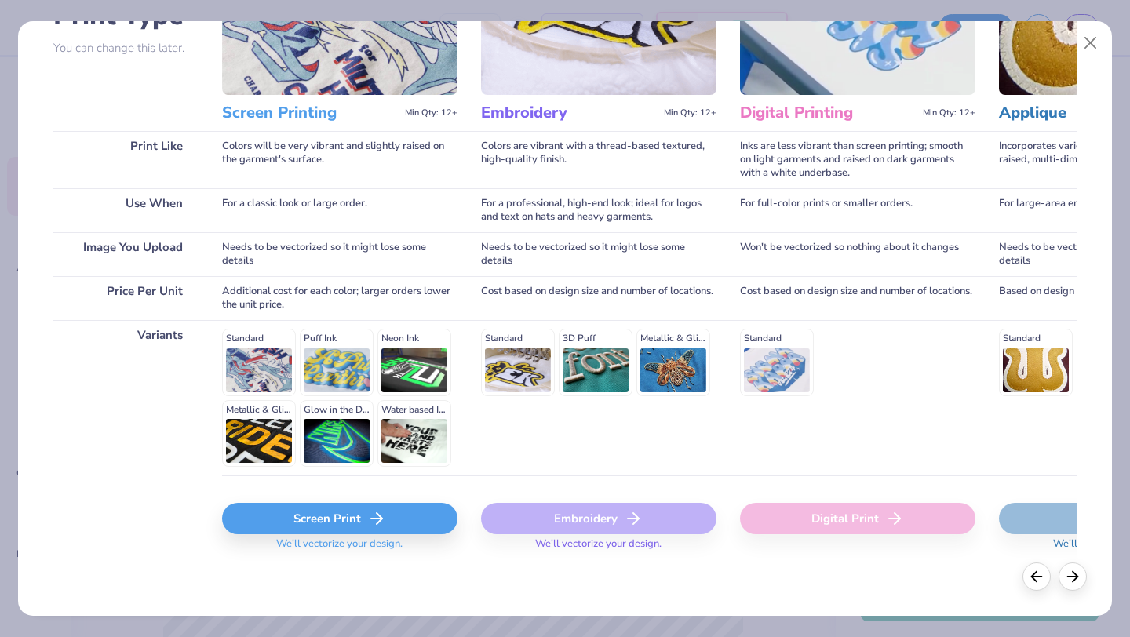
click at [312, 519] on div "Screen Print" at bounding box center [339, 518] width 235 height 31
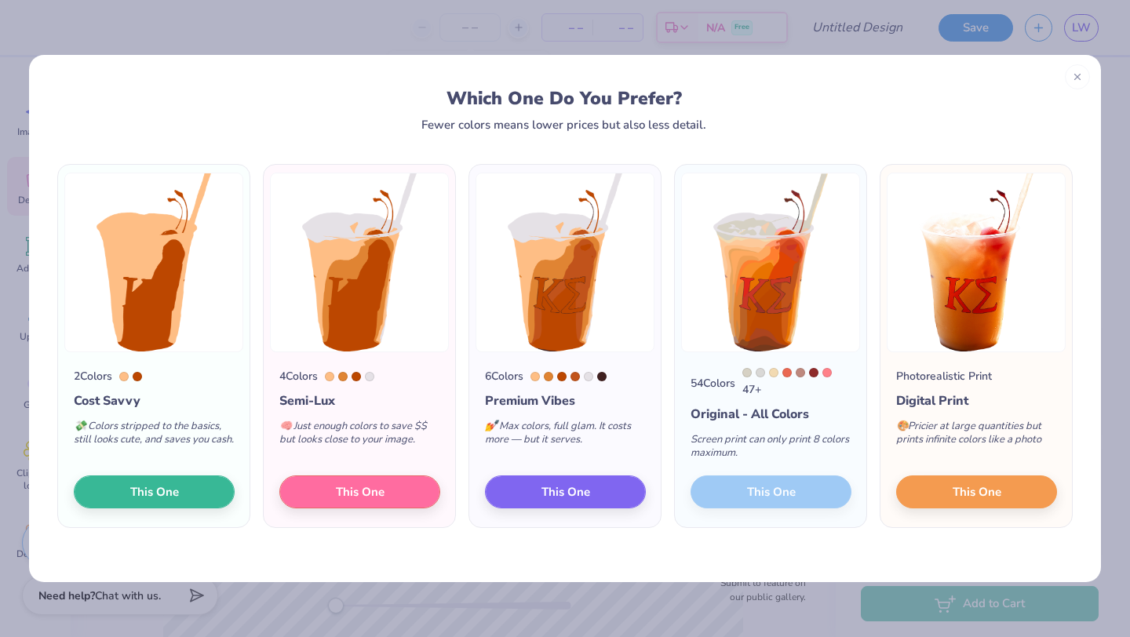
click at [723, 498] on div "54 Colors 47 + Original - All Colors Screen print can only print 8 colors maxim…" at bounding box center [770, 439] width 191 height 175
drag, startPoint x: 701, startPoint y: 377, endPoint x: 692, endPoint y: 377, distance: 9.4
click at [692, 377] on div "54 Colors" at bounding box center [712, 383] width 45 height 16
click at [711, 392] on div "54 Colors" at bounding box center [712, 383] width 45 height 16
click at [753, 499] on div "54 Colors 47 + Original - All Colors Screen print can only print 8 colors maxim…" at bounding box center [770, 439] width 191 height 175
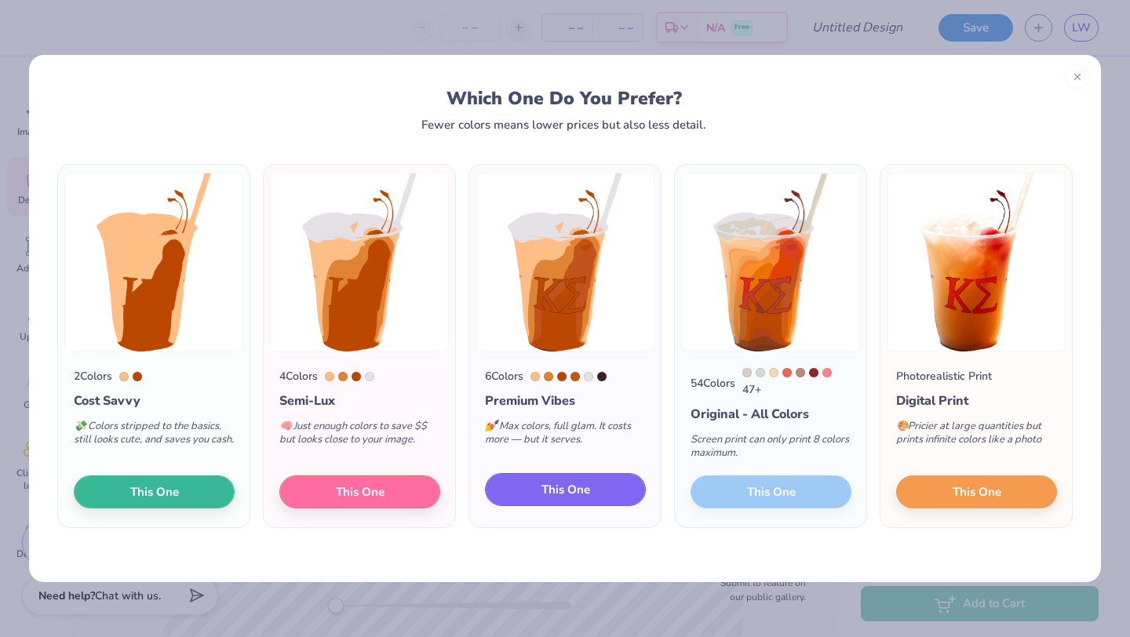
click at [569, 490] on span "This One" at bounding box center [565, 490] width 49 height 18
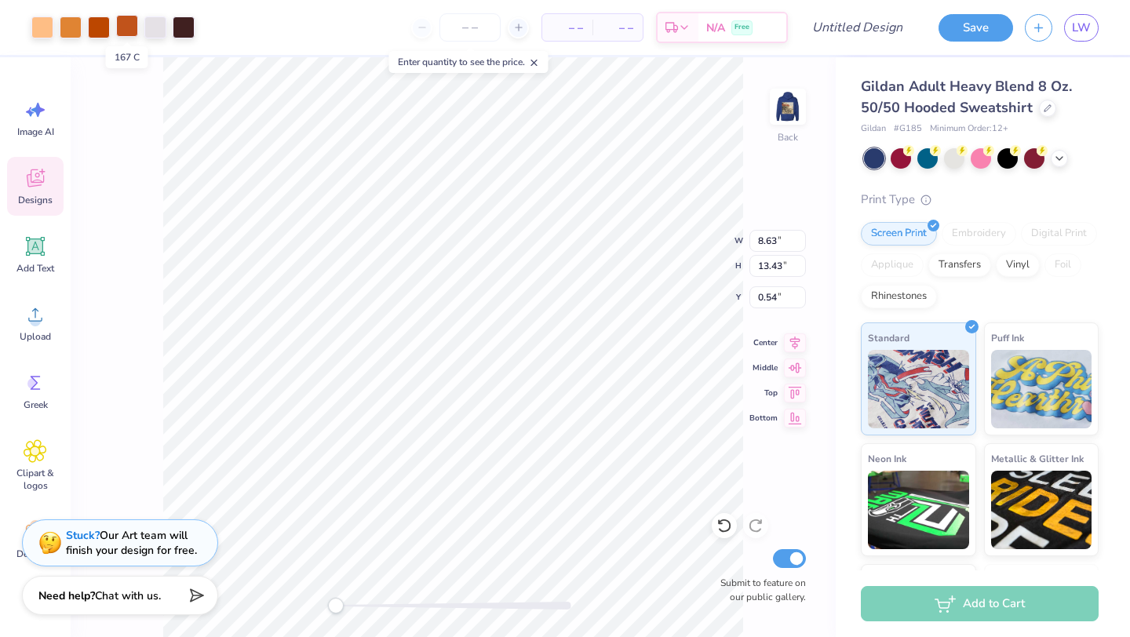
click at [127, 28] on div at bounding box center [127, 26] width 22 height 22
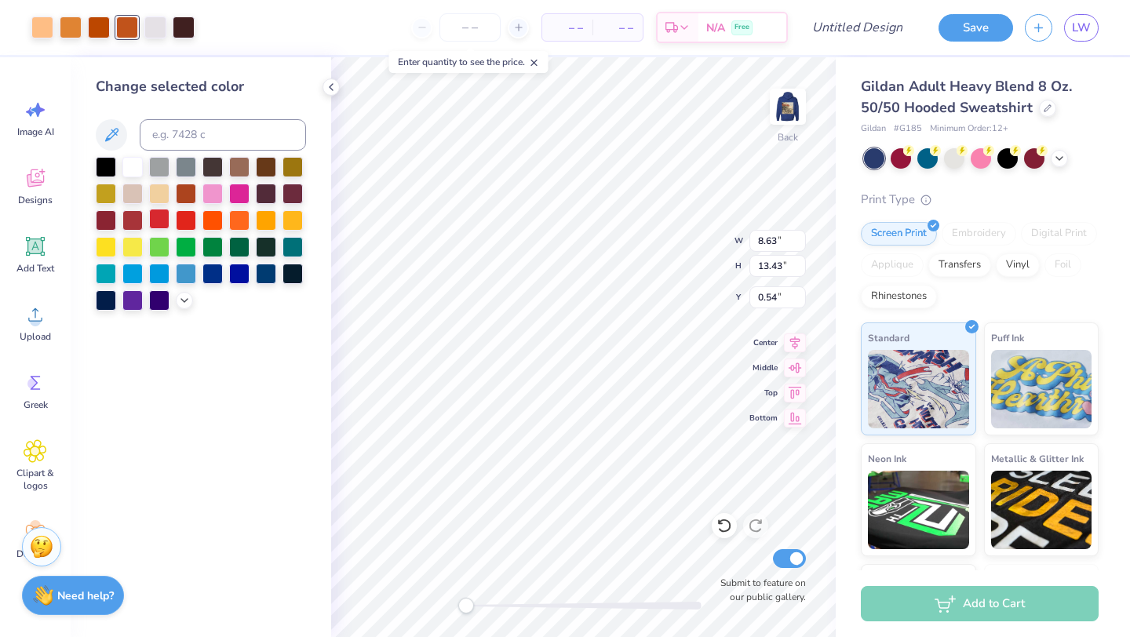
click at [166, 219] on div at bounding box center [159, 219] width 20 height 20
click at [204, 140] on input at bounding box center [223, 134] width 166 height 31
type input "167"
click at [102, 27] on div at bounding box center [99, 26] width 22 height 22
click at [188, 222] on div at bounding box center [186, 219] width 20 height 20
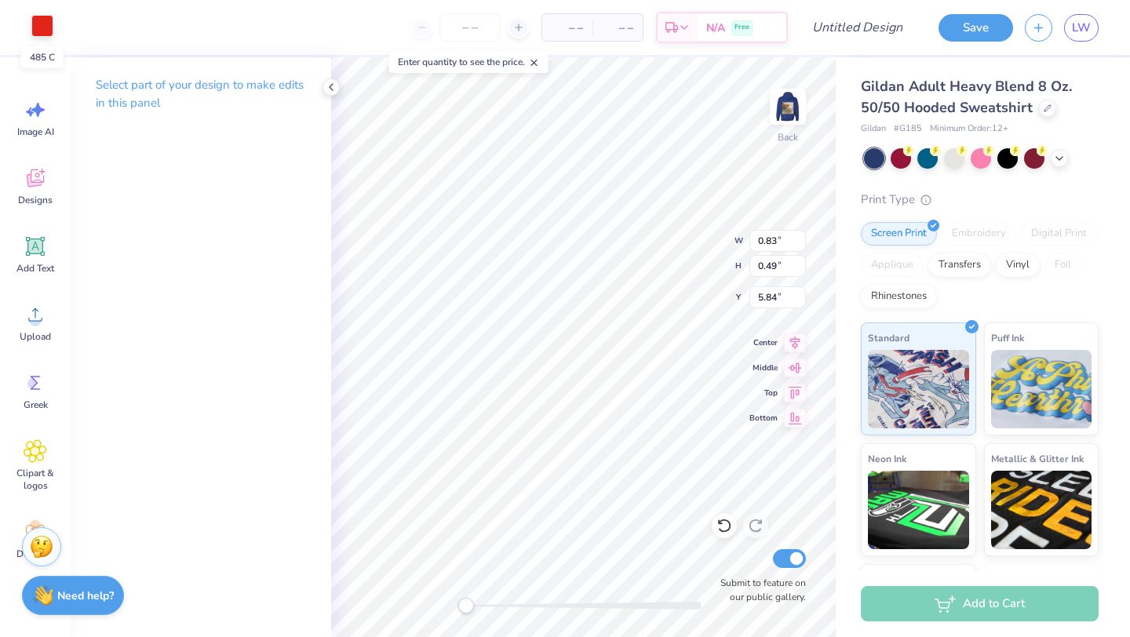
click at [46, 29] on div at bounding box center [42, 26] width 22 height 22
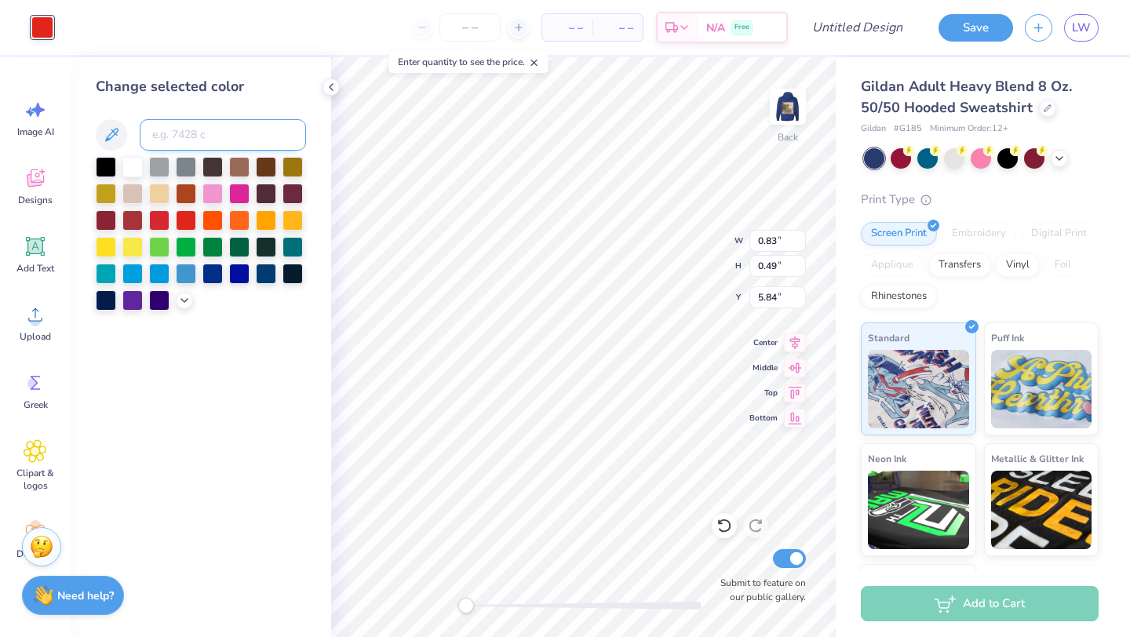
click at [195, 120] on input at bounding box center [223, 134] width 166 height 31
type input "167"
type input "4.12"
type input "4.84"
type input "9.07"
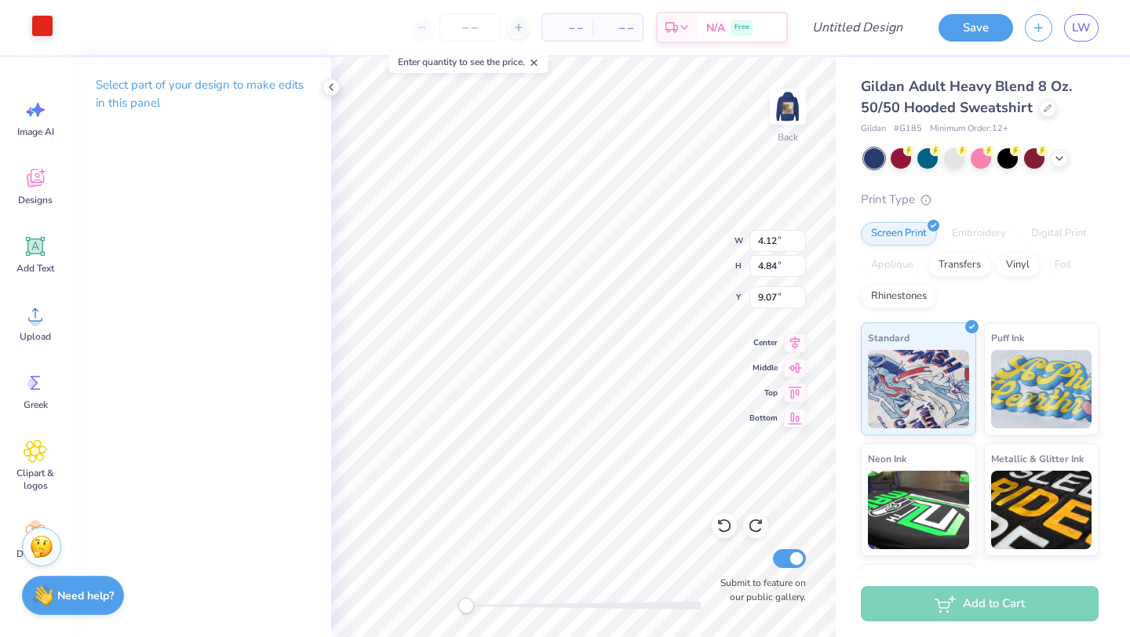
click at [40, 24] on div at bounding box center [42, 26] width 22 height 22
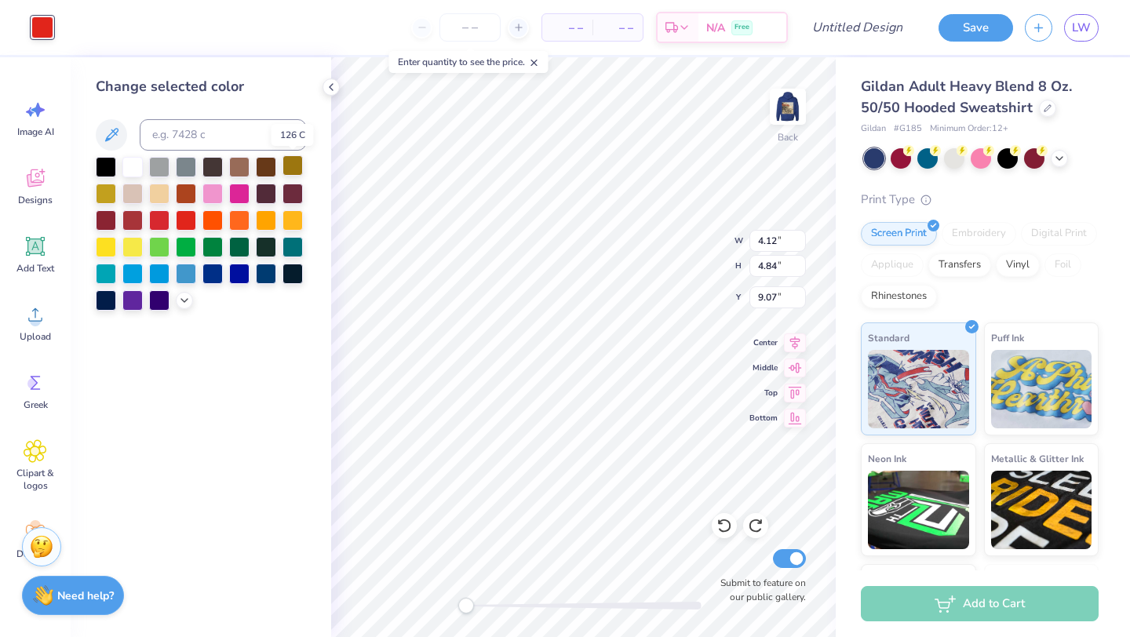
click at [293, 169] on div at bounding box center [292, 165] width 20 height 20
click at [268, 171] on div at bounding box center [266, 165] width 20 height 20
click at [309, 385] on div "Change selected color" at bounding box center [201, 347] width 260 height 580
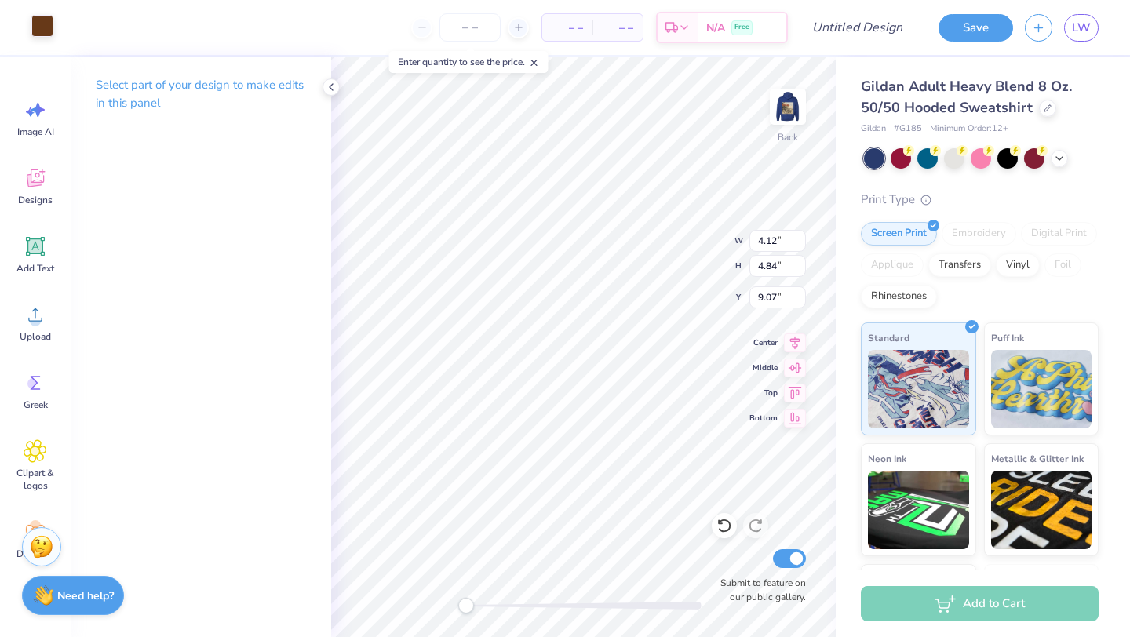
click at [42, 28] on div at bounding box center [42, 26] width 22 height 22
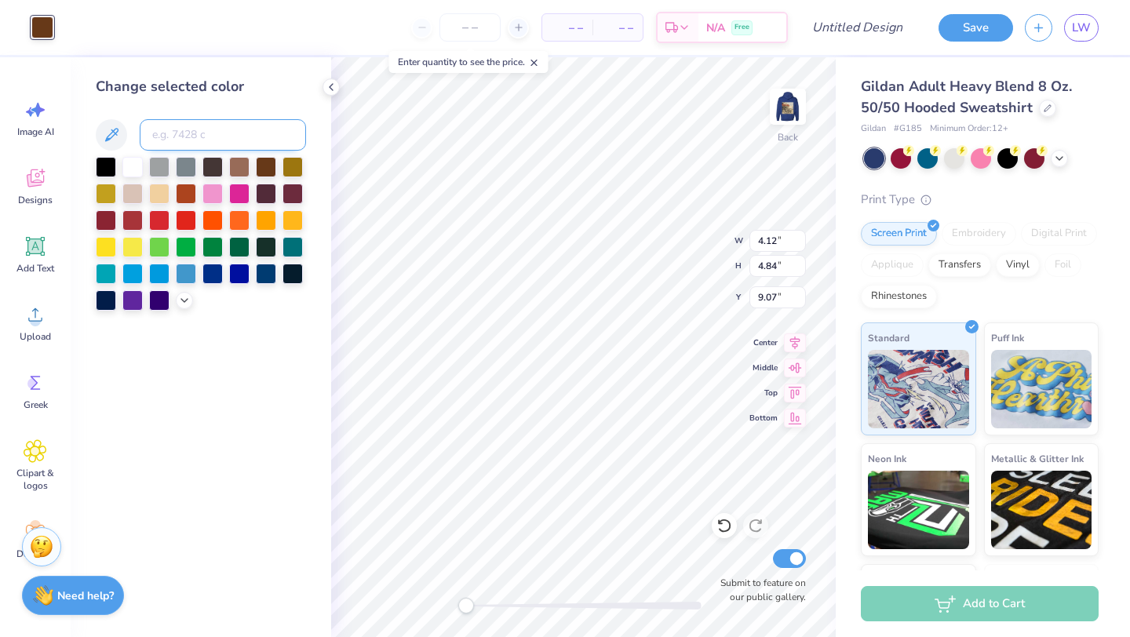
click at [235, 140] on input at bounding box center [223, 134] width 166 height 31
type input "167"
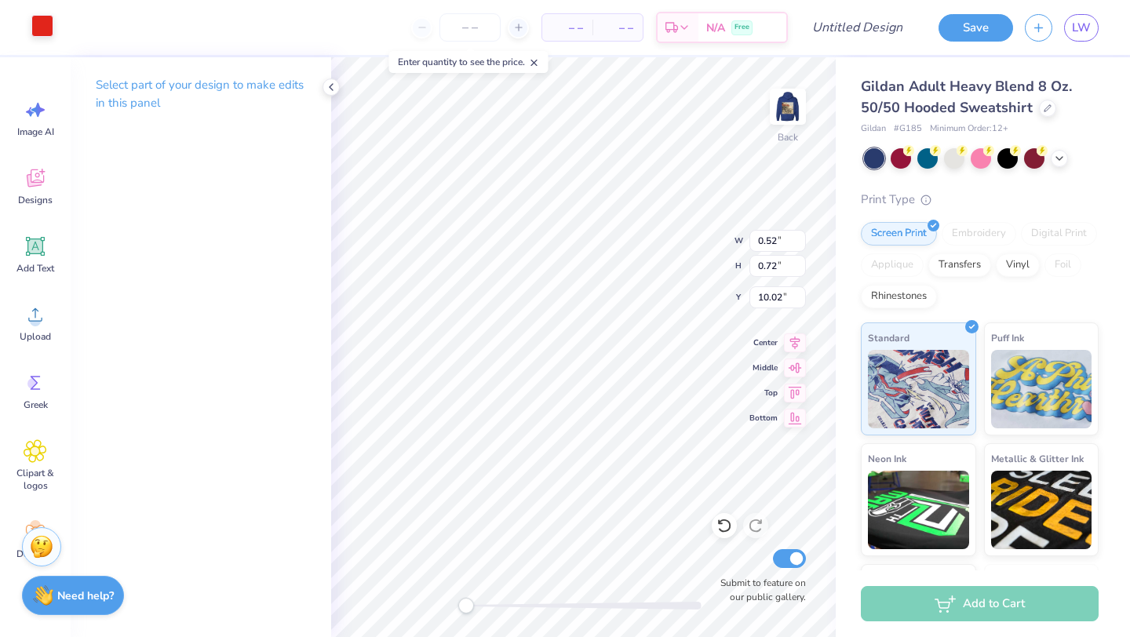
click at [39, 27] on div at bounding box center [42, 26] width 22 height 22
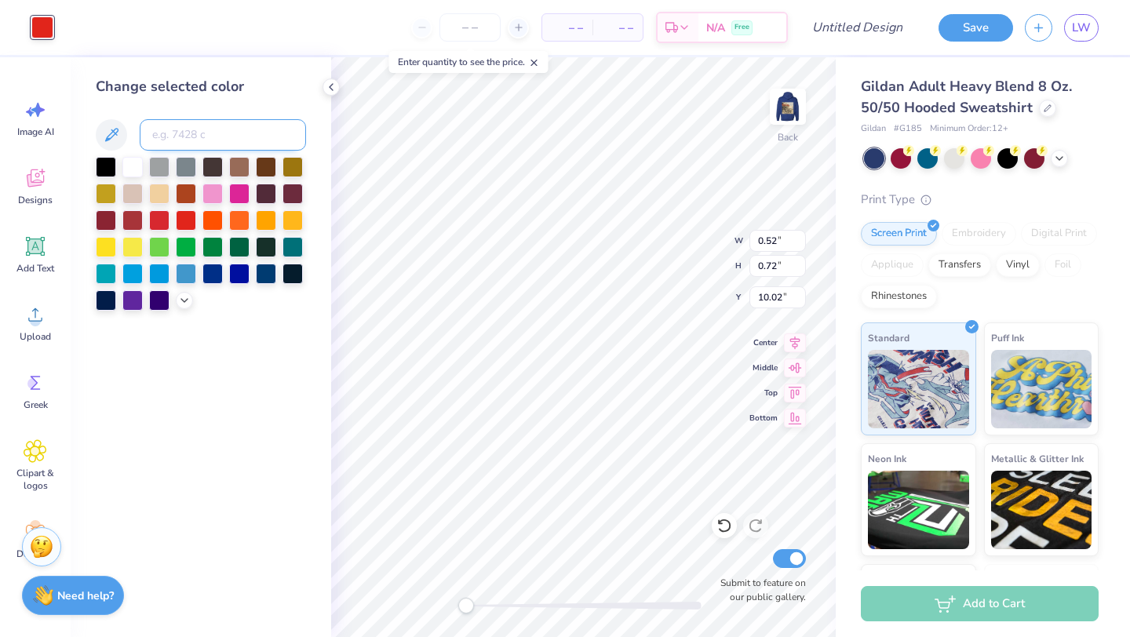
click at [265, 137] on input at bounding box center [223, 134] width 166 height 31
type input "167"
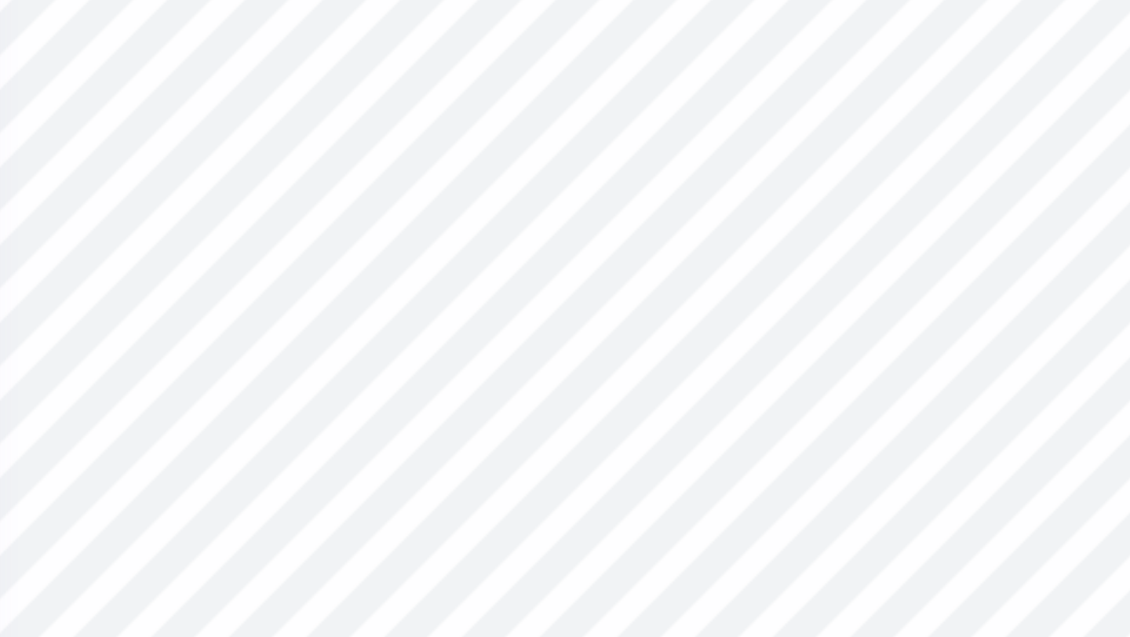
type input "0.59"
type input "8.73"
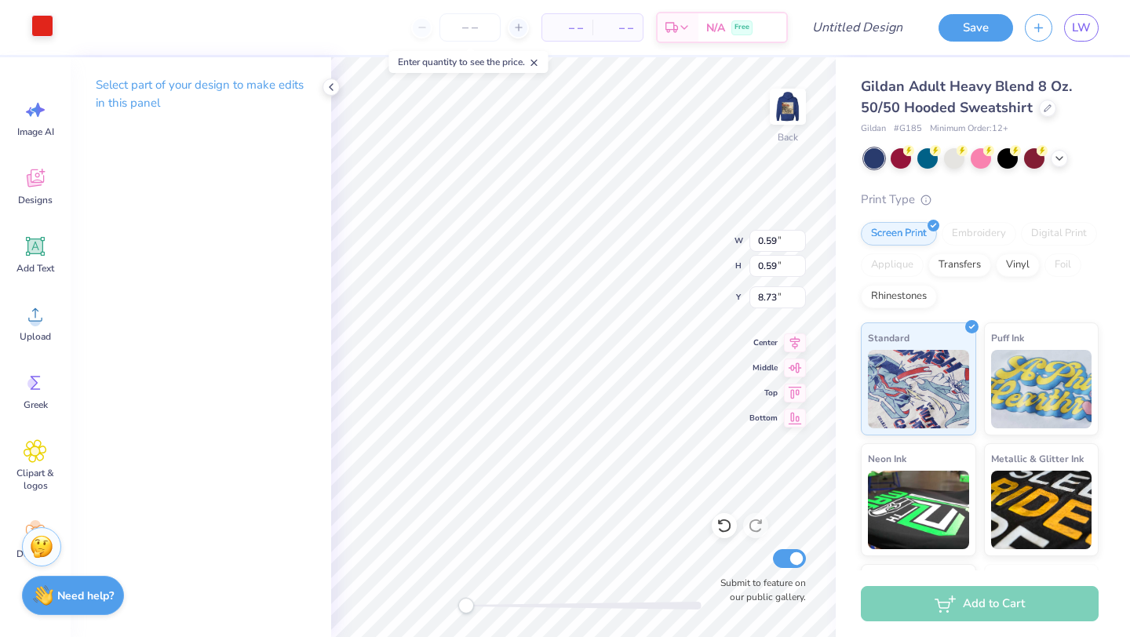
click at [38, 25] on div at bounding box center [42, 26] width 22 height 22
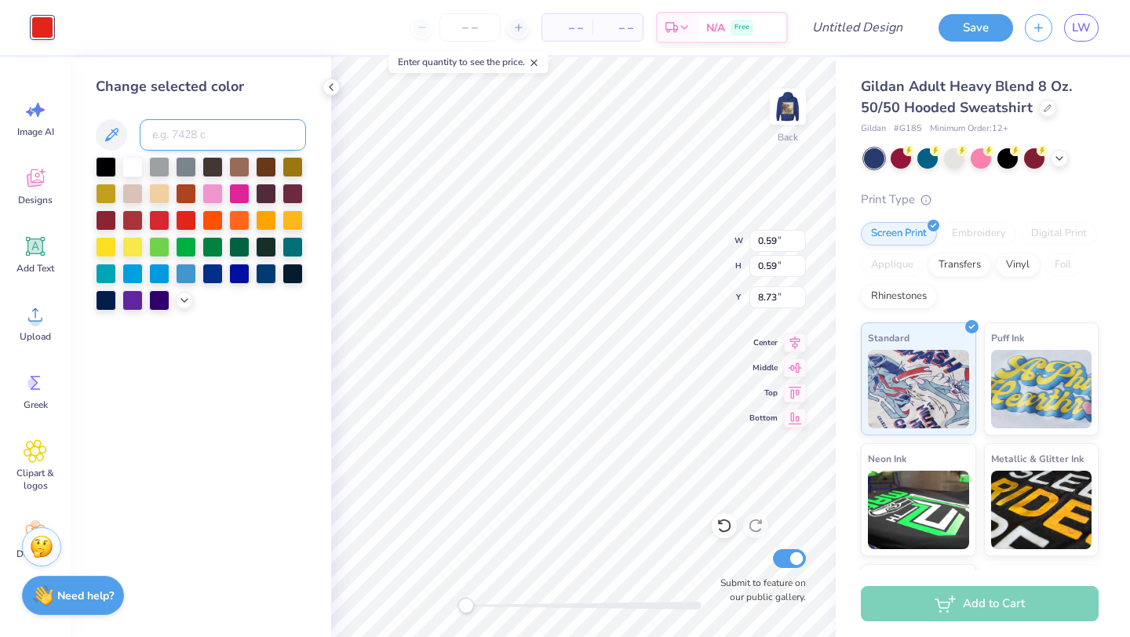
click at [173, 132] on input at bounding box center [223, 134] width 166 height 31
type input "167"
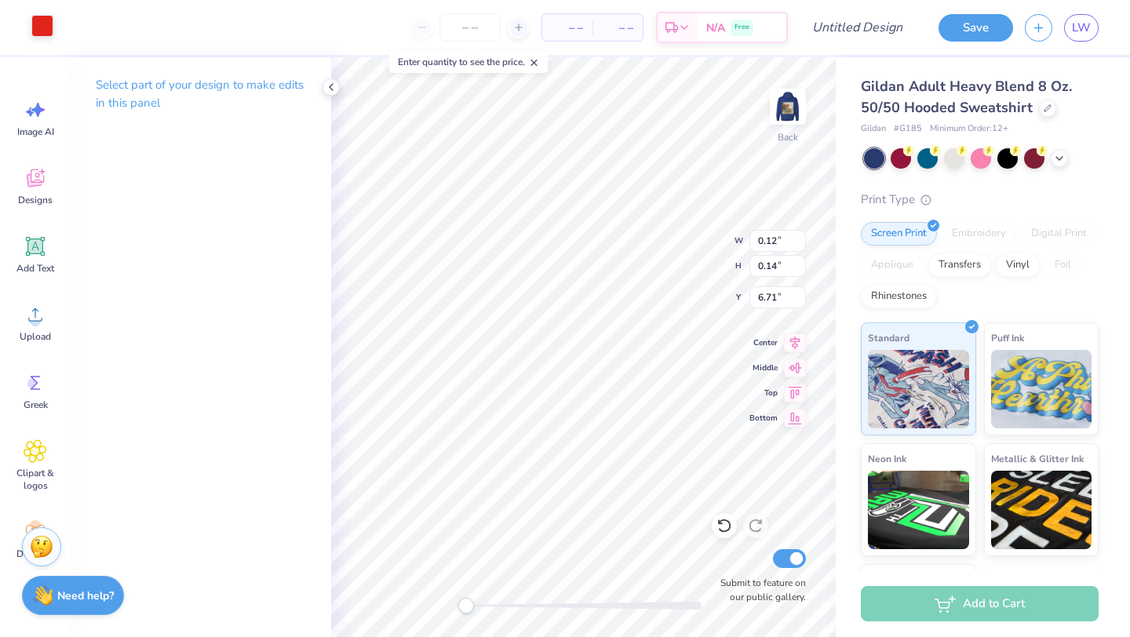
click at [38, 27] on div at bounding box center [42, 26] width 22 height 22
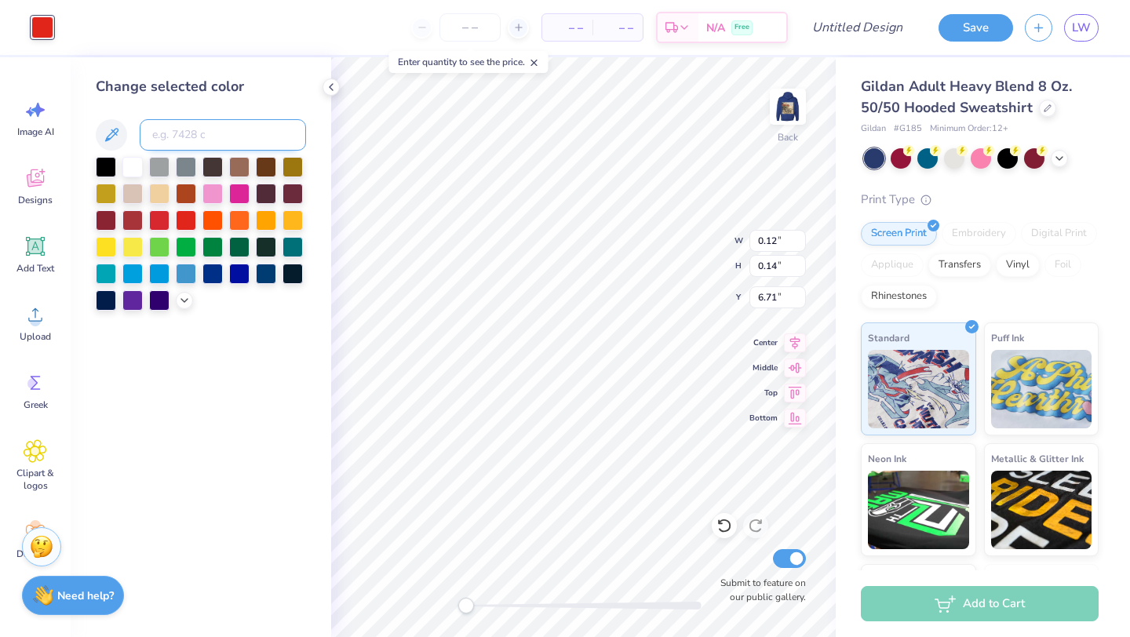
click at [167, 131] on input at bounding box center [223, 134] width 166 height 31
type input "167"
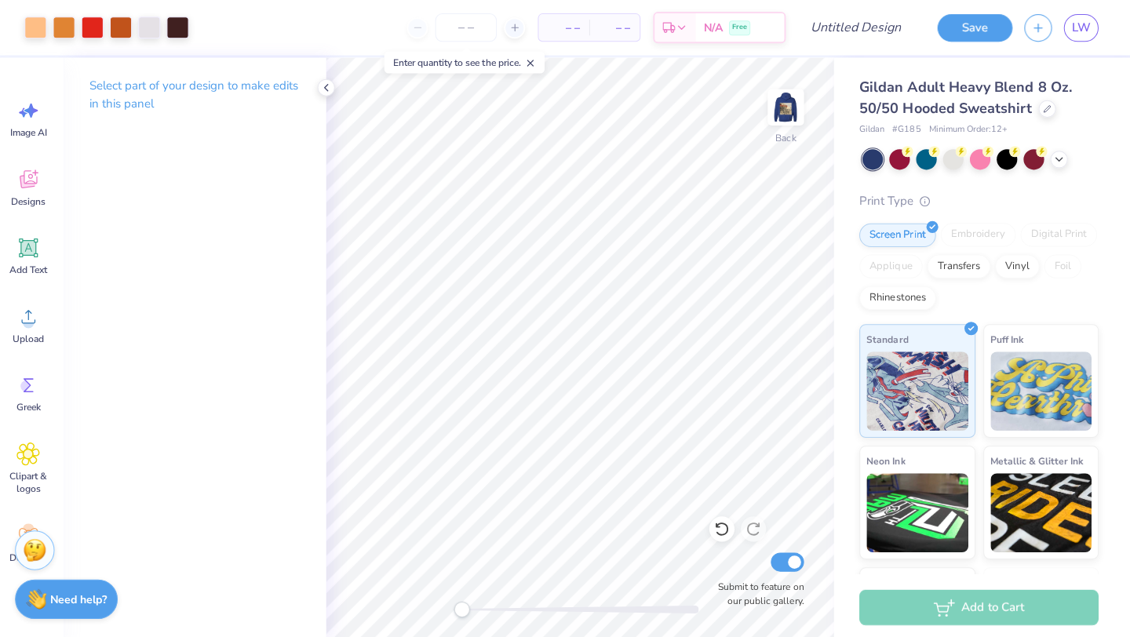
scroll to position [0, 0]
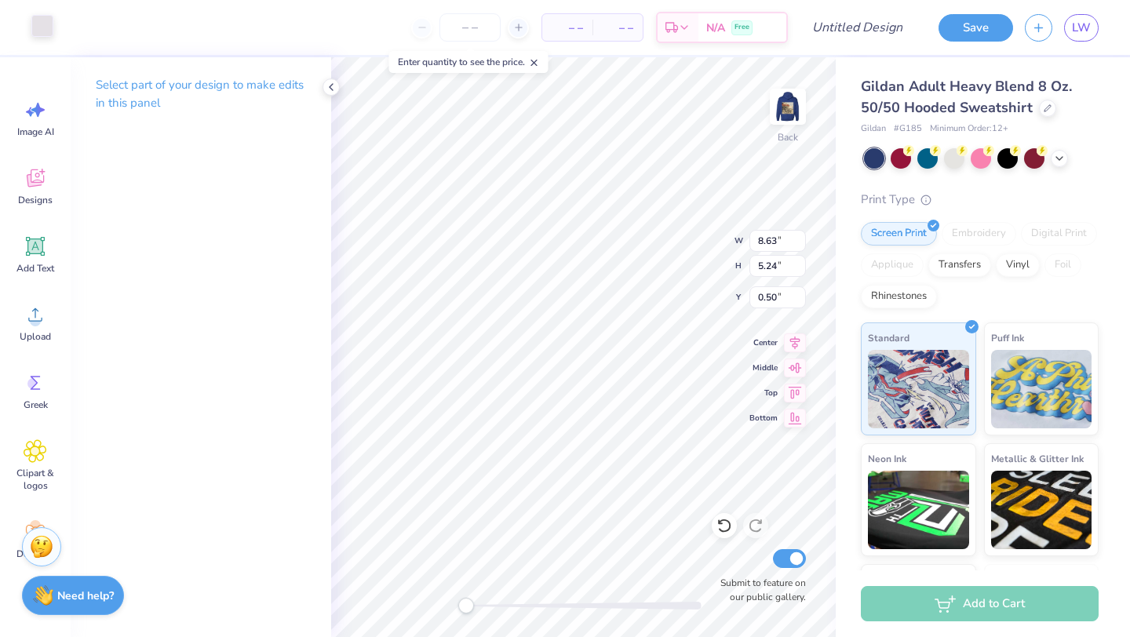
click at [37, 31] on div at bounding box center [42, 26] width 22 height 22
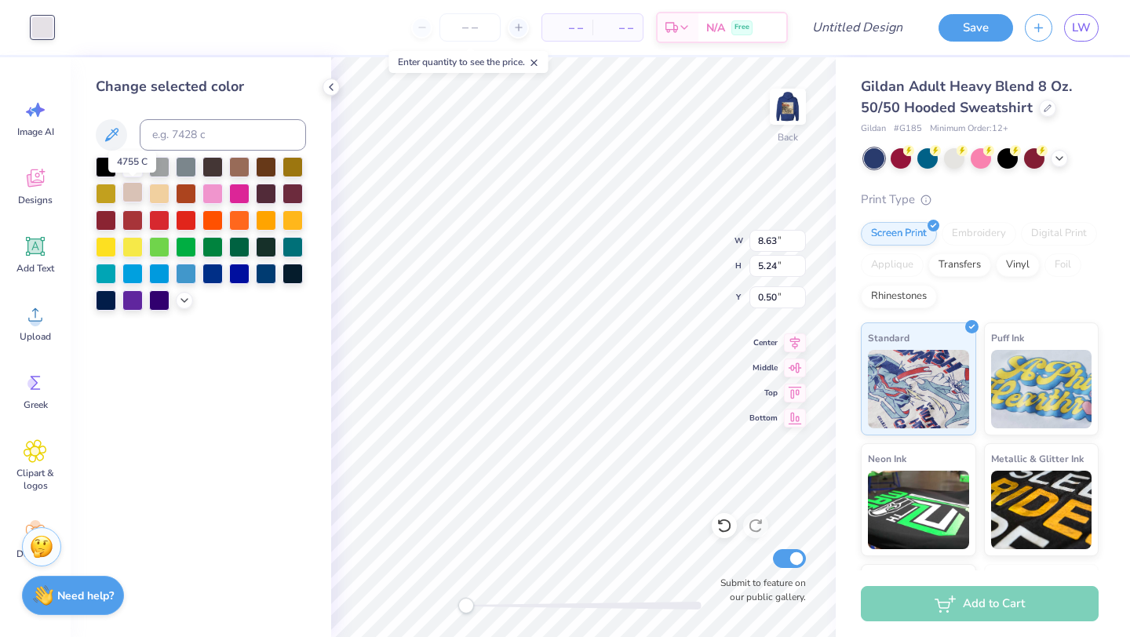
click at [134, 196] on div at bounding box center [132, 192] width 20 height 20
click at [211, 191] on div at bounding box center [212, 192] width 20 height 20
click at [139, 195] on div at bounding box center [132, 192] width 20 height 20
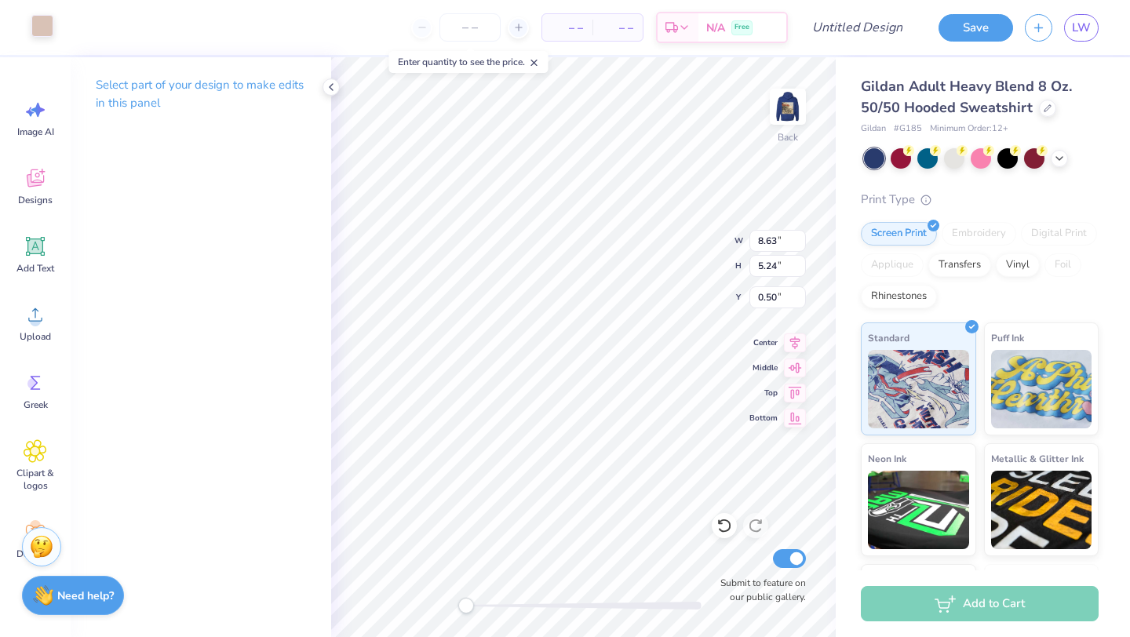
click at [44, 22] on div at bounding box center [42, 26] width 22 height 22
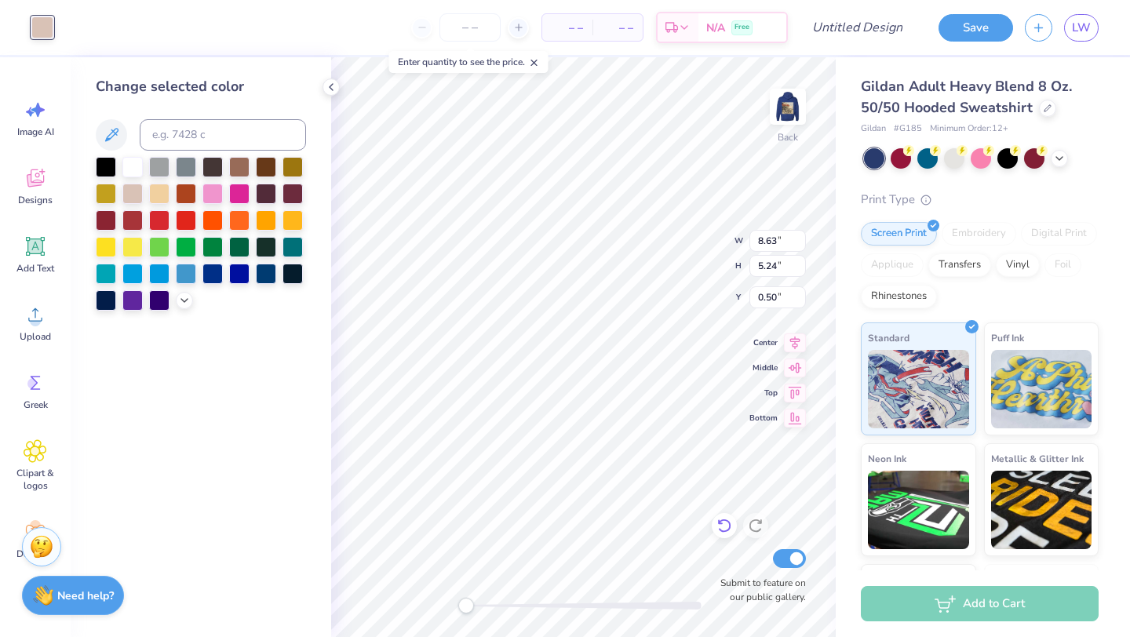
click at [731, 531] on icon at bounding box center [724, 526] width 16 height 16
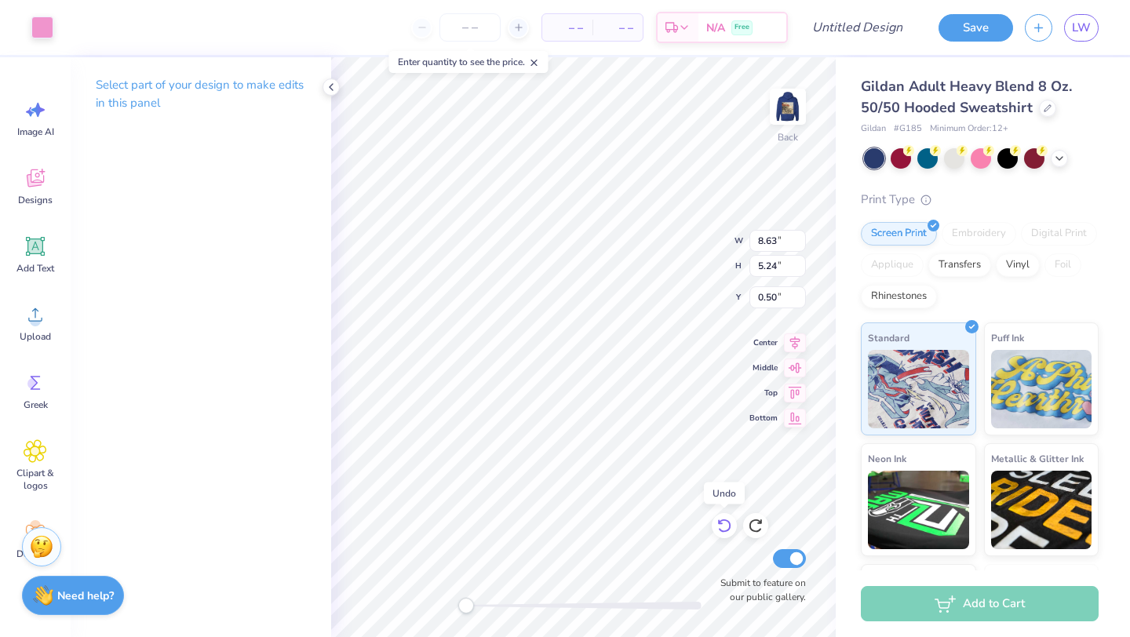
click at [731, 531] on icon at bounding box center [724, 526] width 16 height 16
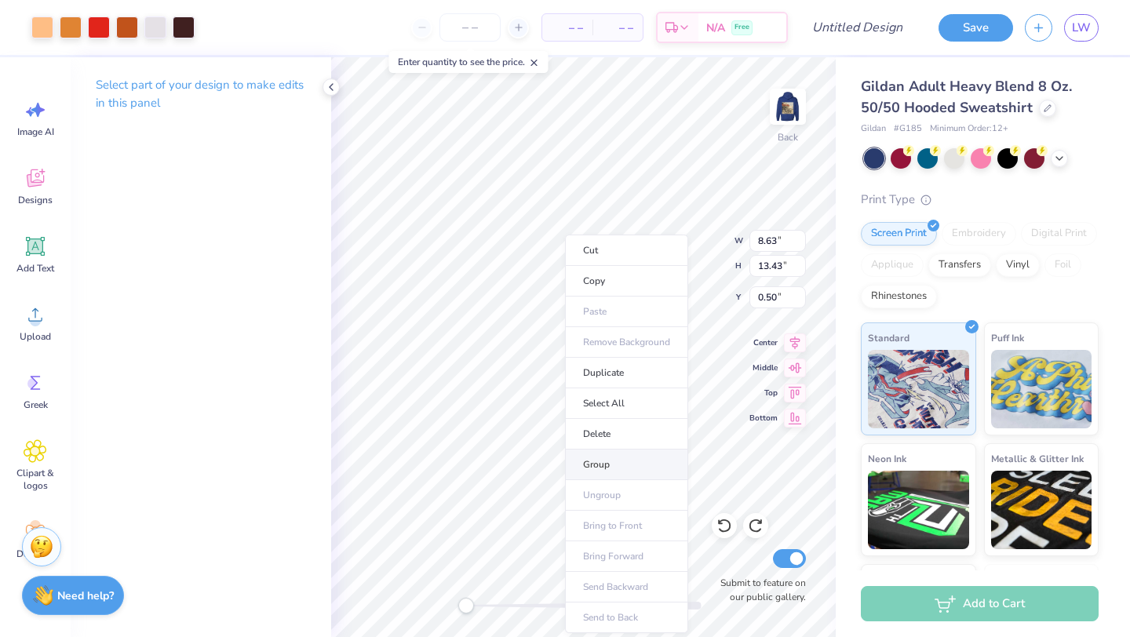
click at [621, 461] on li "Group" at bounding box center [626, 465] width 123 height 31
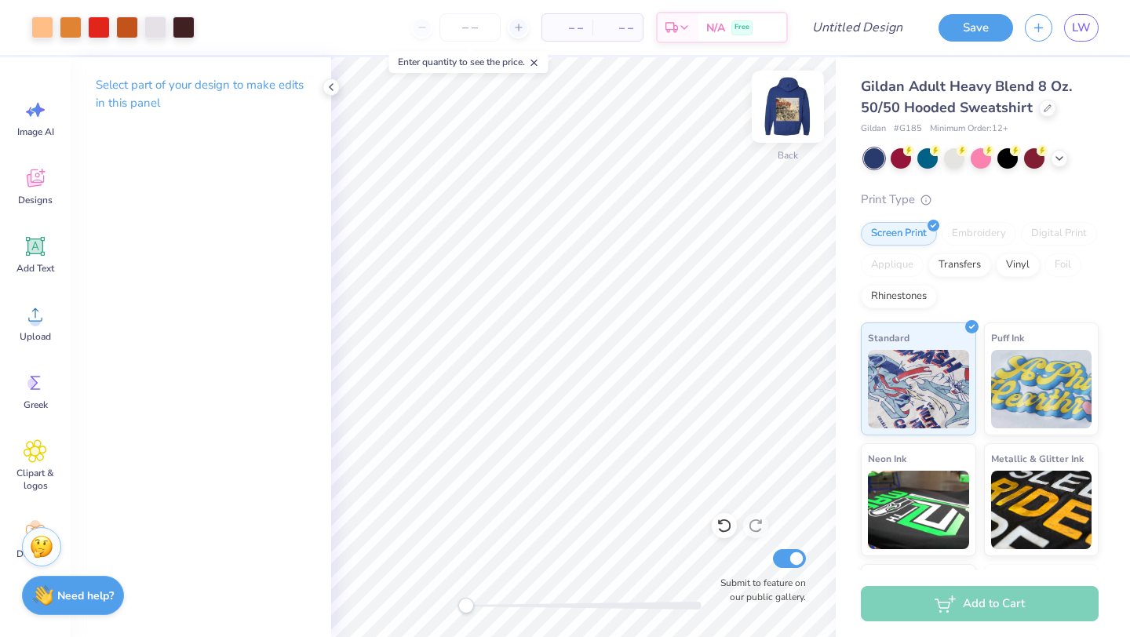
click at [777, 129] on img at bounding box center [787, 106] width 63 height 63
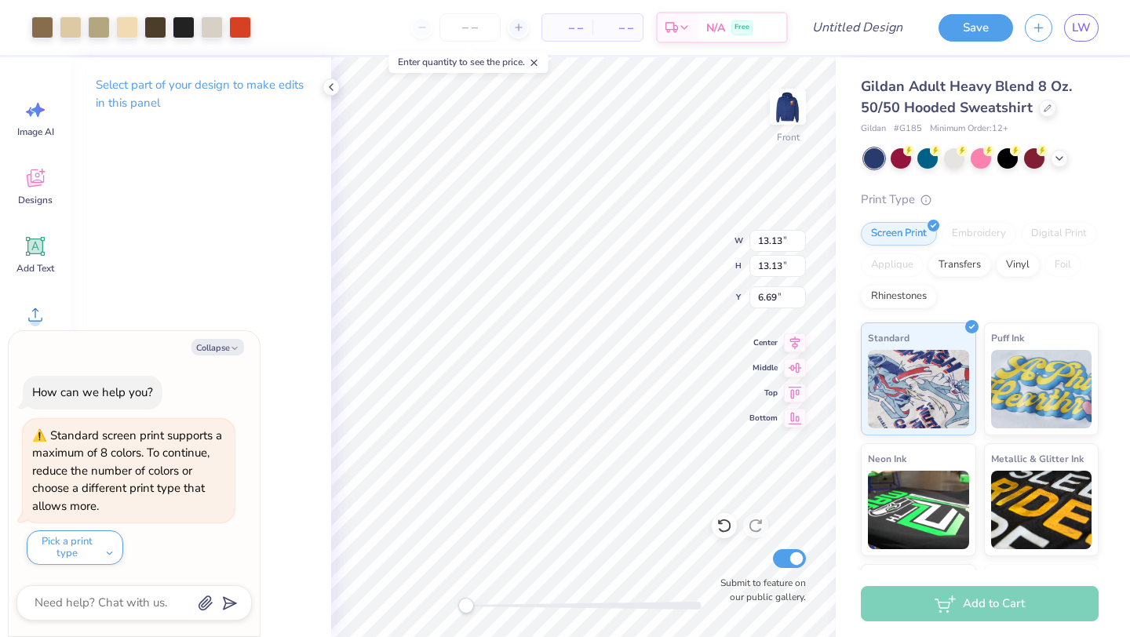
click at [279, 267] on div "Select part of your design to make edits in this panel" at bounding box center [201, 347] width 260 height 580
click at [235, 344] on icon "button" at bounding box center [234, 348] width 9 height 9
type textarea "x"
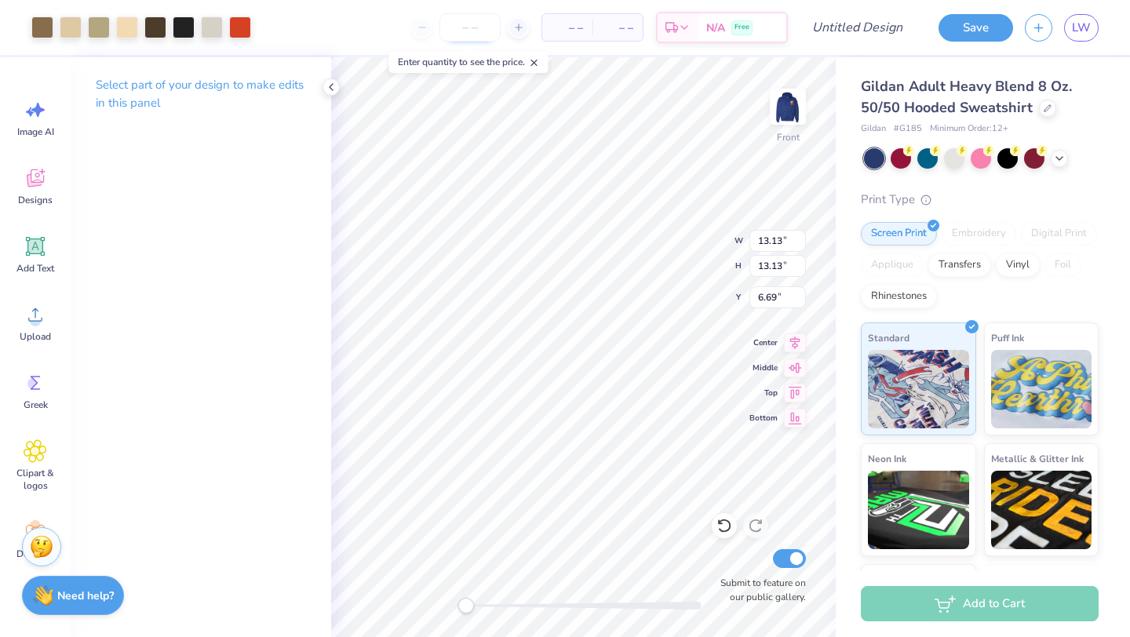
click at [485, 20] on input "number" at bounding box center [469, 27] width 61 height 28
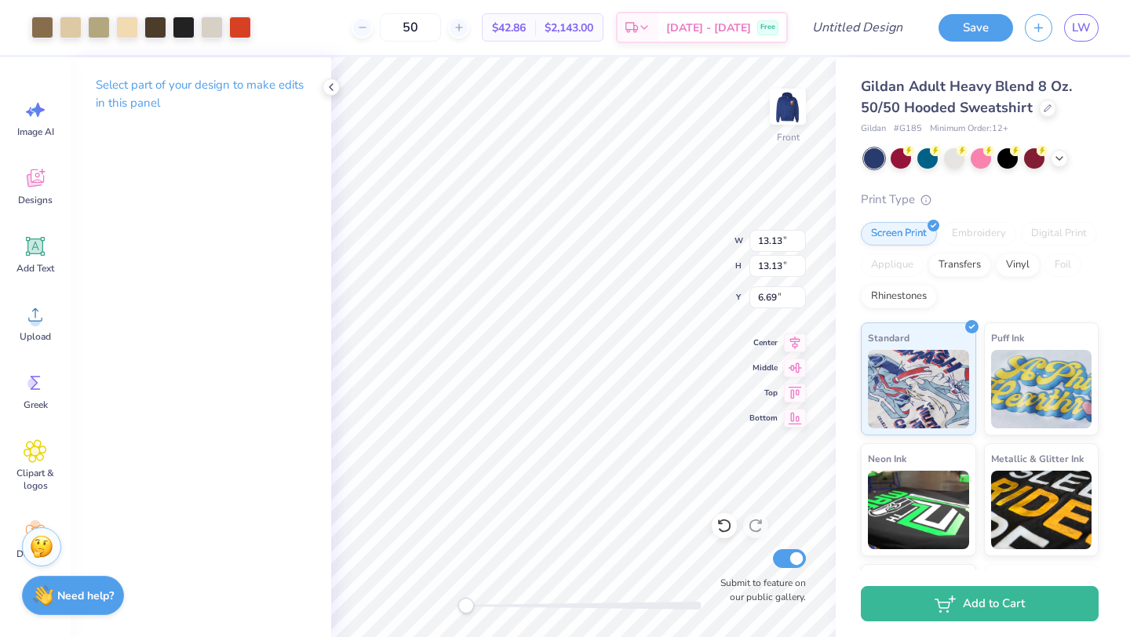
type input "50"
click at [799, 117] on img at bounding box center [787, 106] width 63 height 63
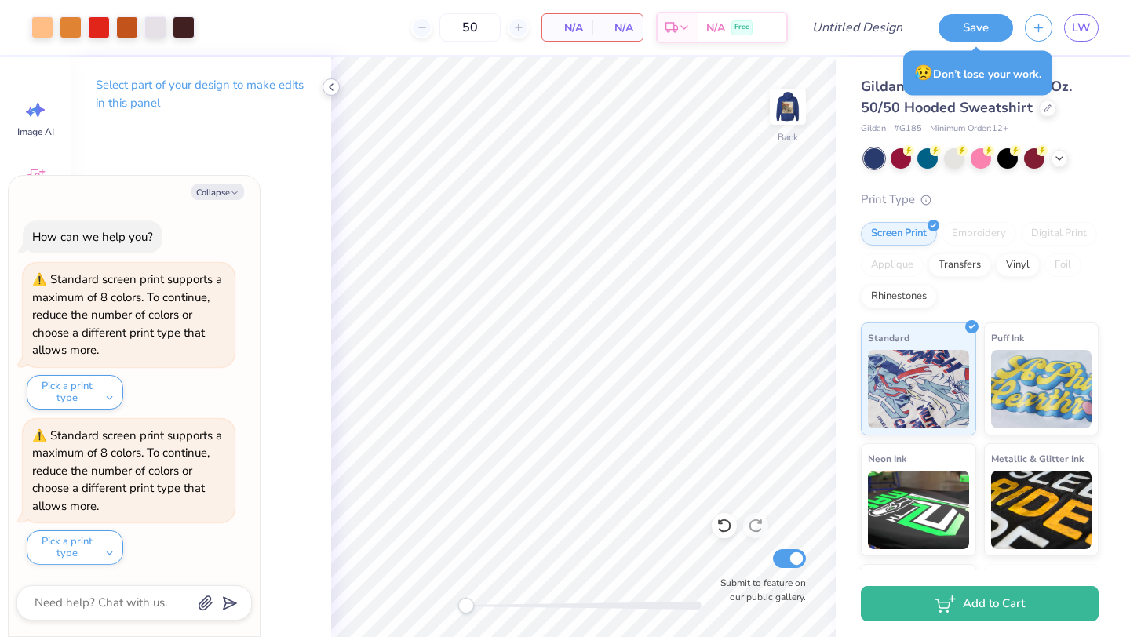
click at [333, 90] on polyline at bounding box center [331, 87] width 3 height 6
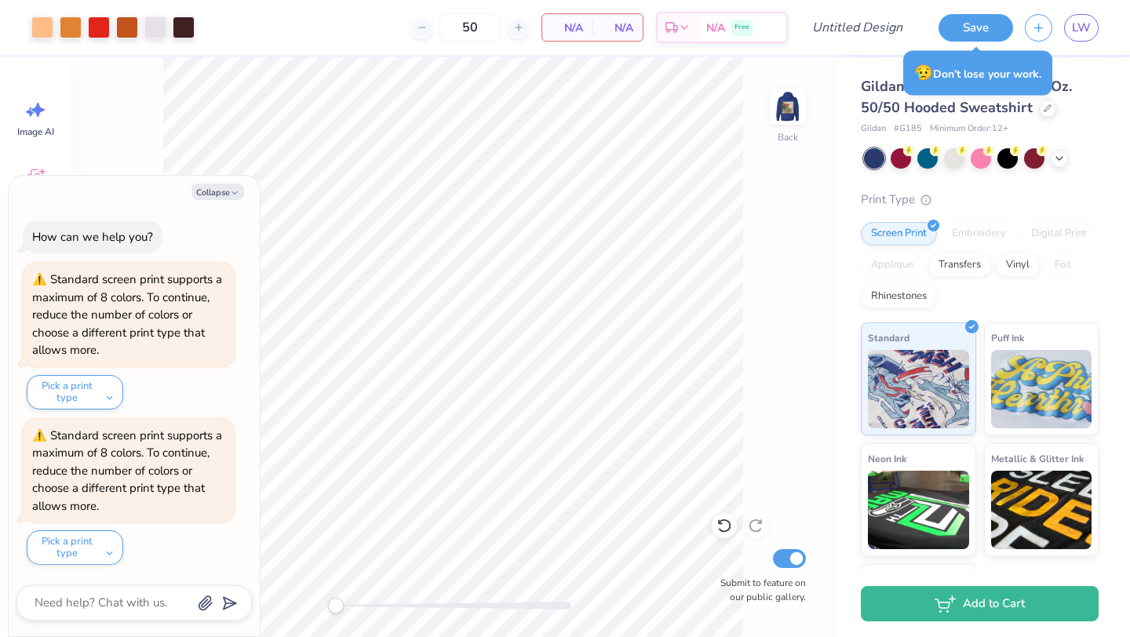
click at [1082, 99] on div "Gildan Adult Heavy Blend 8 Oz. 50/50 Hooded Sweatshirt" at bounding box center [980, 97] width 238 height 42
click at [1040, 111] on div at bounding box center [1047, 106] width 17 height 17
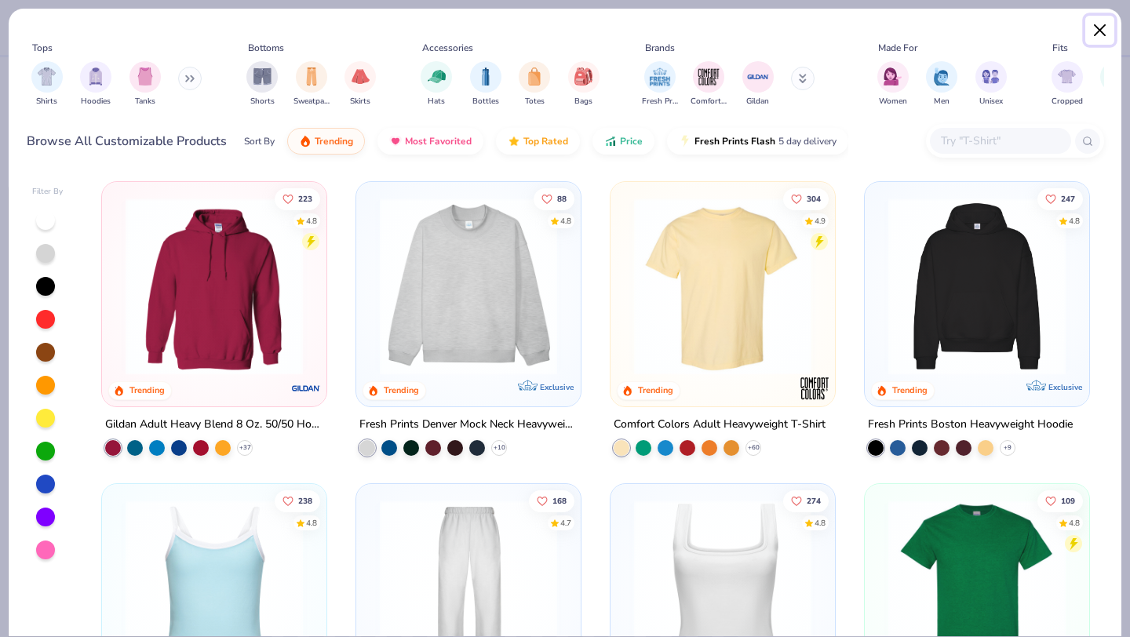
click at [1097, 30] on button "Close" at bounding box center [1100, 31] width 30 height 30
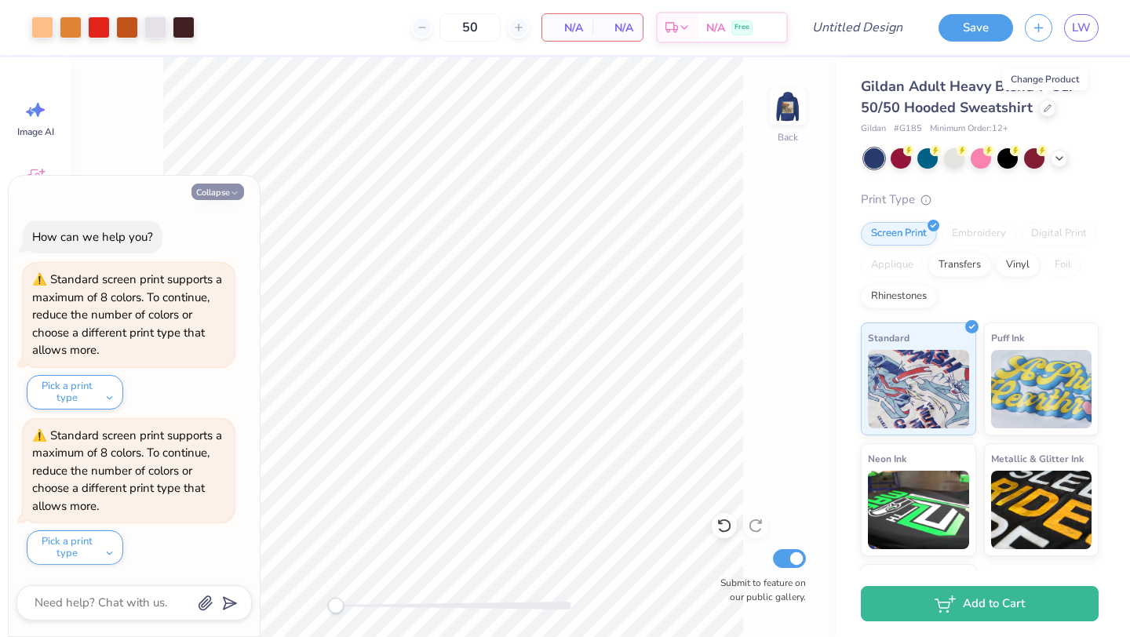
click at [237, 198] on button "Collapse" at bounding box center [217, 192] width 53 height 16
type textarea "x"
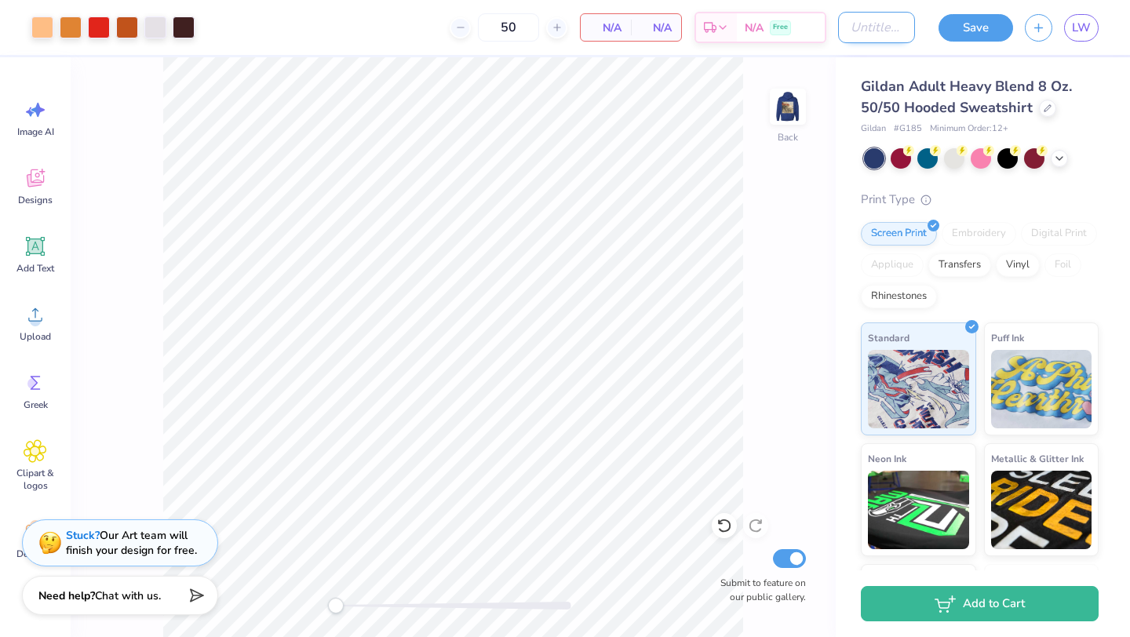
click at [895, 28] on input "Design Title" at bounding box center [876, 27] width 77 height 31
type input "ksig montys"
click at [961, 31] on button "Save" at bounding box center [975, 25] width 75 height 27
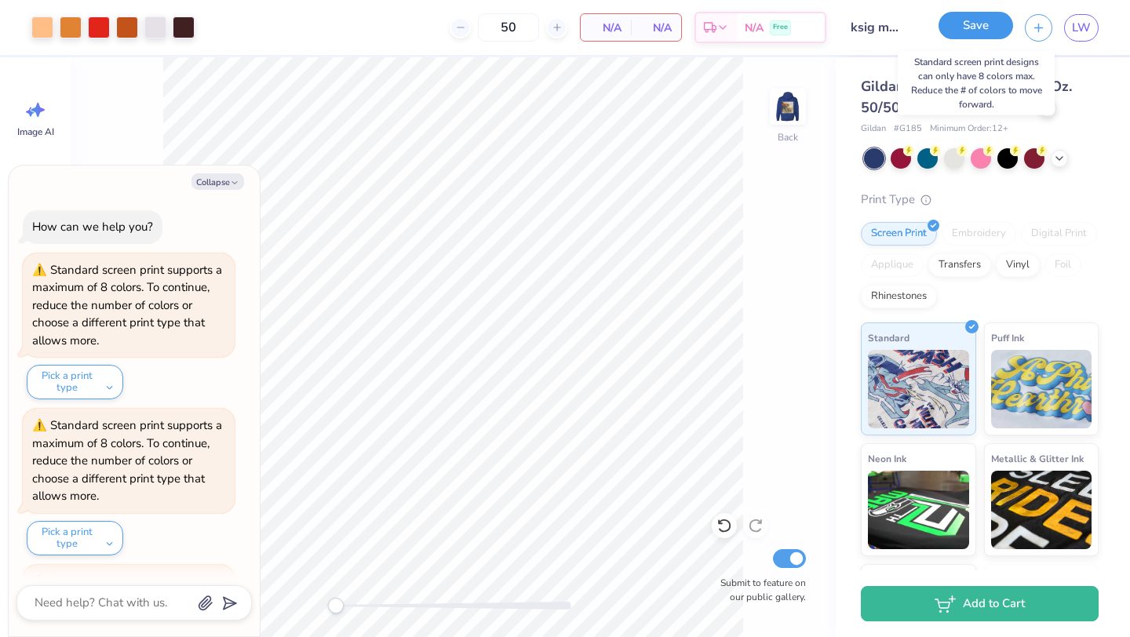
scroll to position [146, 0]
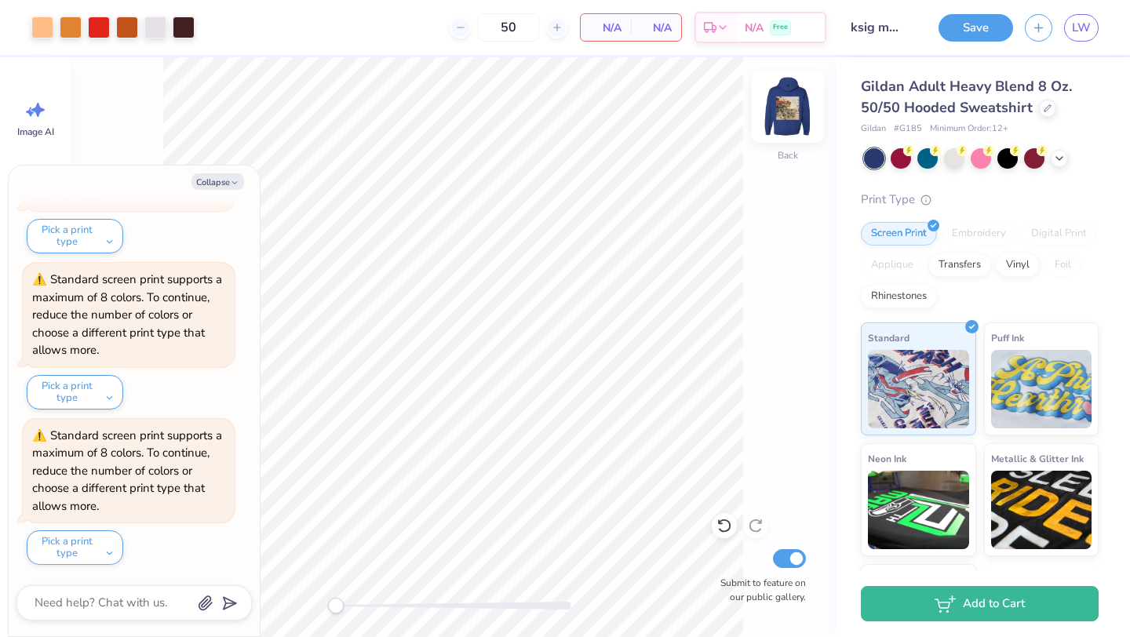
click at [801, 111] on img at bounding box center [787, 106] width 63 height 63
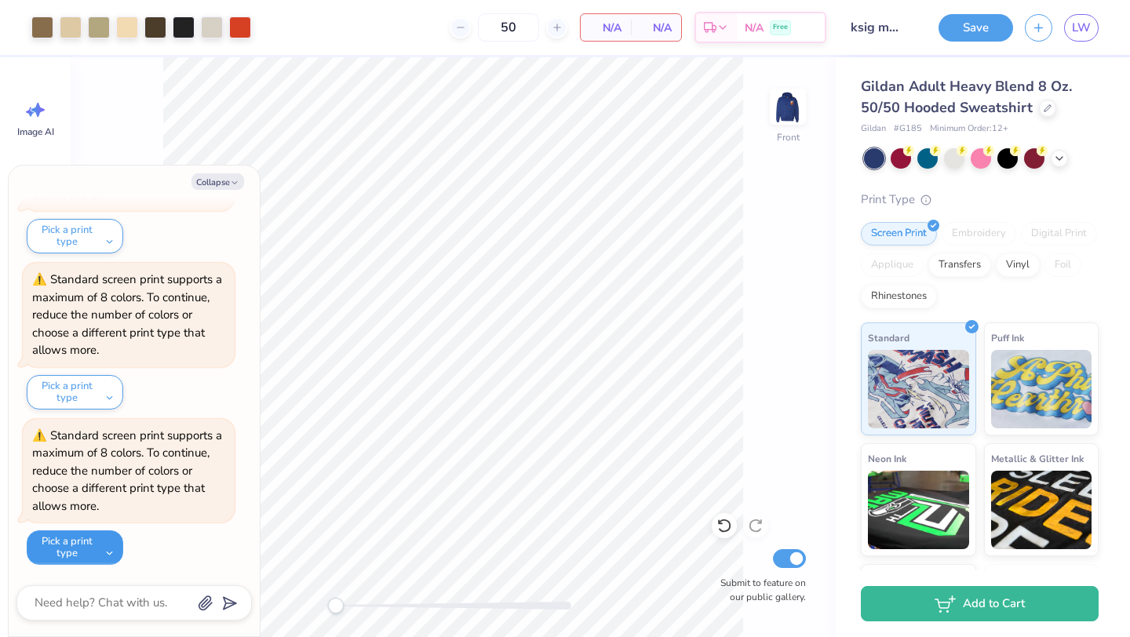
click at [67, 545] on button "Pick a print type" at bounding box center [75, 547] width 97 height 35
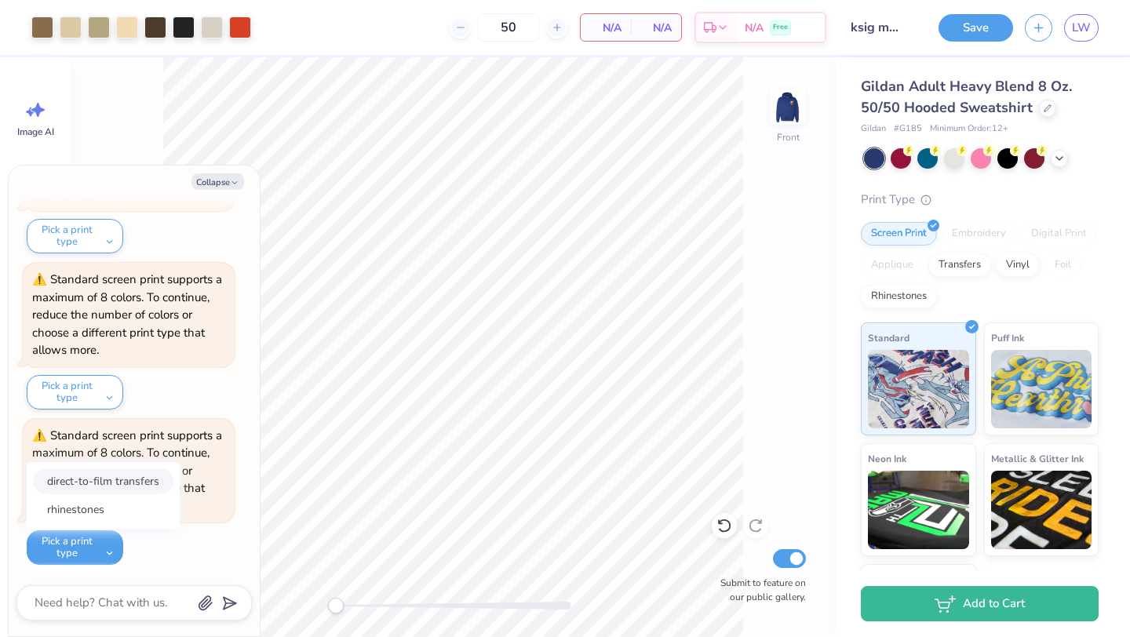
click at [111, 488] on button "direct-to-film transfers" at bounding box center [103, 481] width 140 height 26
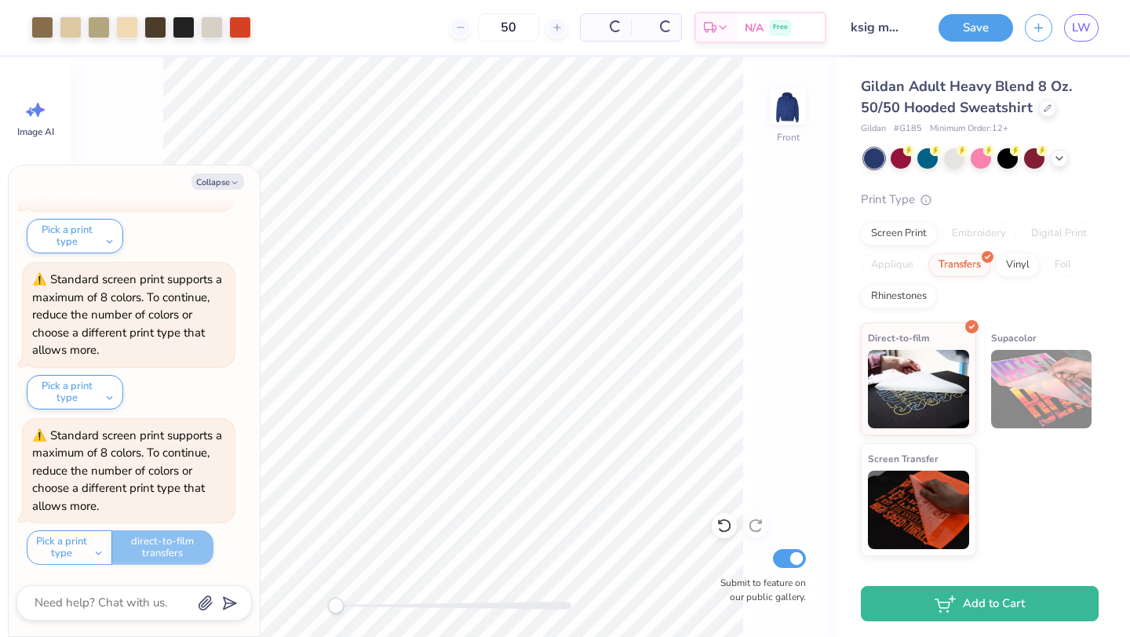
type textarea "x"
click at [745, 291] on div "Front Submit to feature on our public gallery." at bounding box center [453, 347] width 765 height 580
click at [406, 26] on icon at bounding box center [400, 27] width 11 height 11
type input "49"
type textarea "x"
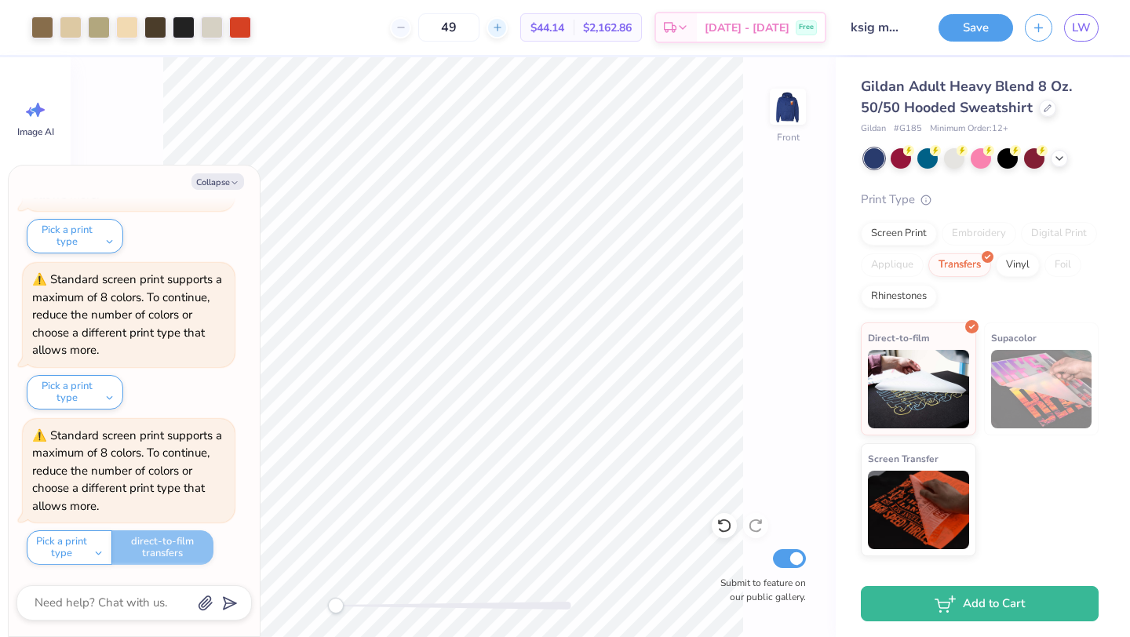
click at [503, 30] on icon at bounding box center [497, 27] width 11 height 11
type input "50"
click at [215, 178] on button "Collapse" at bounding box center [217, 181] width 53 height 16
type textarea "x"
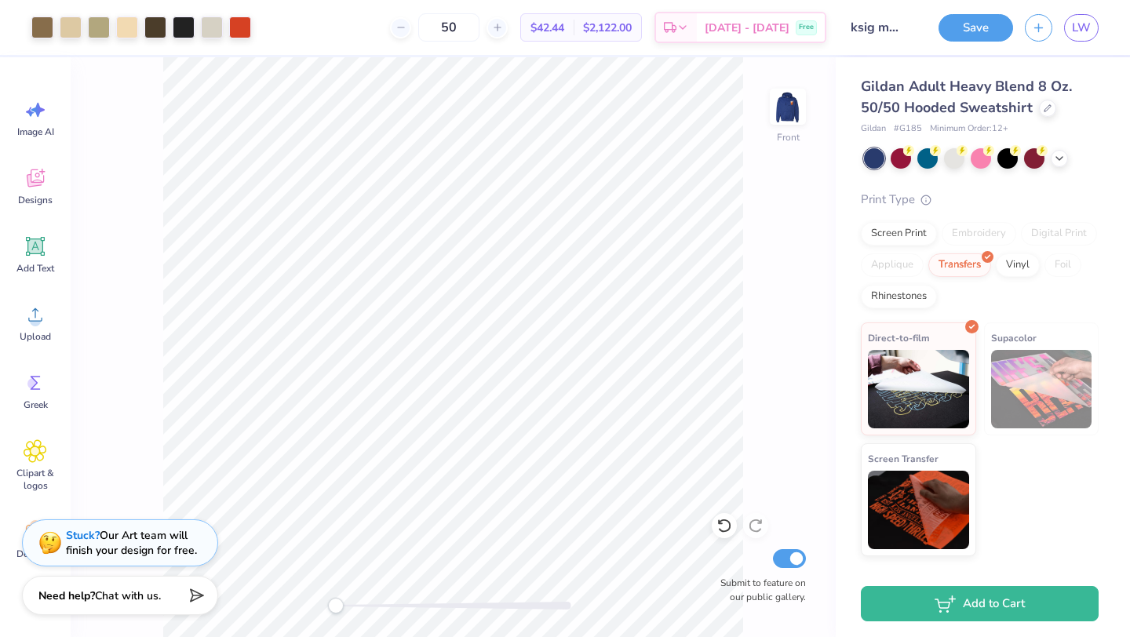
click at [753, 270] on div "Front Submit to feature on our public gallery." at bounding box center [453, 347] width 765 height 580
click at [1067, 164] on div at bounding box center [981, 158] width 235 height 20
click at [1064, 162] on icon at bounding box center [1059, 157] width 13 height 13
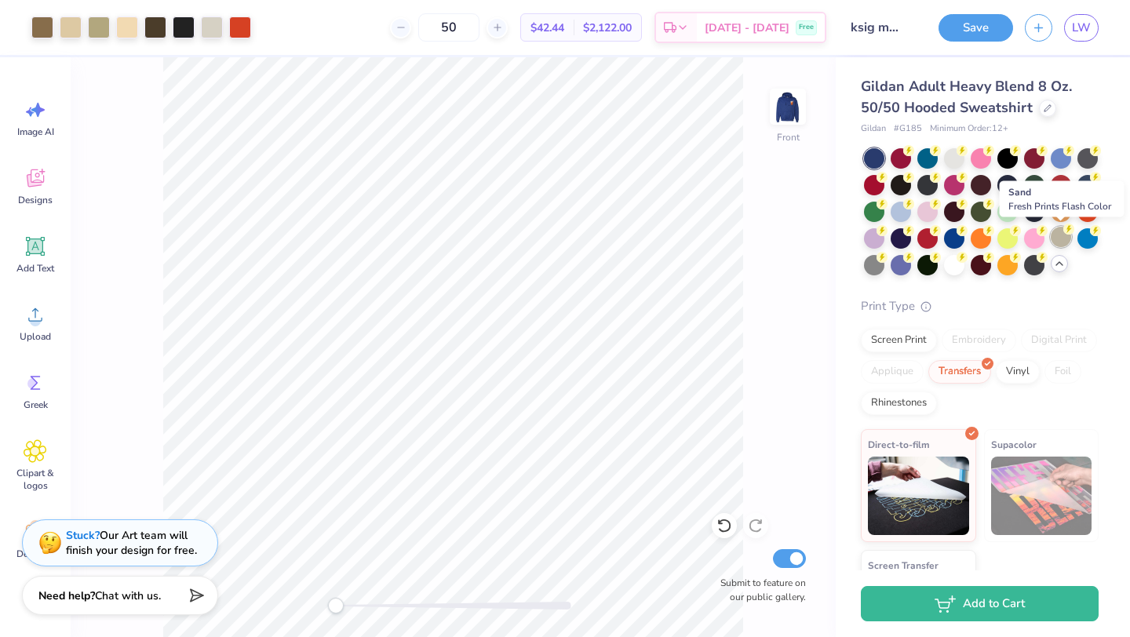
click at [1064, 242] on div at bounding box center [1061, 237] width 20 height 20
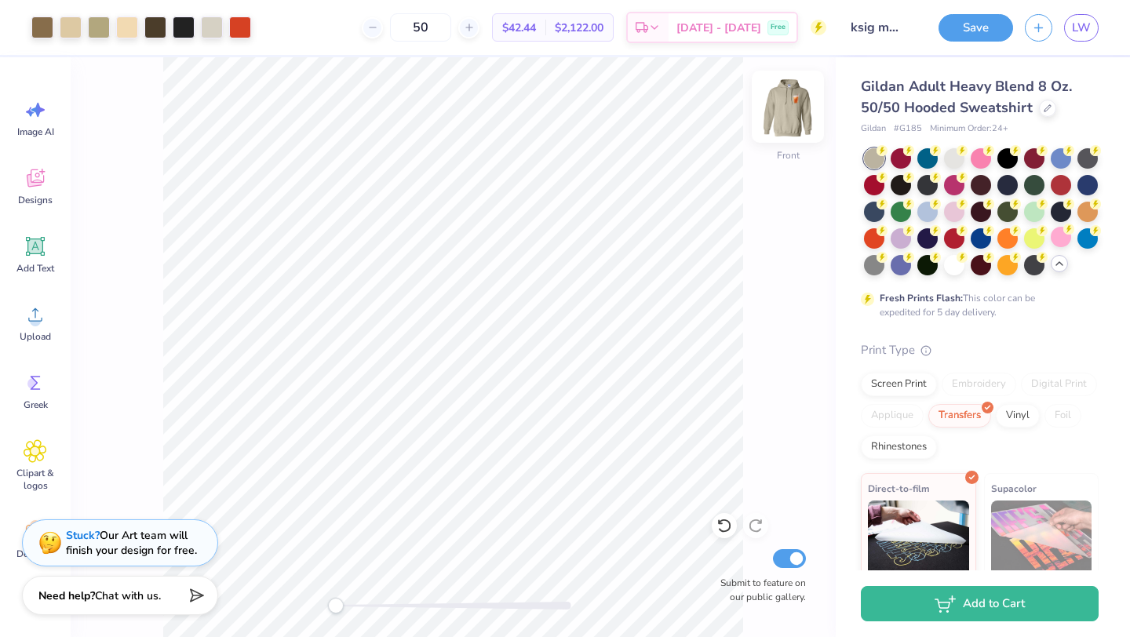
click at [792, 119] on img at bounding box center [787, 106] width 63 height 63
click at [785, 115] on img at bounding box center [787, 106] width 63 height 63
click at [1088, 182] on div at bounding box center [1087, 183] width 20 height 20
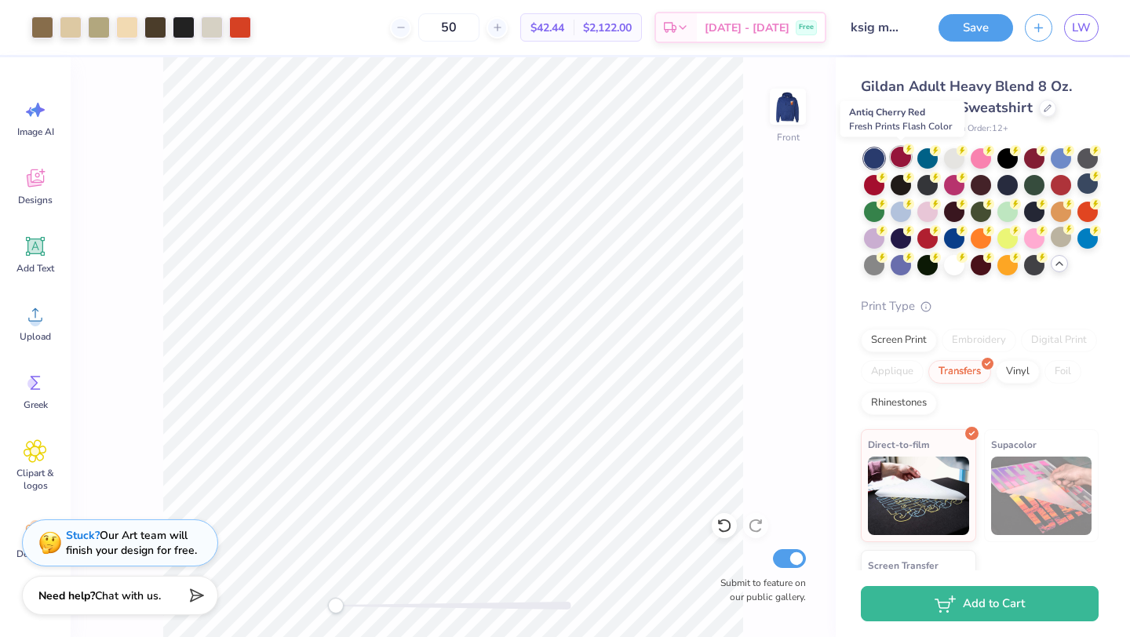
click at [893, 158] on div at bounding box center [901, 157] width 20 height 20
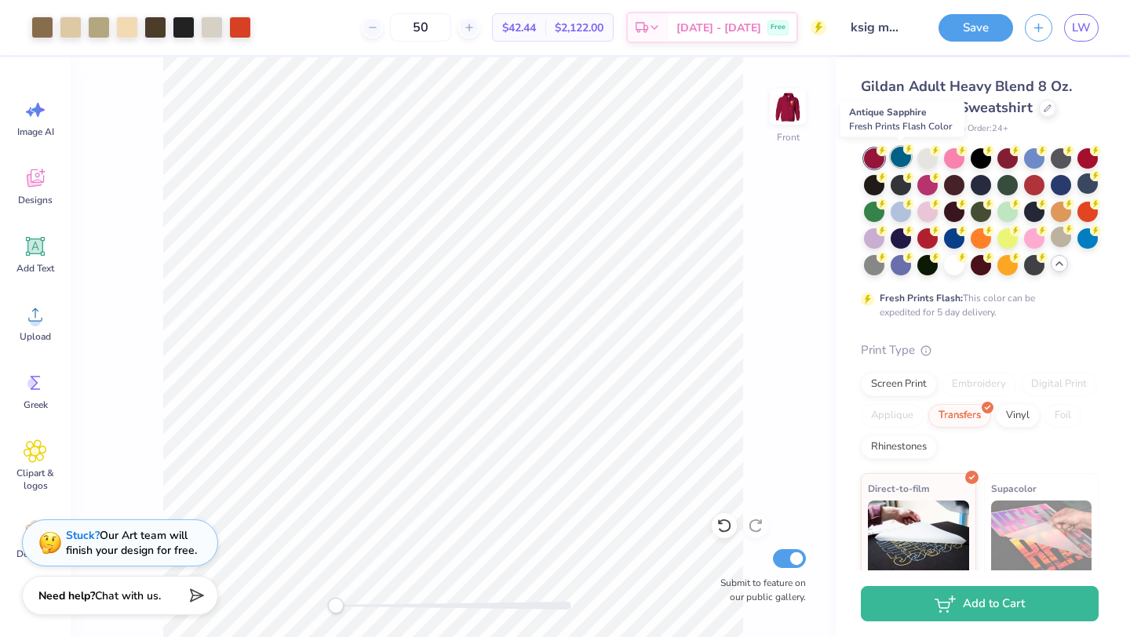
click at [909, 160] on div at bounding box center [901, 157] width 20 height 20
drag, startPoint x: 792, startPoint y: 101, endPoint x: 1076, endPoint y: 2, distance: 301.7
click at [792, 102] on img at bounding box center [787, 106] width 31 height 31
click at [909, 161] on div at bounding box center [901, 157] width 20 height 20
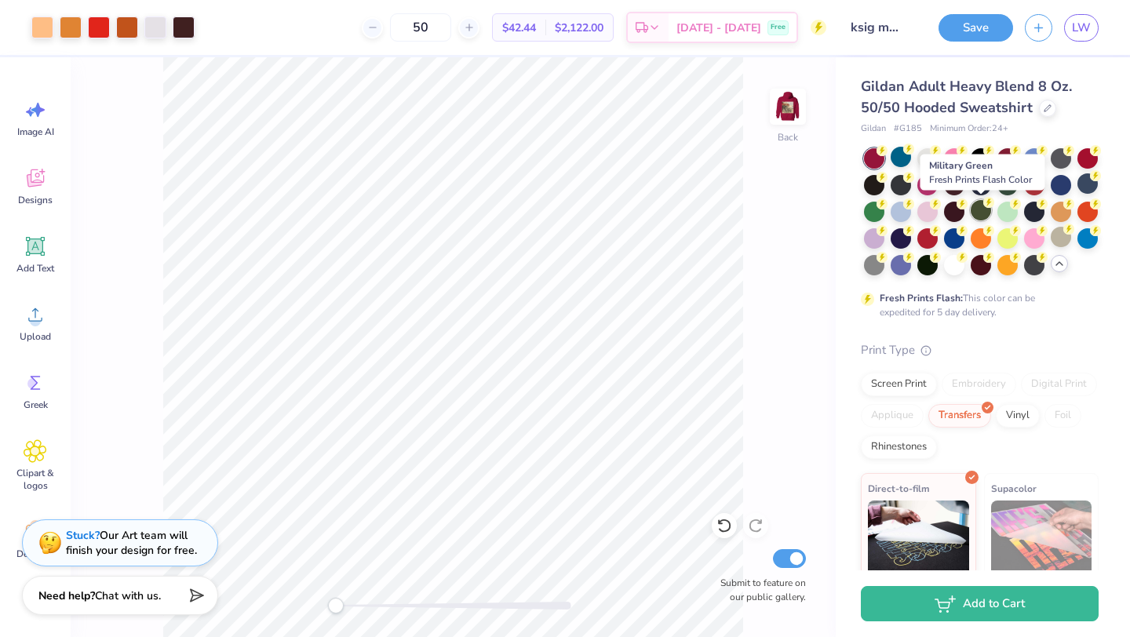
click at [985, 206] on icon at bounding box center [988, 202] width 11 height 11
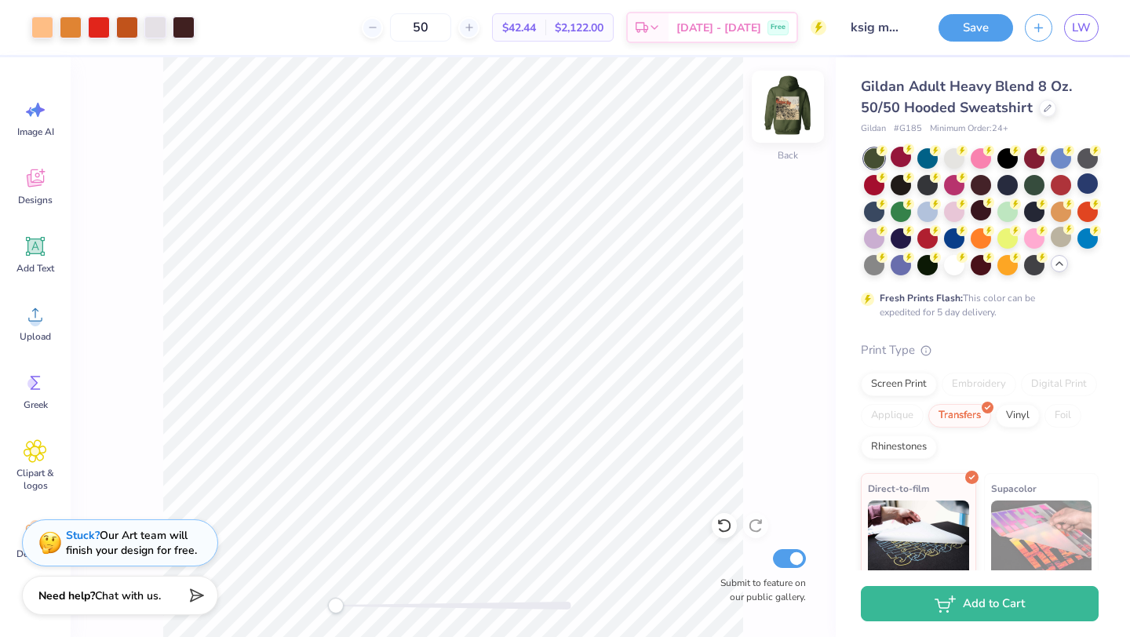
click at [781, 93] on img at bounding box center [787, 106] width 63 height 63
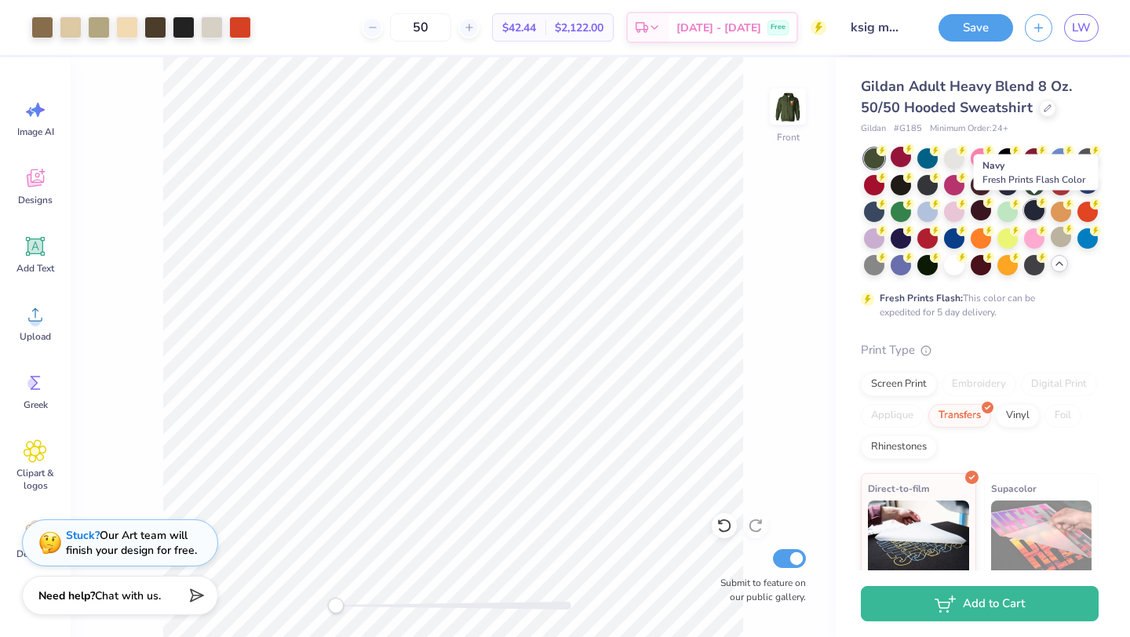
click at [1032, 209] on div at bounding box center [1034, 210] width 20 height 20
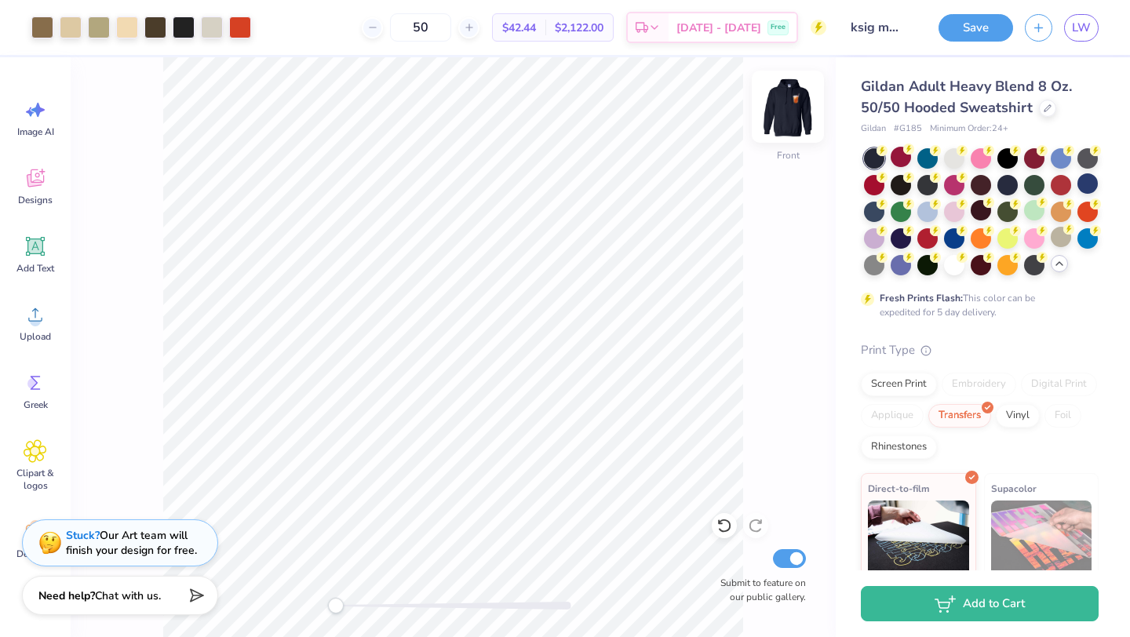
click at [800, 107] on img at bounding box center [787, 106] width 63 height 63
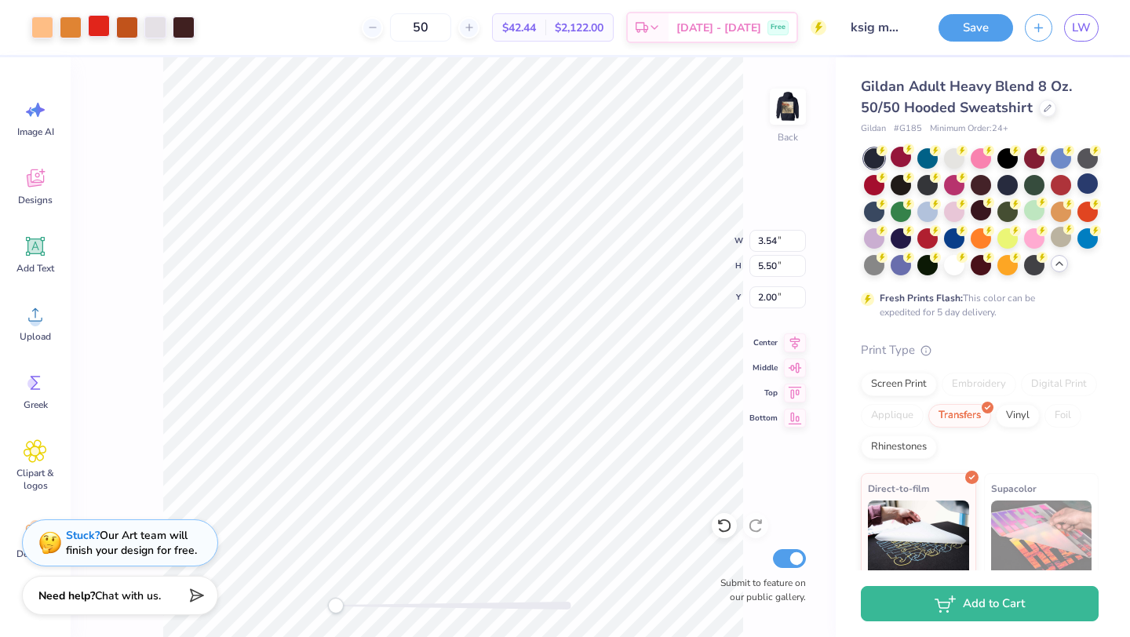
click at [104, 28] on div at bounding box center [99, 26] width 22 height 22
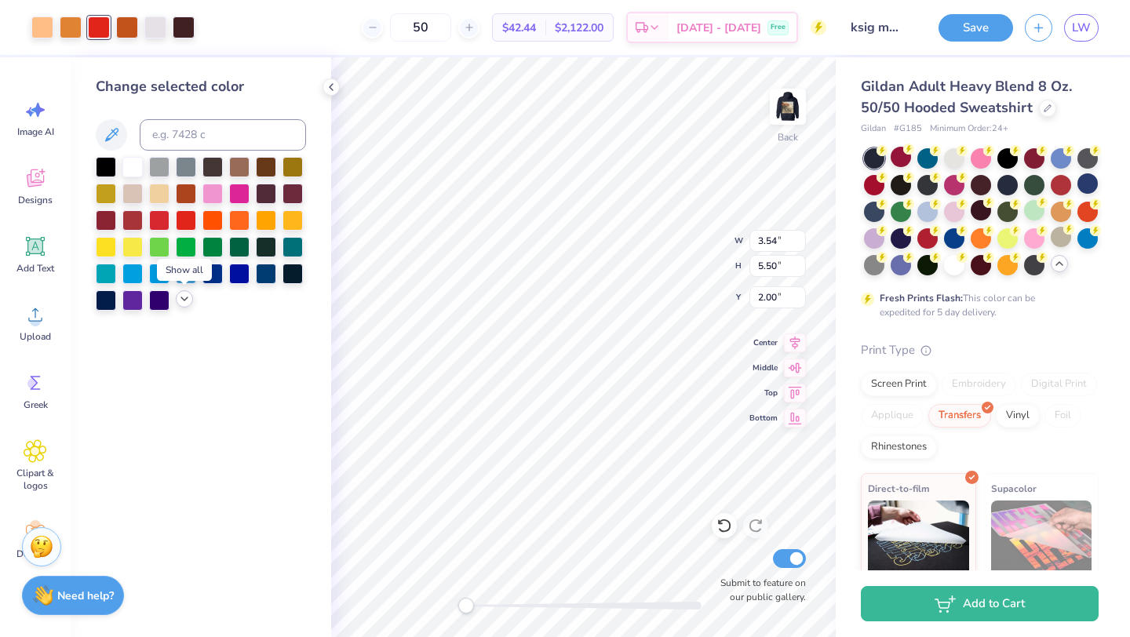
click at [184, 300] on icon at bounding box center [184, 299] width 13 height 13
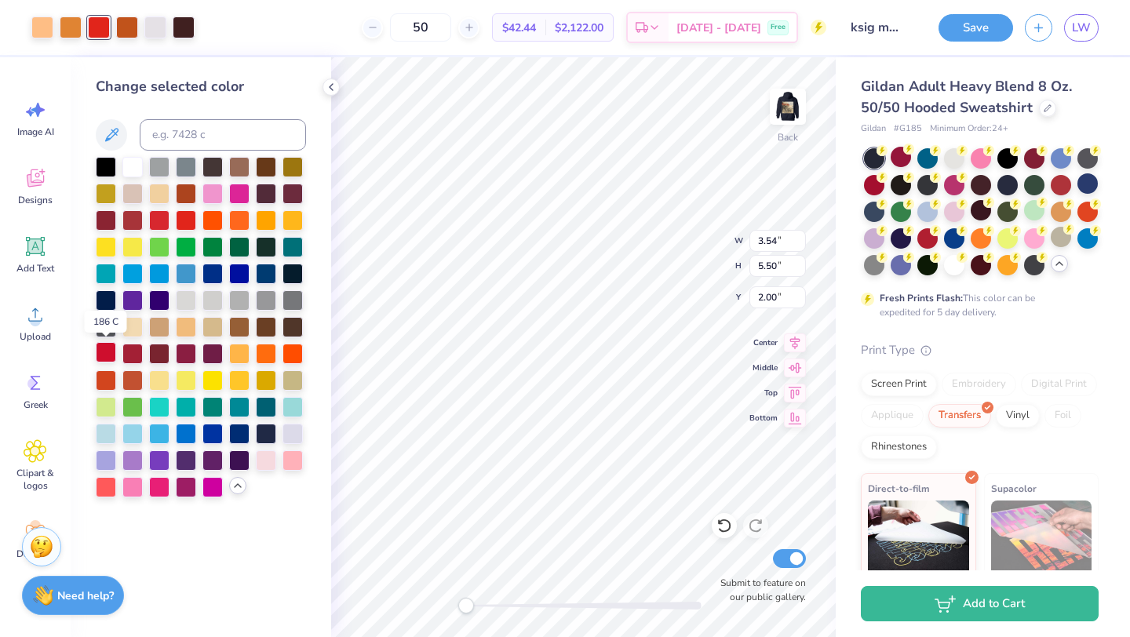
click at [104, 353] on div at bounding box center [106, 352] width 20 height 20
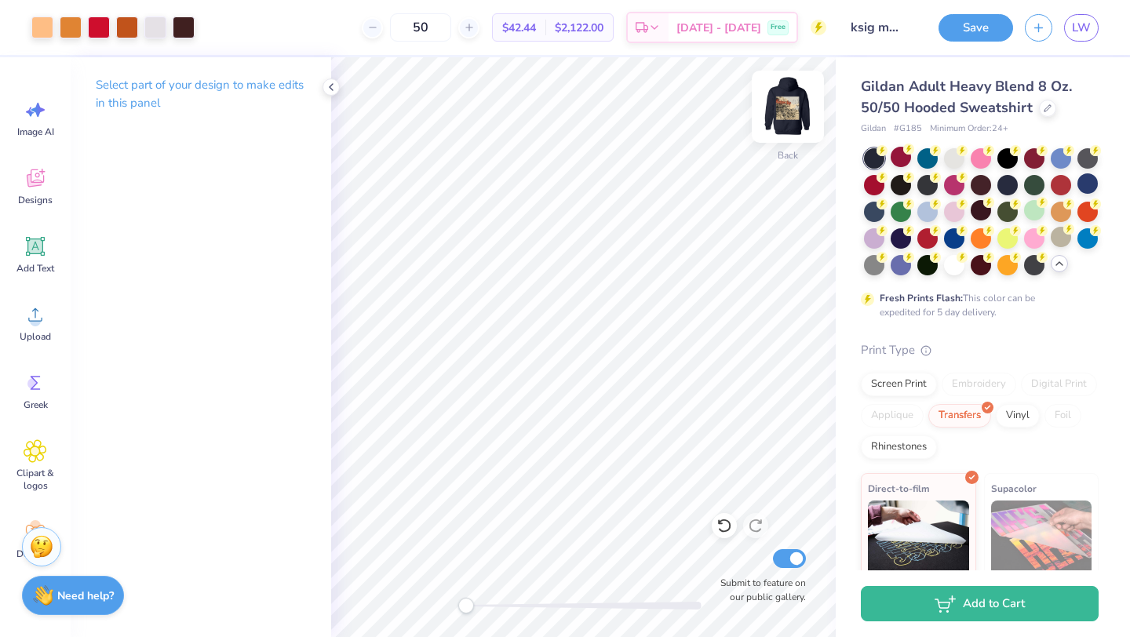
click at [779, 116] on img at bounding box center [787, 106] width 63 height 63
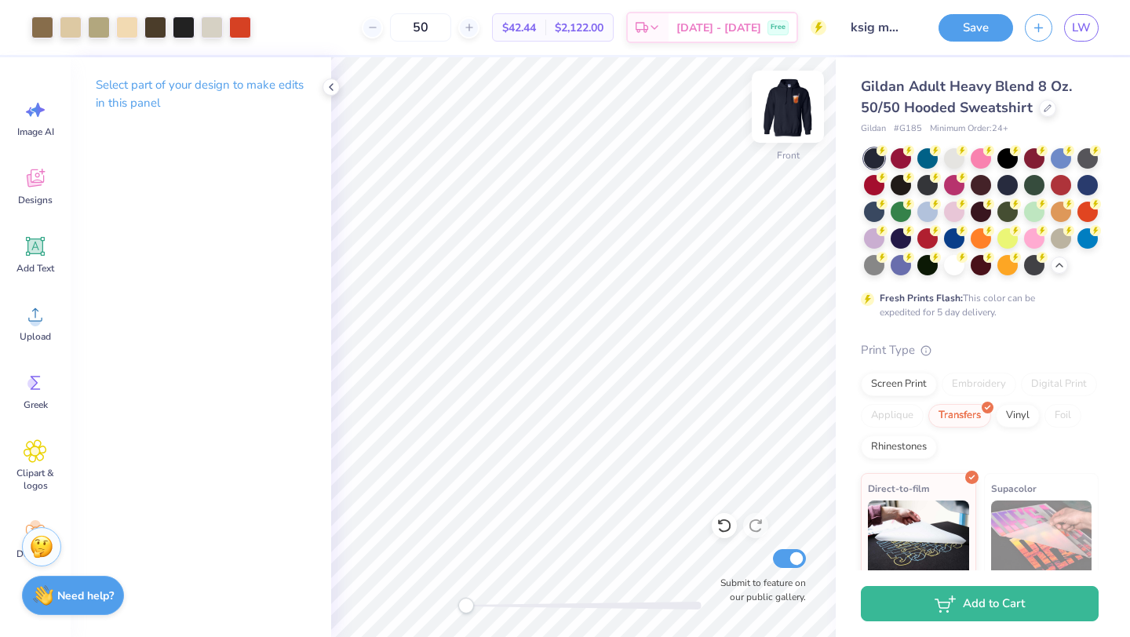
click at [787, 107] on img at bounding box center [787, 106] width 63 height 63
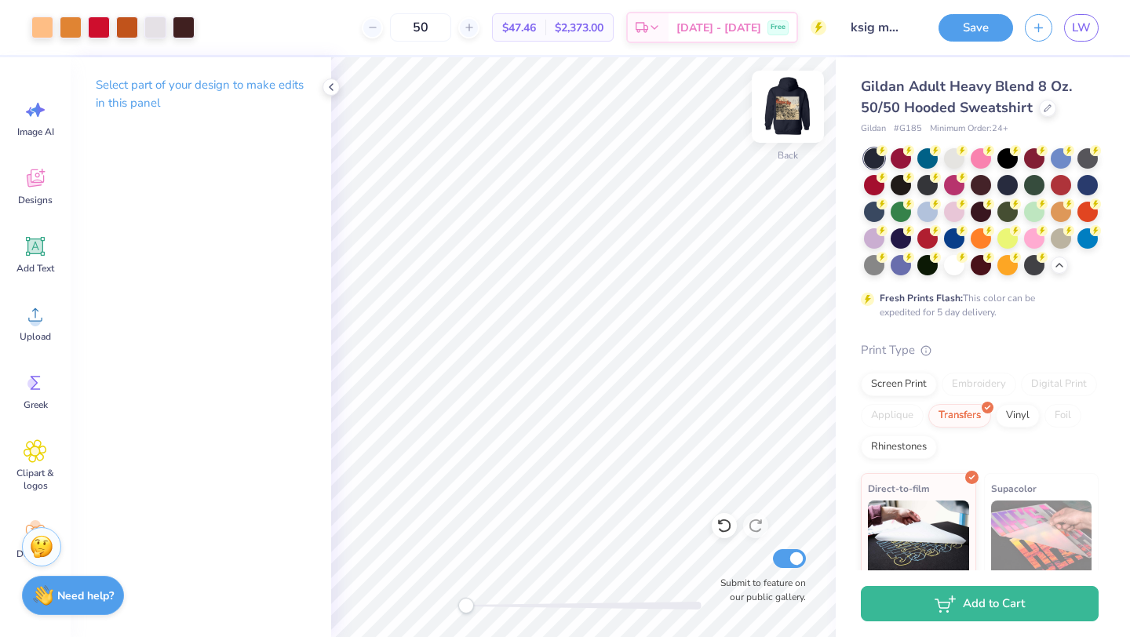
click at [793, 111] on img at bounding box center [787, 106] width 63 height 63
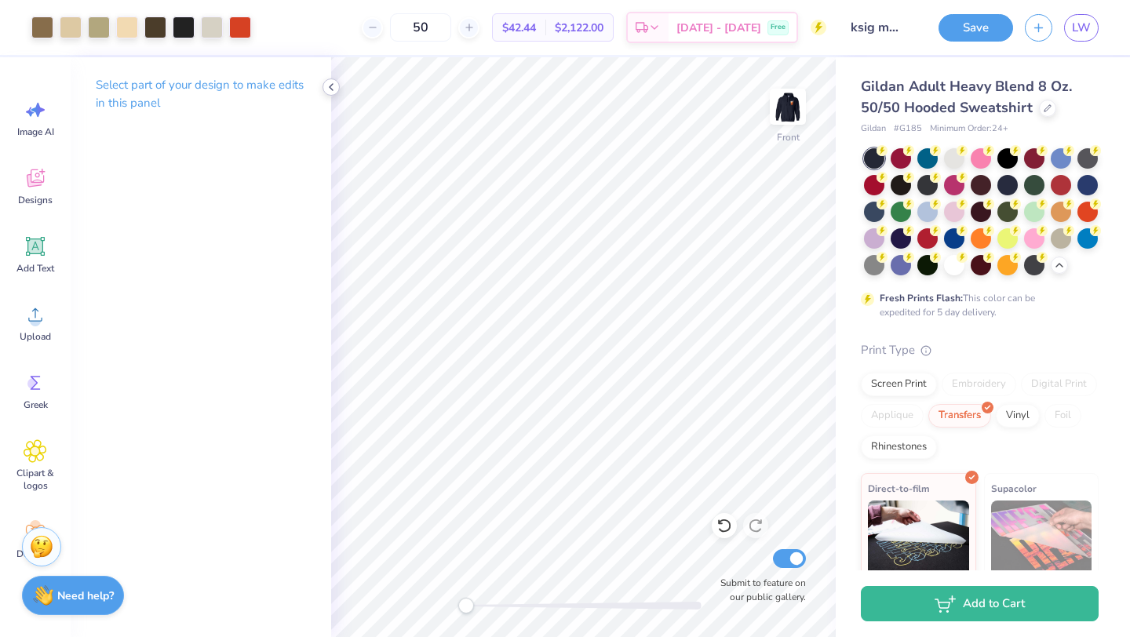
click at [334, 92] on icon at bounding box center [331, 87] width 13 height 13
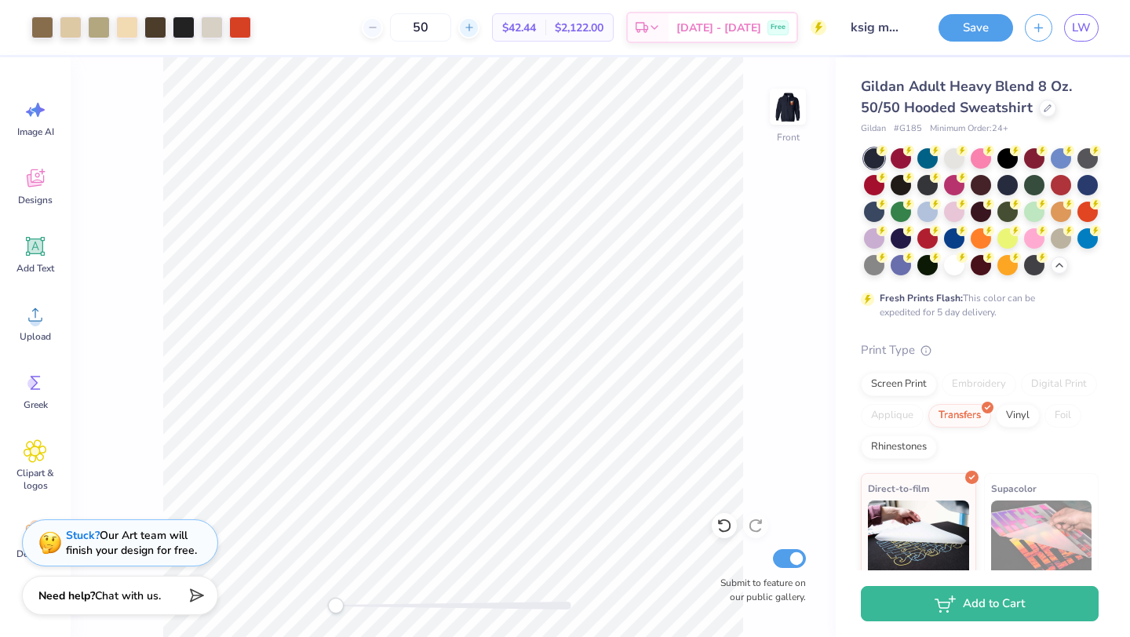
click at [472, 27] on line at bounding box center [468, 27] width 6 height 0
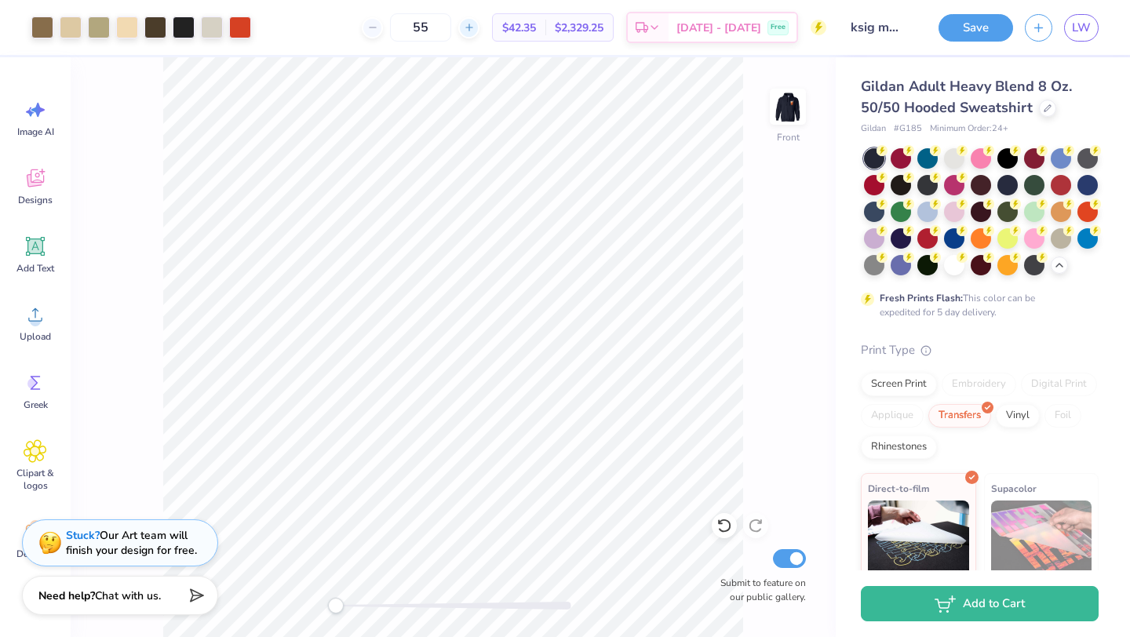
click at [472, 27] on line at bounding box center [468, 27] width 6 height 0
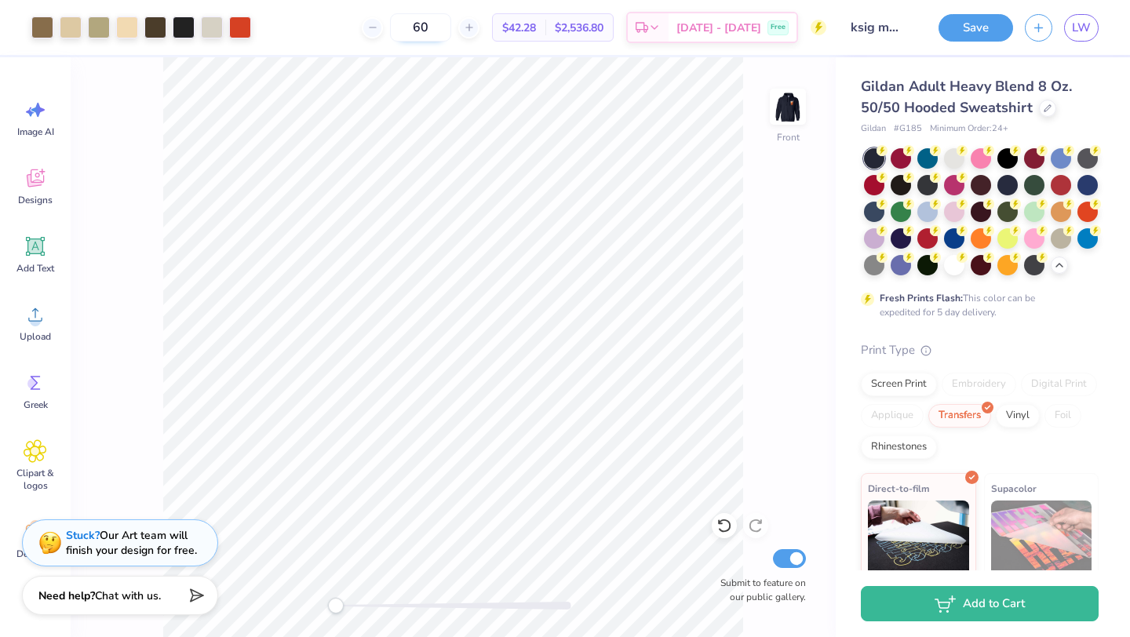
click at [446, 35] on input "60" at bounding box center [420, 27] width 61 height 28
type input "6"
type input "3"
type input "2"
type input "6"
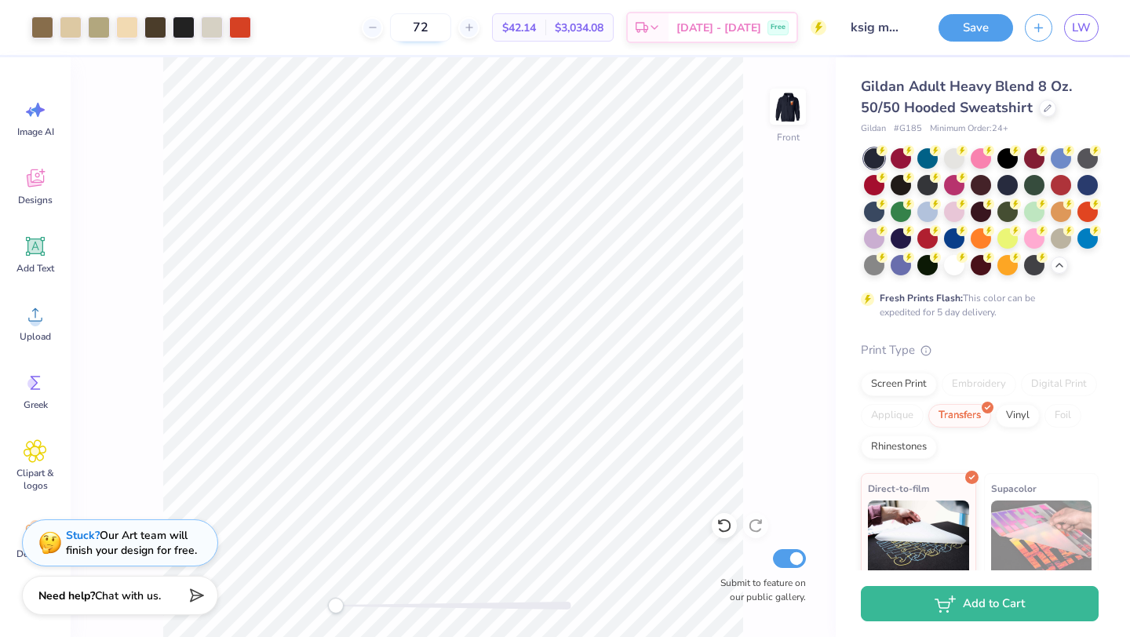
type input "7"
type input "5"
type input "25"
click at [787, 121] on img at bounding box center [787, 106] width 63 height 63
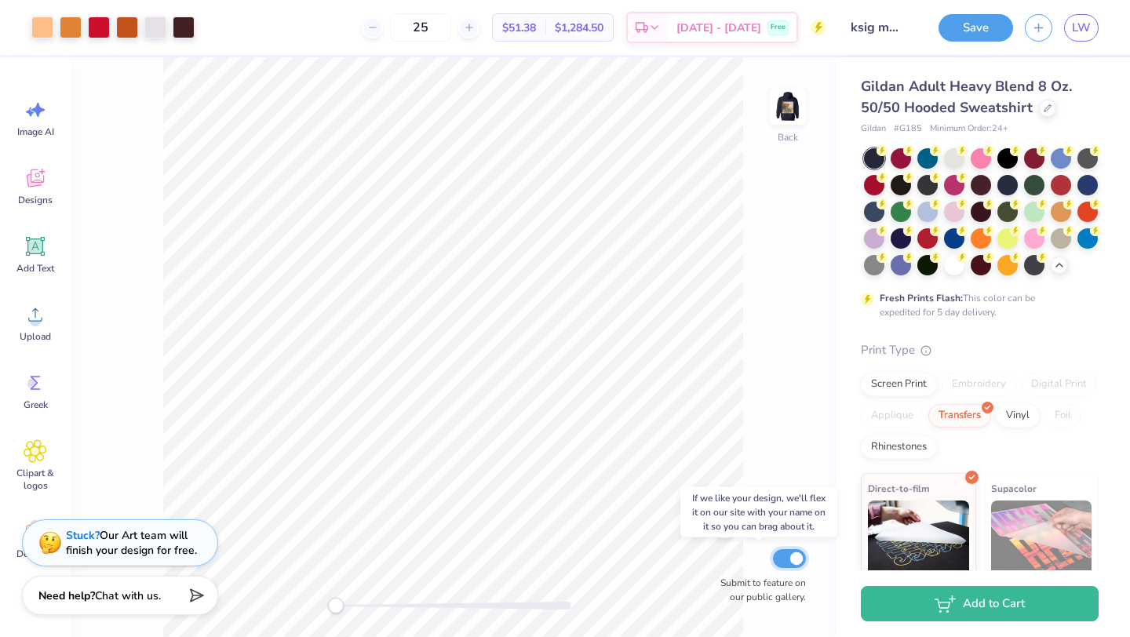
click at [788, 559] on input "Submit to feature on our public gallery." at bounding box center [789, 558] width 33 height 19
checkbox input "false"
